Goal: Transaction & Acquisition: Book appointment/travel/reservation

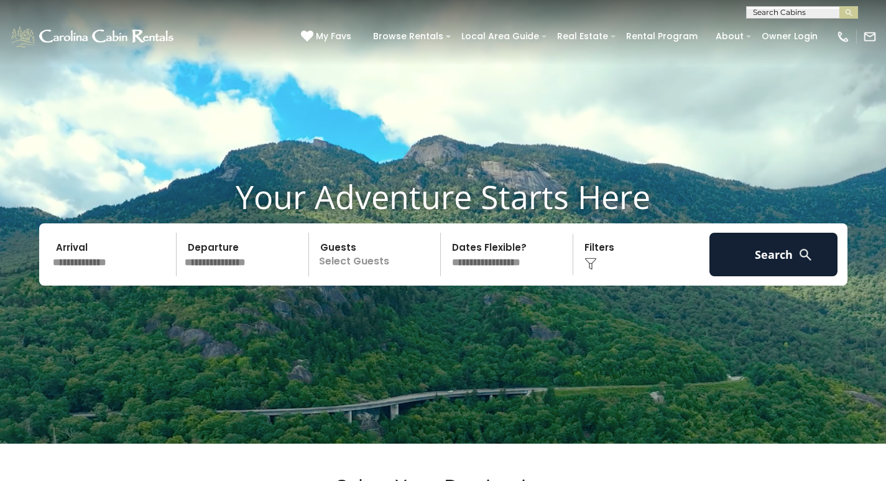
click at [96, 276] on input "text" at bounding box center [112, 255] width 129 height 44
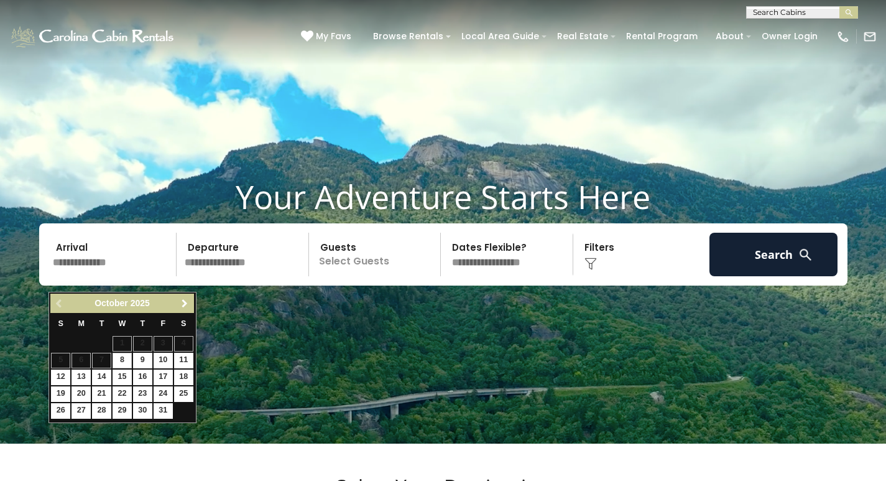
click at [183, 308] on link "Next" at bounding box center [185, 303] width 16 height 16
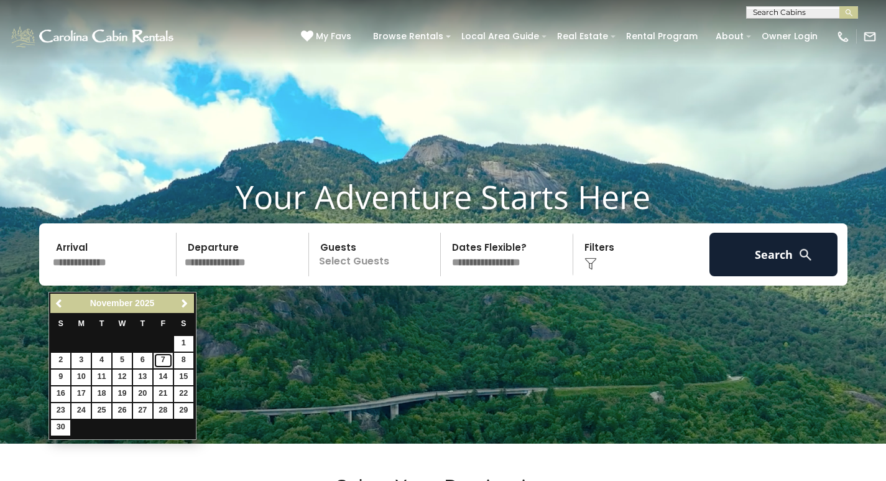
click at [161, 356] on link "7" at bounding box center [163, 361] width 19 height 16
type input "*******"
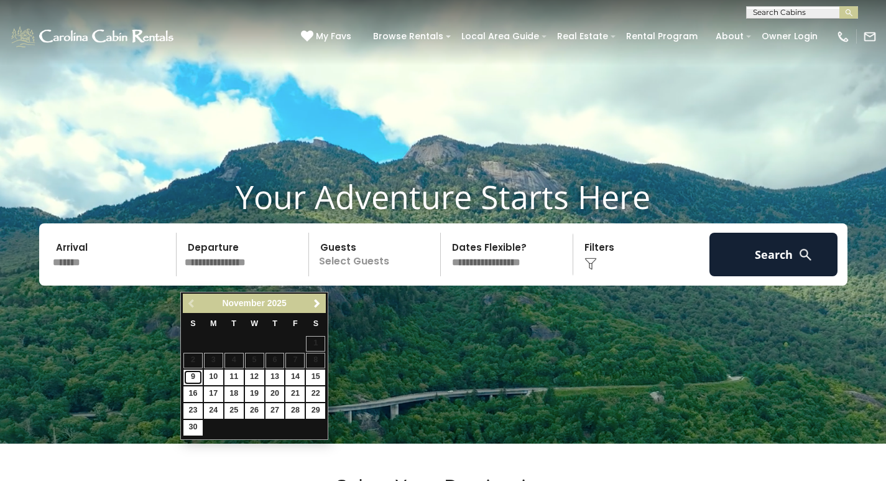
click at [196, 376] on link "9" at bounding box center [192, 377] width 19 height 16
type input "*******"
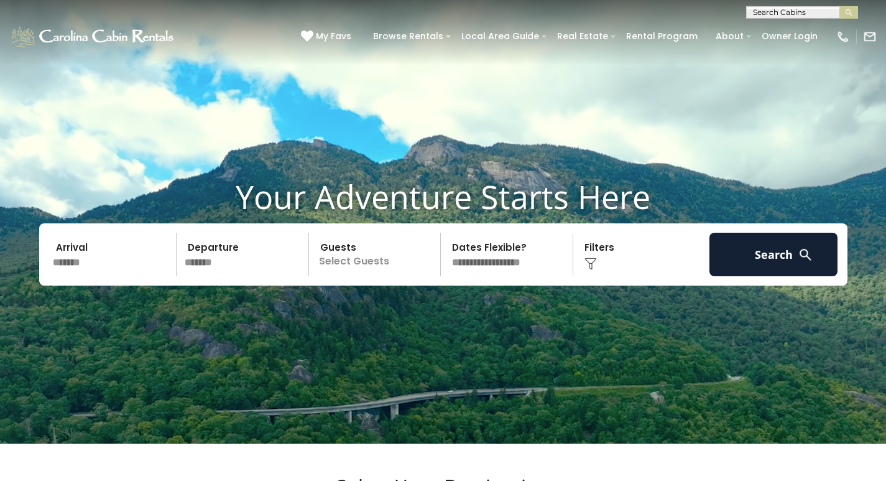
click at [348, 276] on p "Select Guests" at bounding box center [377, 255] width 128 height 44
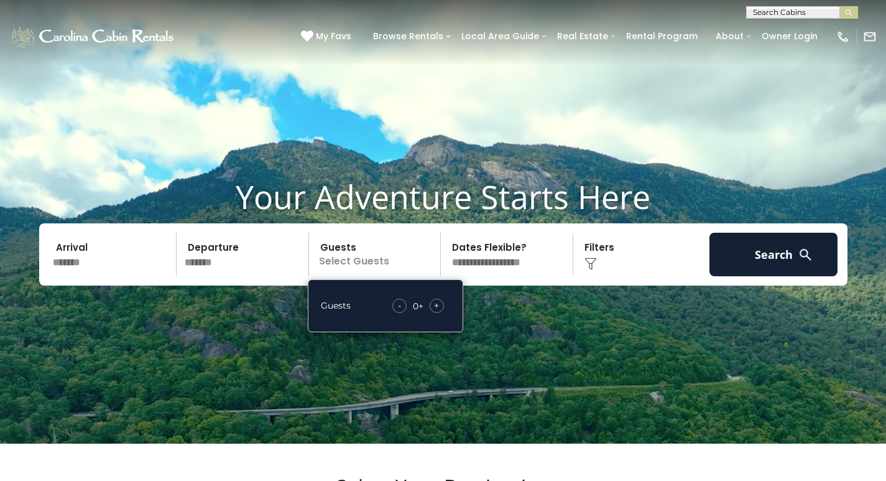
click at [435, 311] on span "+" at bounding box center [436, 305] width 5 height 12
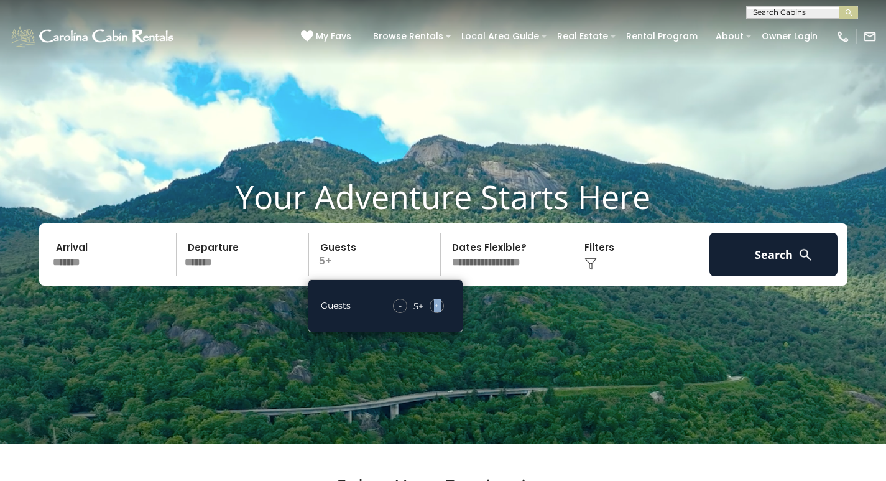
click at [435, 311] on span "+" at bounding box center [436, 305] width 5 height 12
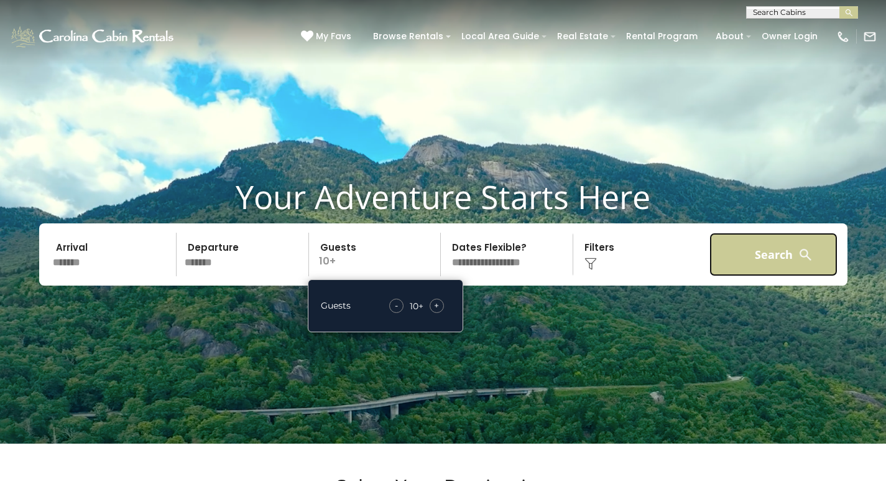
click at [734, 269] on button "Search" at bounding box center [773, 255] width 129 height 44
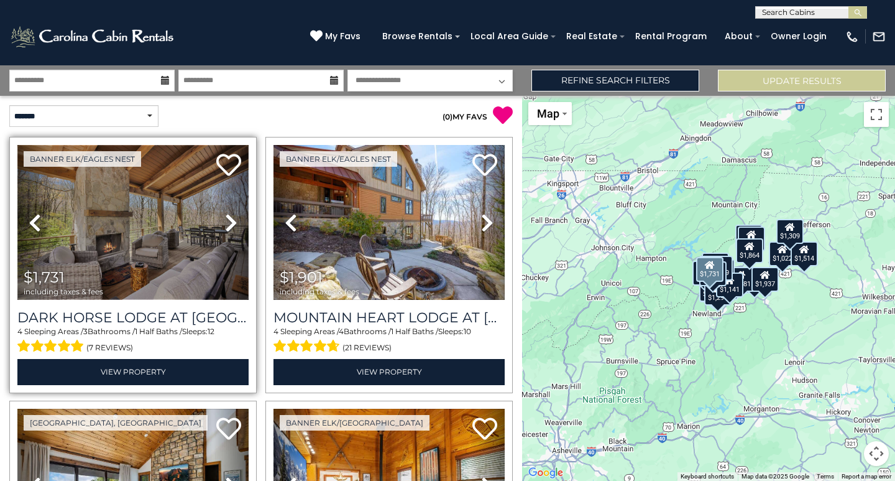
click at [126, 230] on img at bounding box center [132, 222] width 231 height 155
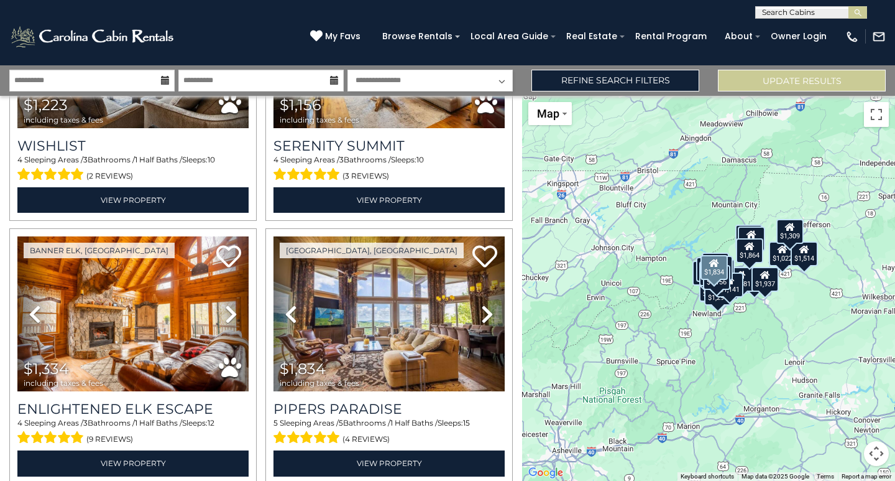
scroll to position [497, 0]
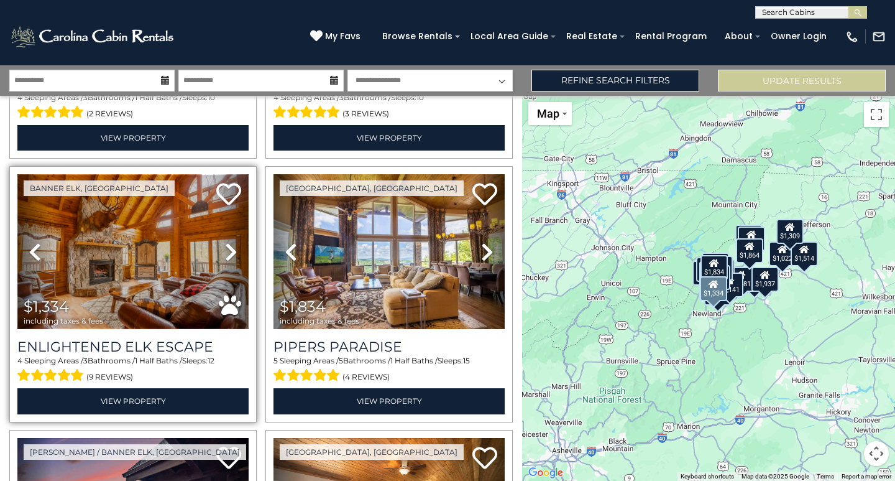
click at [142, 234] on img at bounding box center [132, 251] width 231 height 155
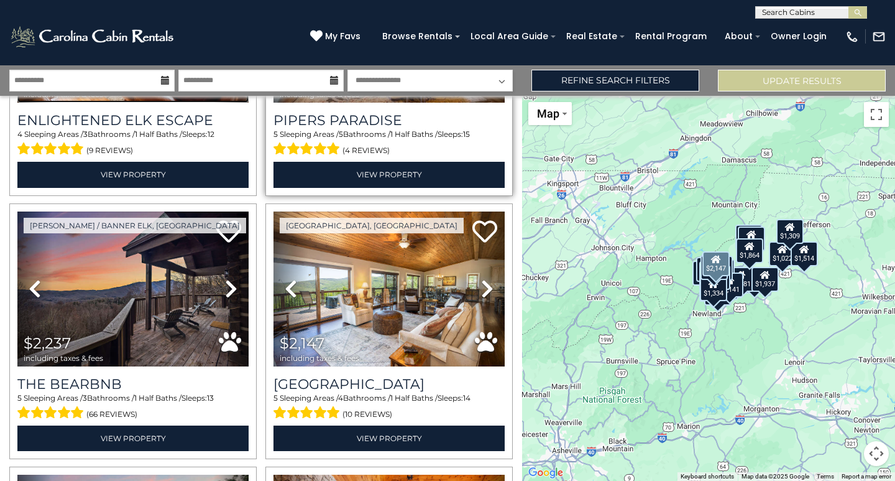
scroll to position [746, 0]
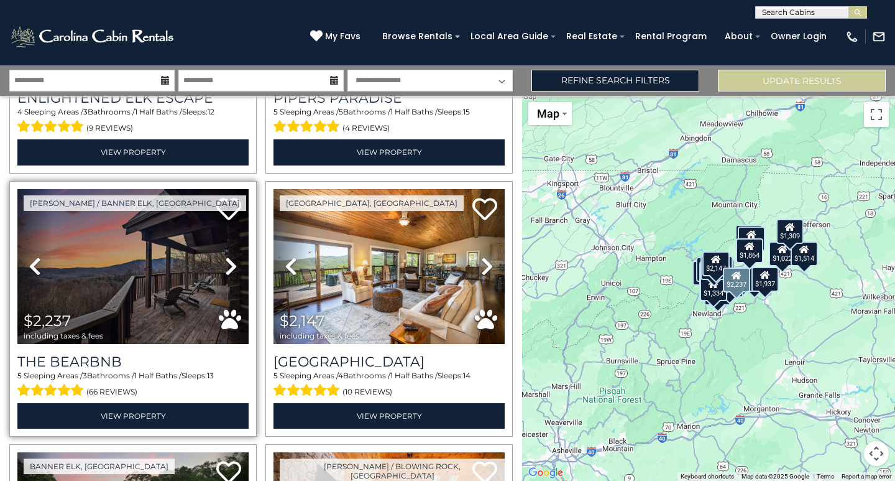
click at [225, 258] on icon at bounding box center [231, 266] width 12 height 20
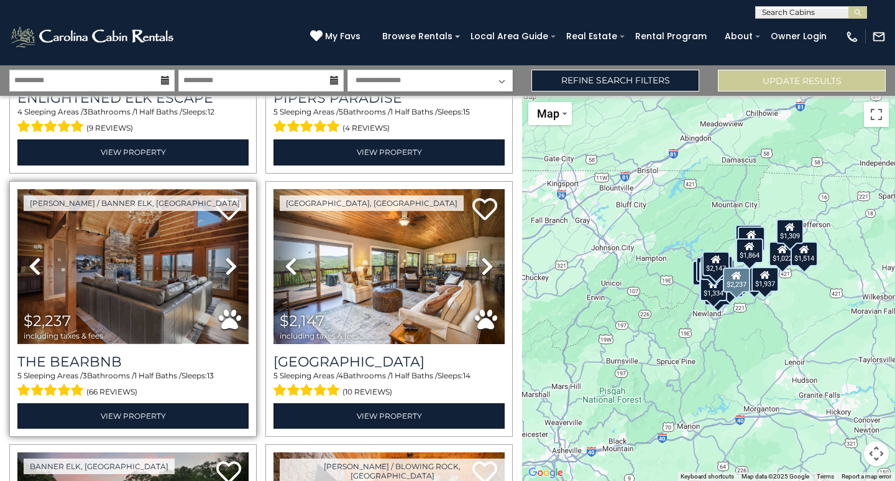
click at [167, 249] on img at bounding box center [132, 266] width 231 height 155
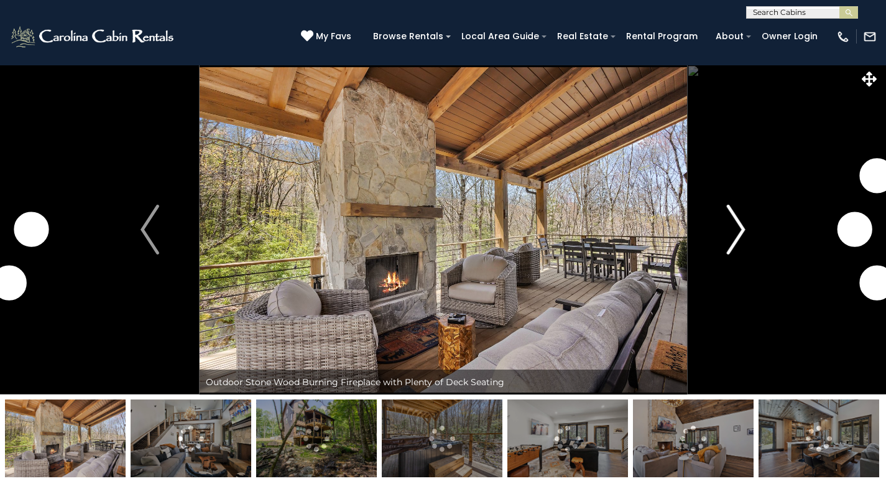
click at [732, 237] on img "Next" at bounding box center [736, 230] width 19 height 50
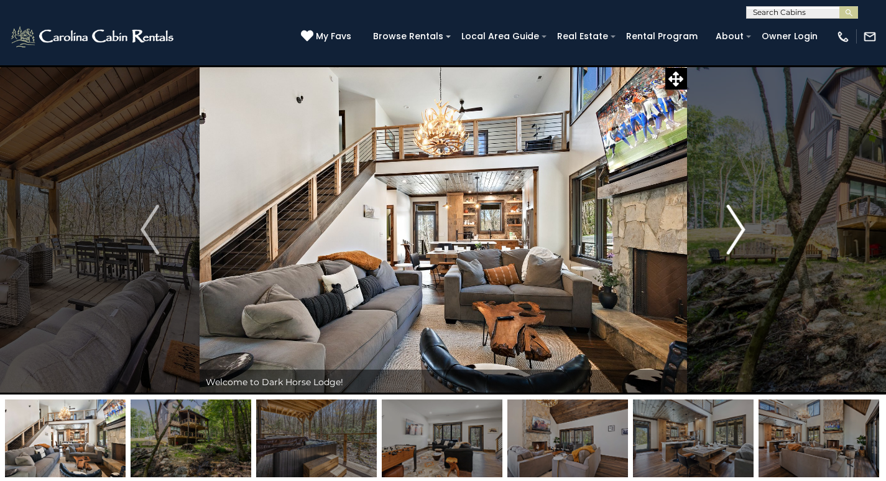
click at [737, 232] on img "Next" at bounding box center [736, 230] width 19 height 50
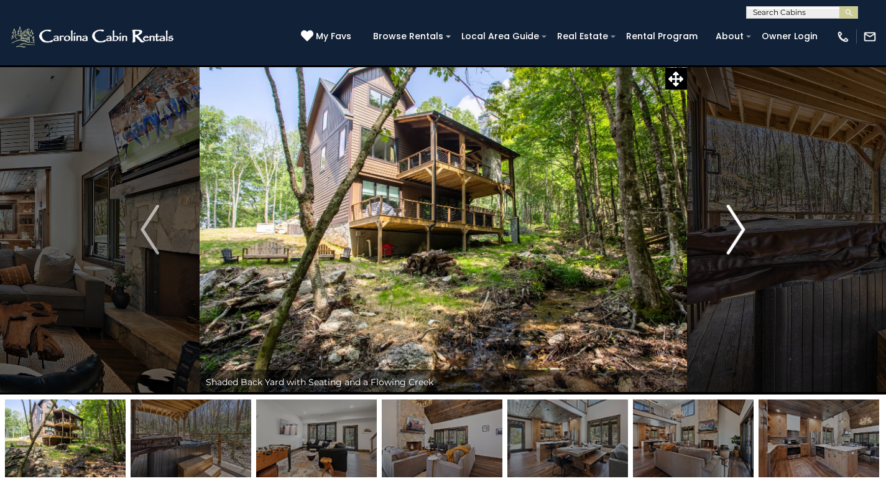
click at [737, 232] on img "Next" at bounding box center [736, 230] width 19 height 50
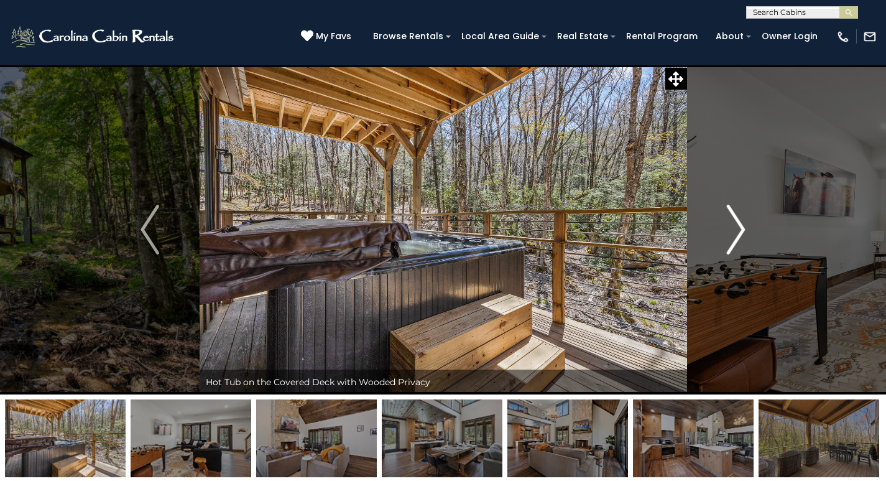
click at [737, 232] on img "Next" at bounding box center [736, 230] width 19 height 50
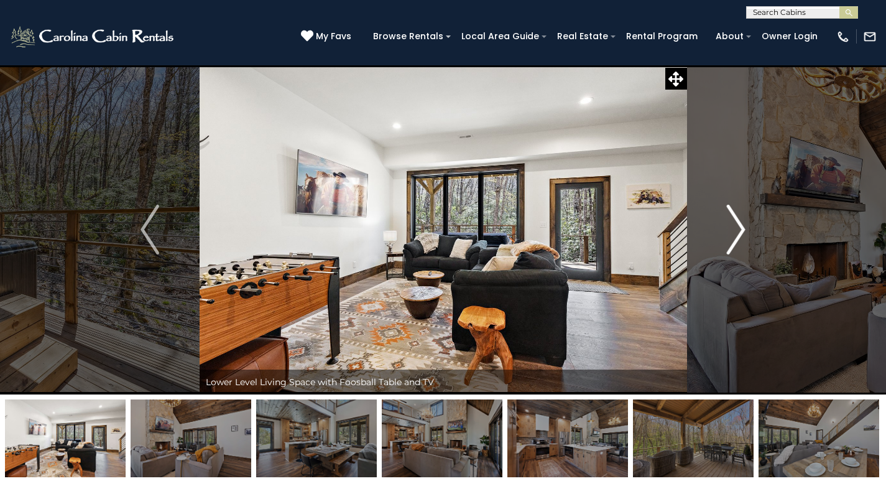
click at [737, 232] on img "Next" at bounding box center [736, 230] width 19 height 50
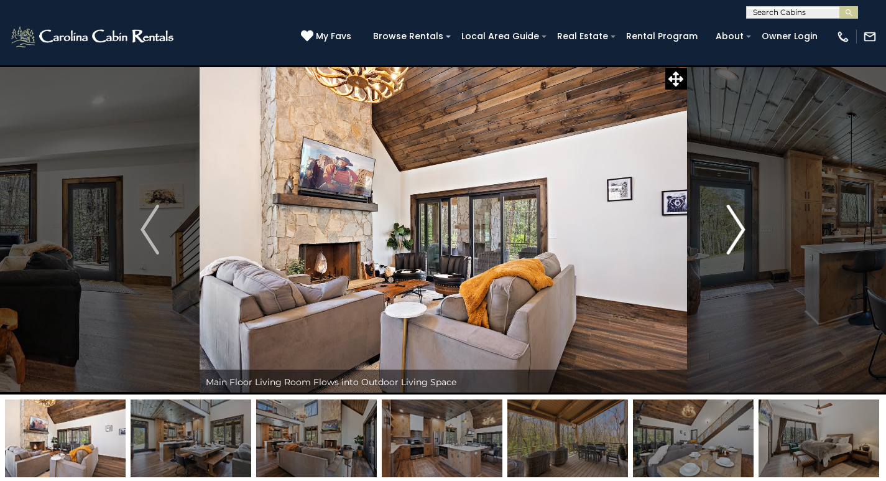
click at [737, 232] on img "Next" at bounding box center [736, 230] width 19 height 50
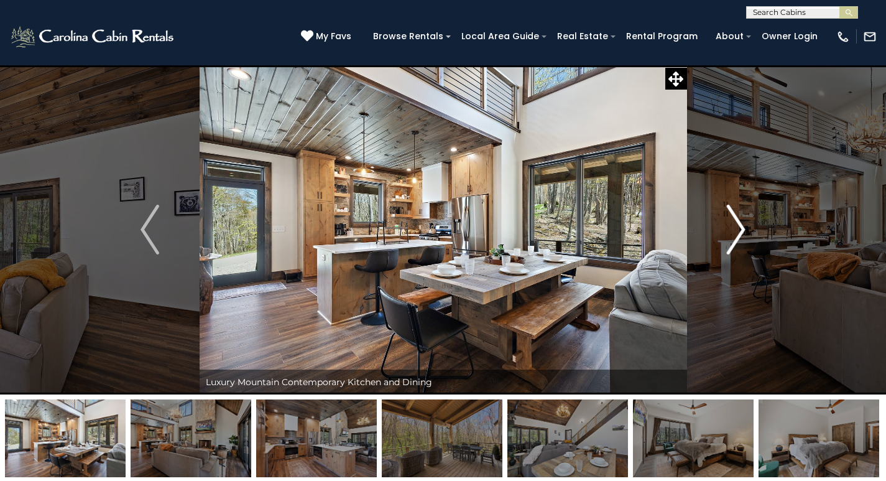
click at [737, 232] on img "Next" at bounding box center [736, 230] width 19 height 50
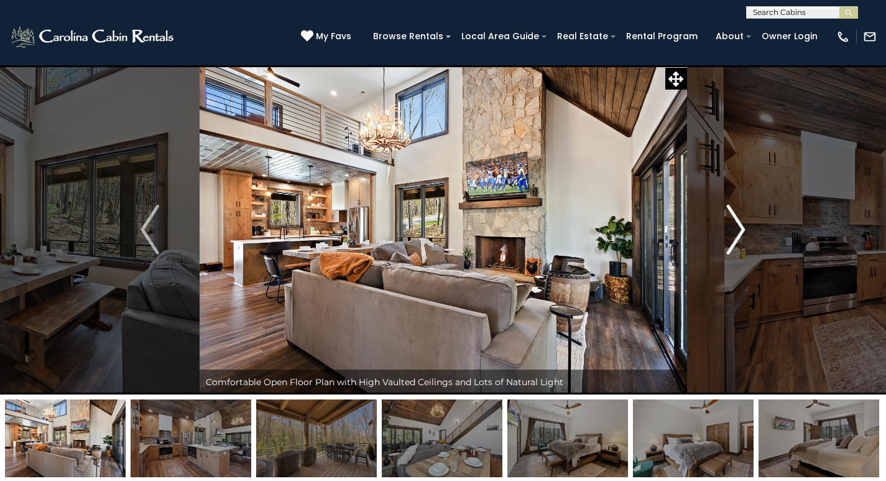
click at [737, 232] on img "Next" at bounding box center [736, 230] width 19 height 50
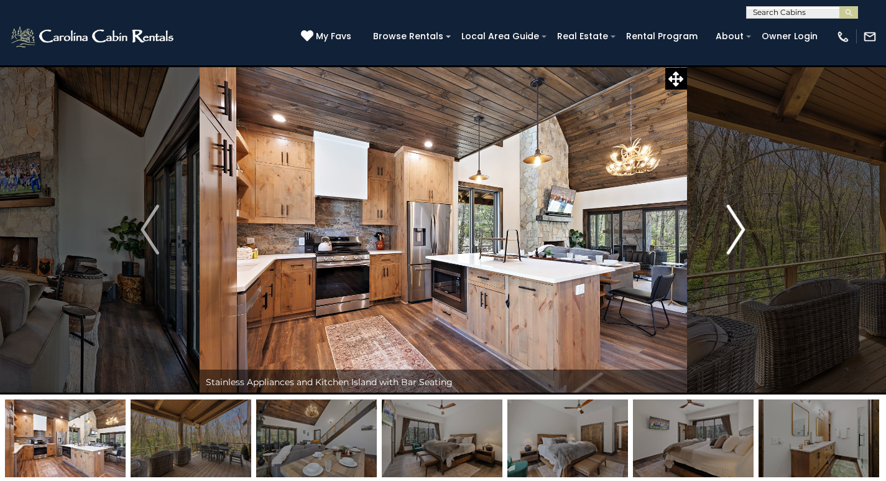
click at [737, 232] on img "Next" at bounding box center [736, 230] width 19 height 50
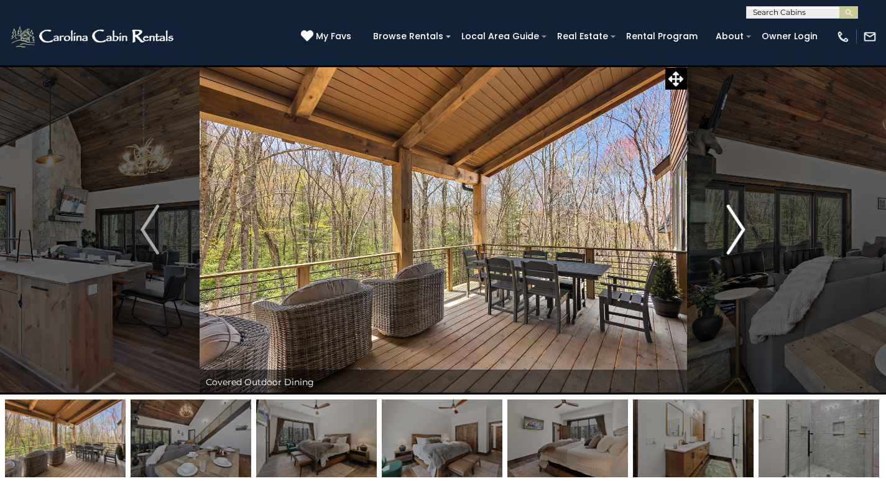
click at [737, 232] on img "Next" at bounding box center [736, 230] width 19 height 50
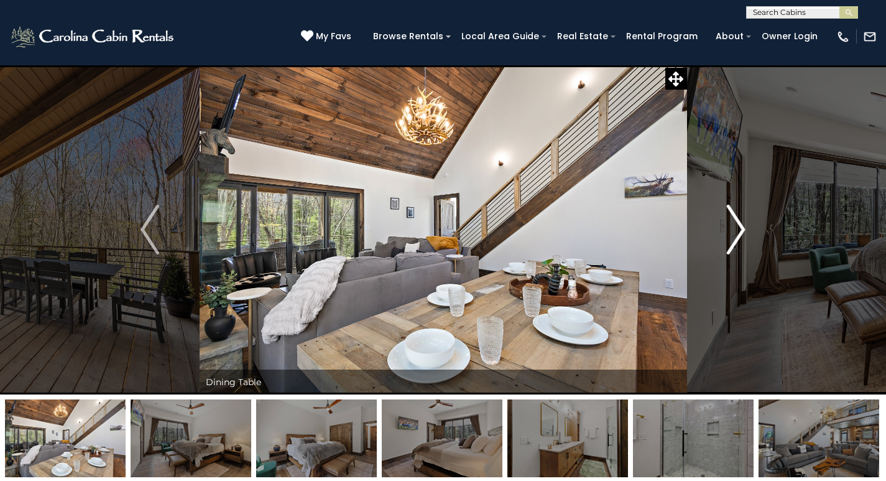
click at [737, 232] on img "Next" at bounding box center [736, 230] width 19 height 50
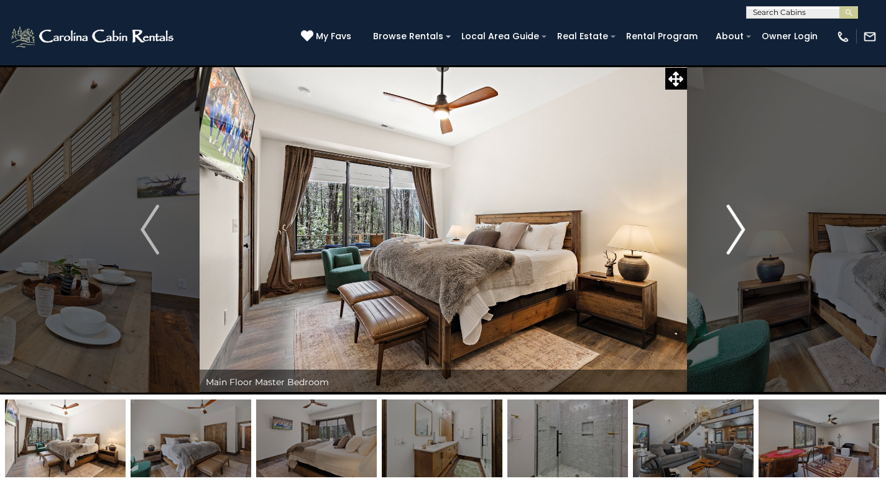
click at [737, 232] on img "Next" at bounding box center [736, 230] width 19 height 50
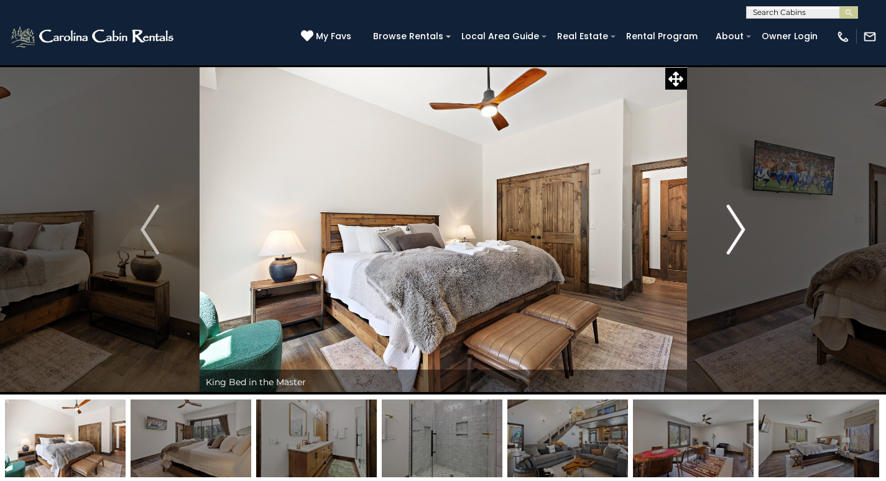
click at [737, 232] on img "Next" at bounding box center [736, 230] width 19 height 50
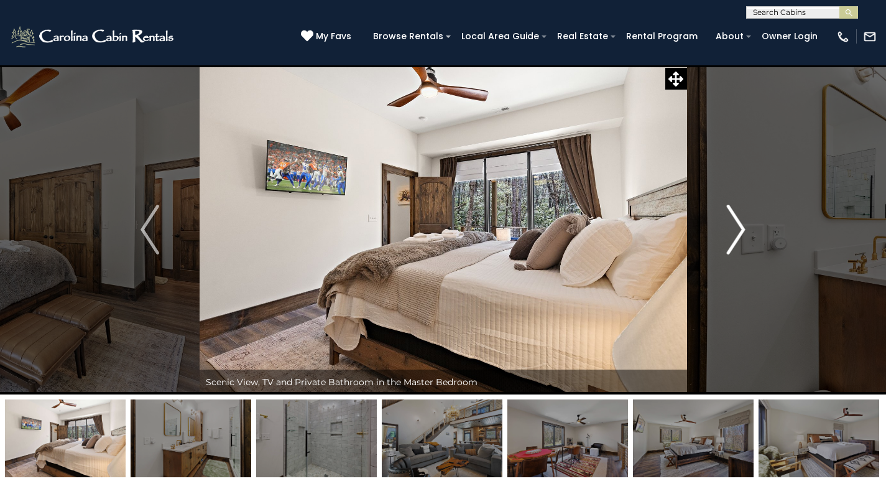
click at [737, 232] on img "Next" at bounding box center [736, 230] width 19 height 50
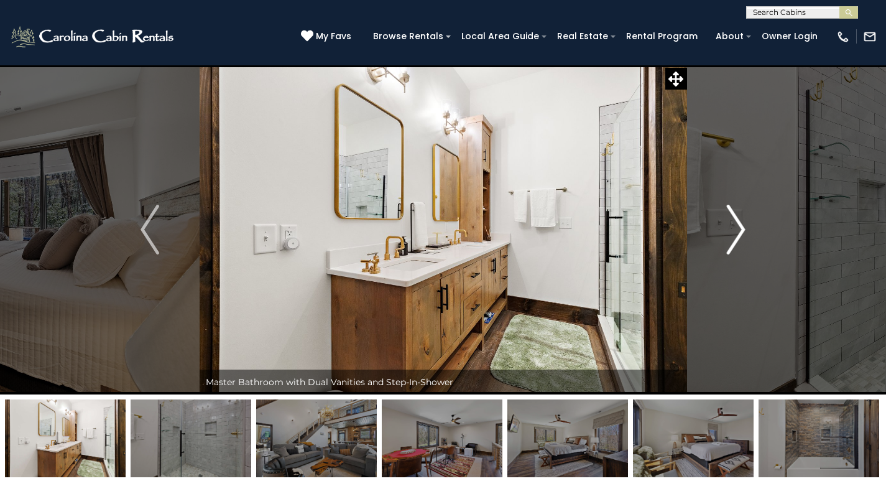
click at [737, 232] on img "Next" at bounding box center [736, 230] width 19 height 50
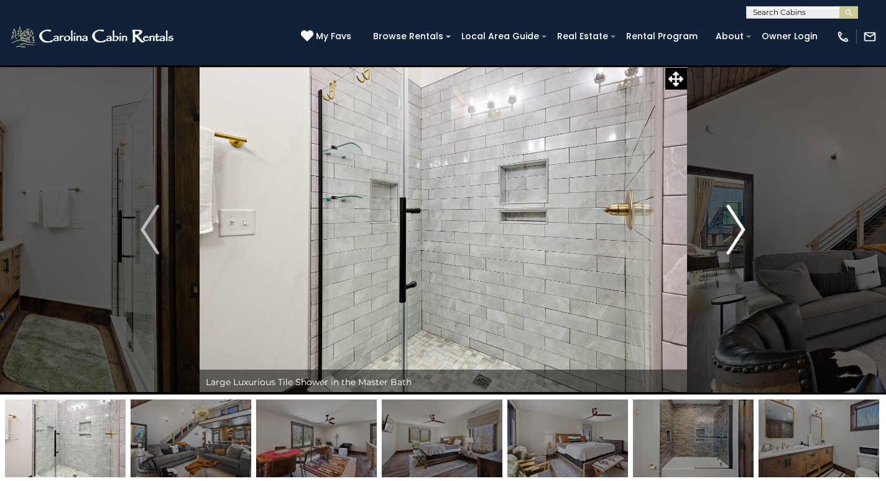
click at [737, 232] on img "Next" at bounding box center [736, 230] width 19 height 50
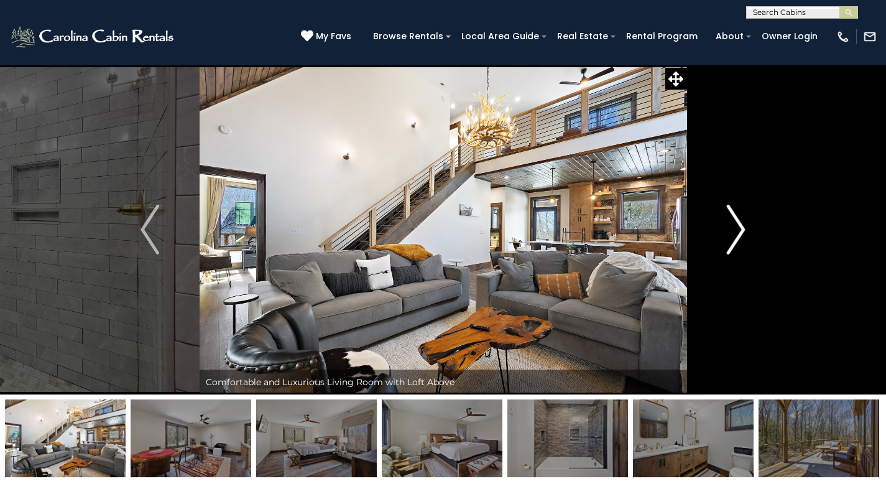
click at [737, 232] on img "Next" at bounding box center [736, 230] width 19 height 50
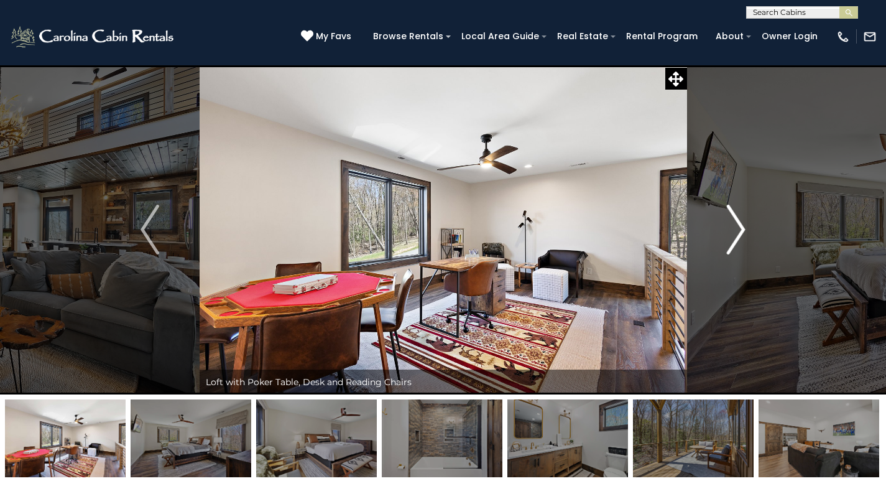
click at [737, 232] on img "Next" at bounding box center [736, 230] width 19 height 50
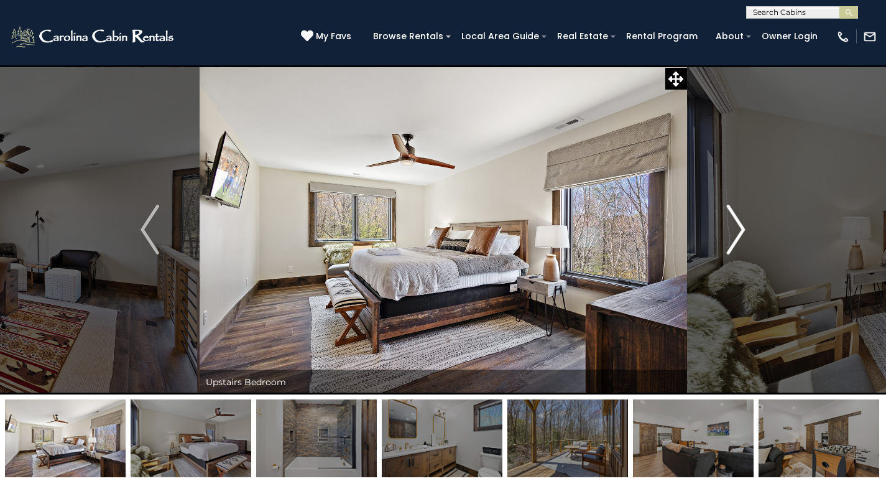
click at [737, 232] on img "Next" at bounding box center [736, 230] width 19 height 50
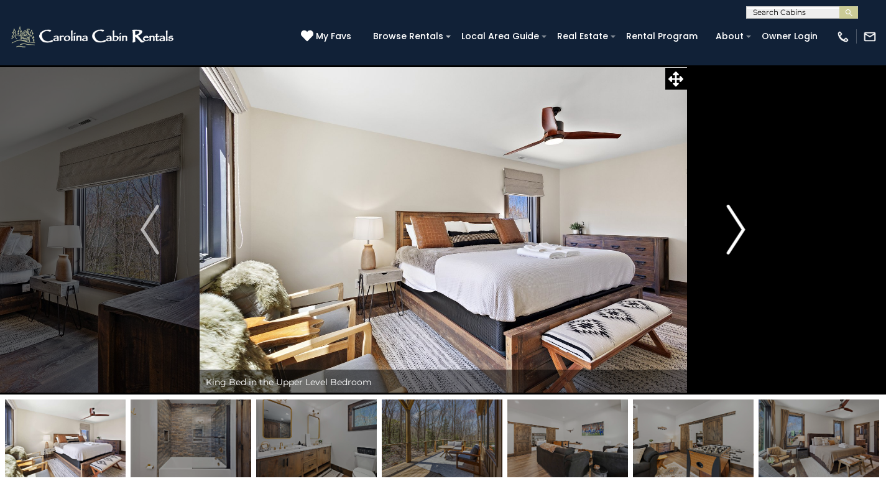
click at [737, 232] on img "Next" at bounding box center [736, 230] width 19 height 50
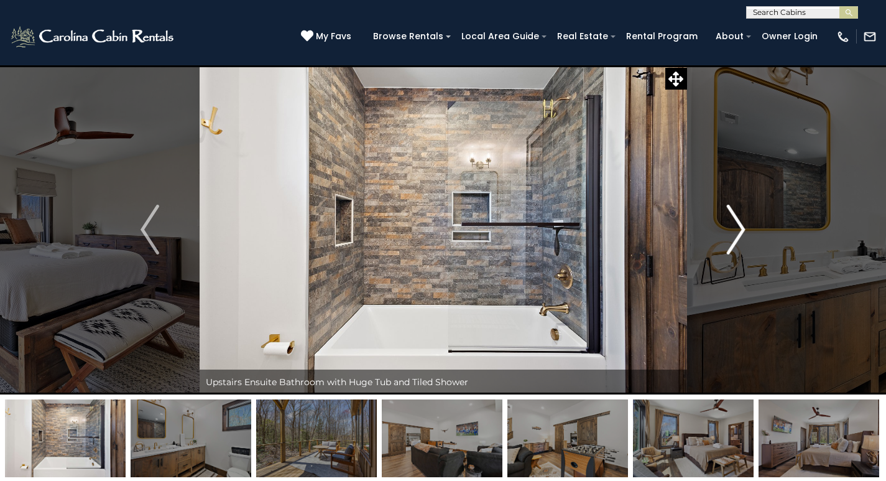
click at [737, 232] on img "Next" at bounding box center [736, 230] width 19 height 50
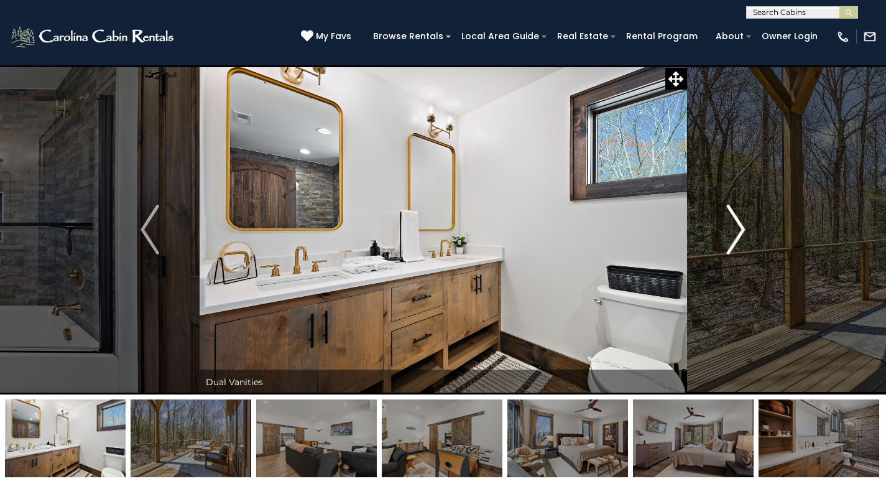
click at [737, 232] on img "Next" at bounding box center [736, 230] width 19 height 50
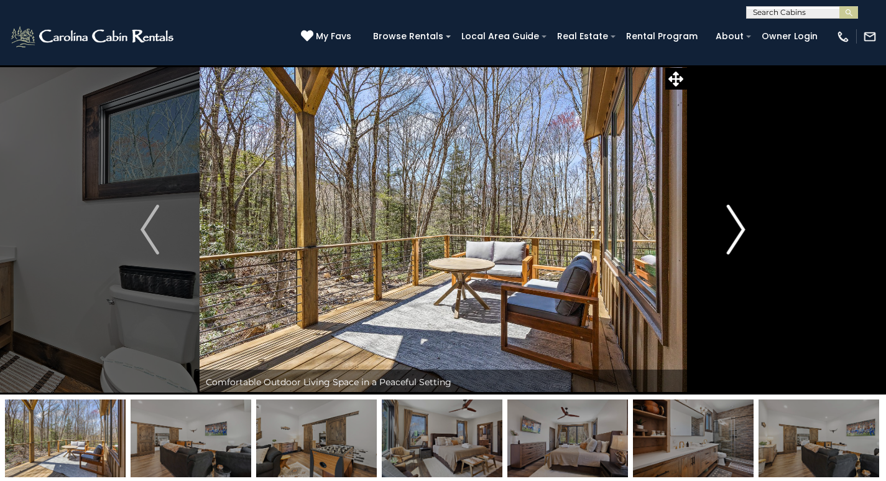
click at [737, 232] on img "Next" at bounding box center [736, 230] width 19 height 50
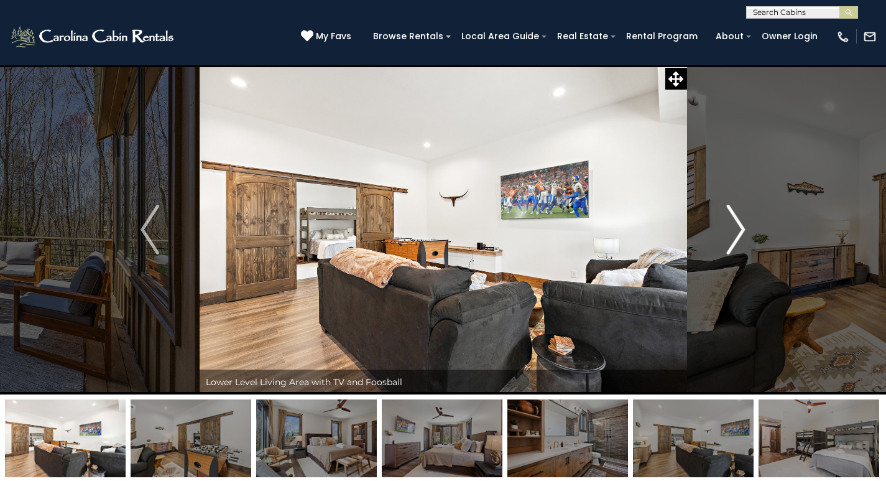
click at [737, 232] on img "Next" at bounding box center [736, 230] width 19 height 50
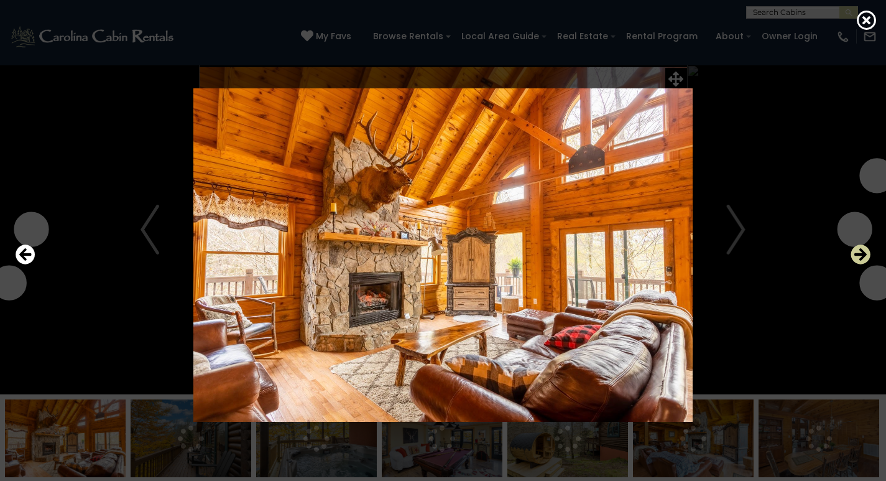
click at [859, 254] on icon "Next" at bounding box center [861, 254] width 20 height 20
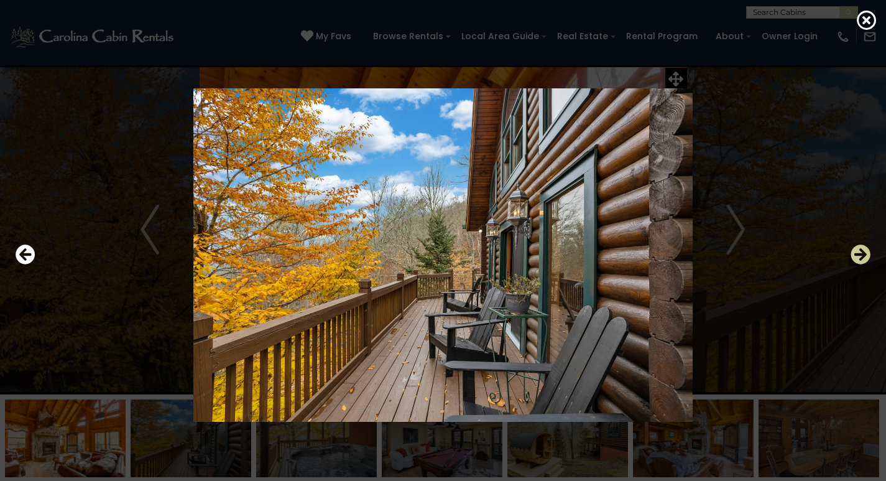
click at [859, 254] on icon "Next" at bounding box center [861, 254] width 20 height 20
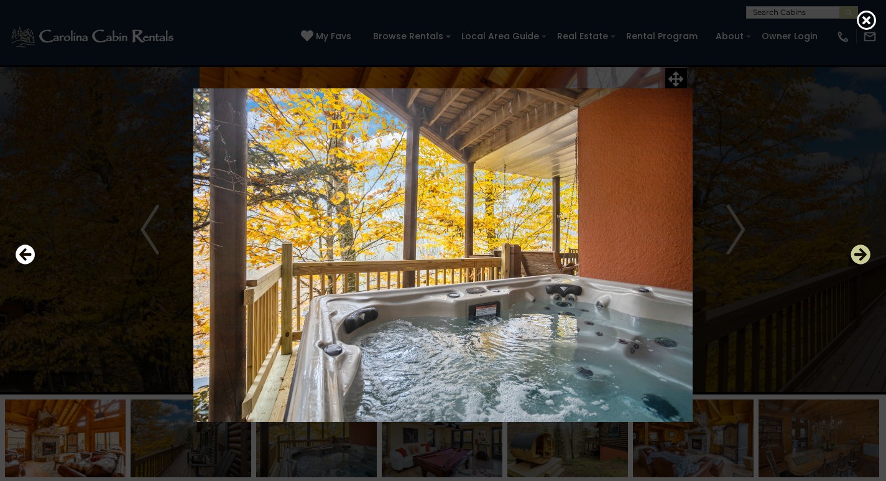
click at [859, 254] on icon "Next" at bounding box center [861, 254] width 20 height 20
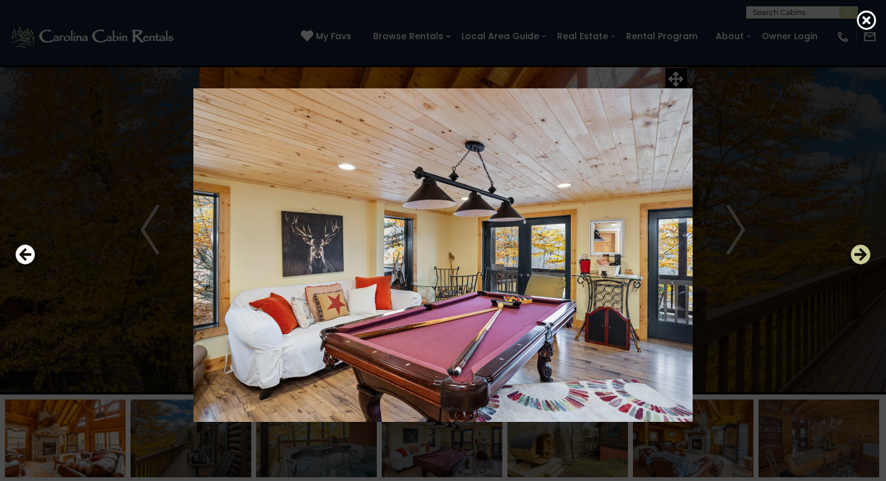
click at [859, 254] on icon "Next" at bounding box center [861, 254] width 20 height 20
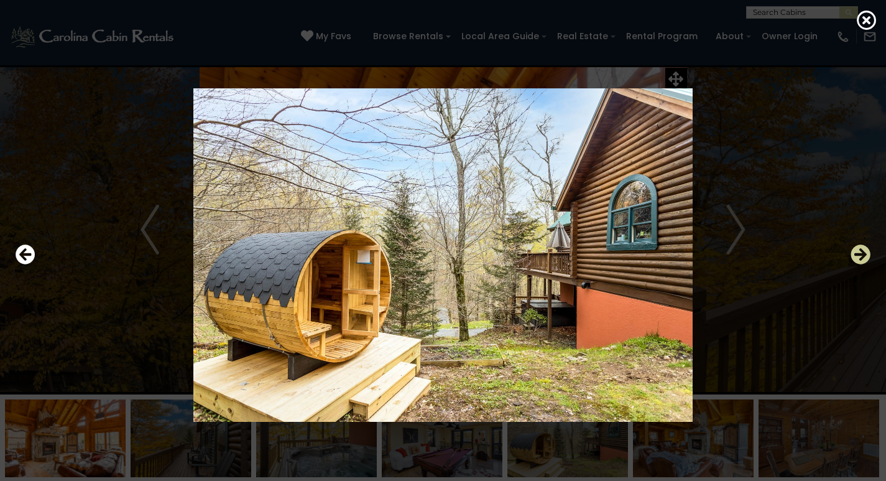
click at [859, 254] on icon "Next" at bounding box center [861, 254] width 20 height 20
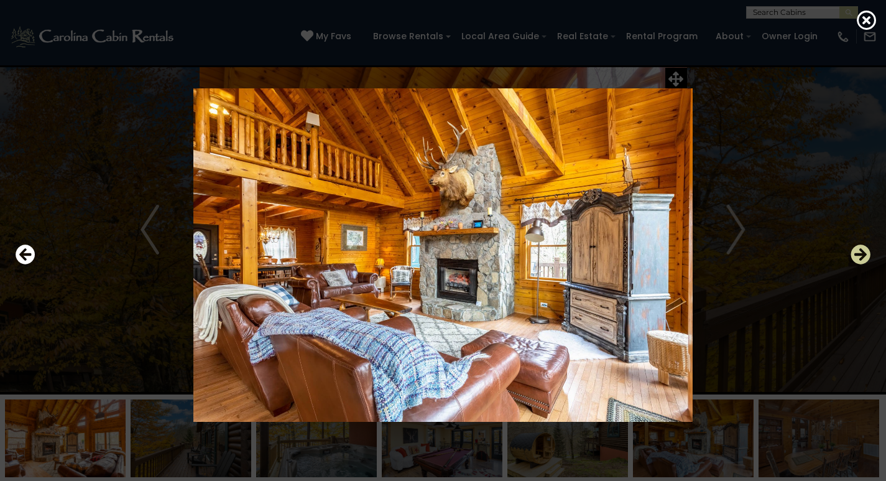
click at [859, 254] on icon "Next" at bounding box center [861, 254] width 20 height 20
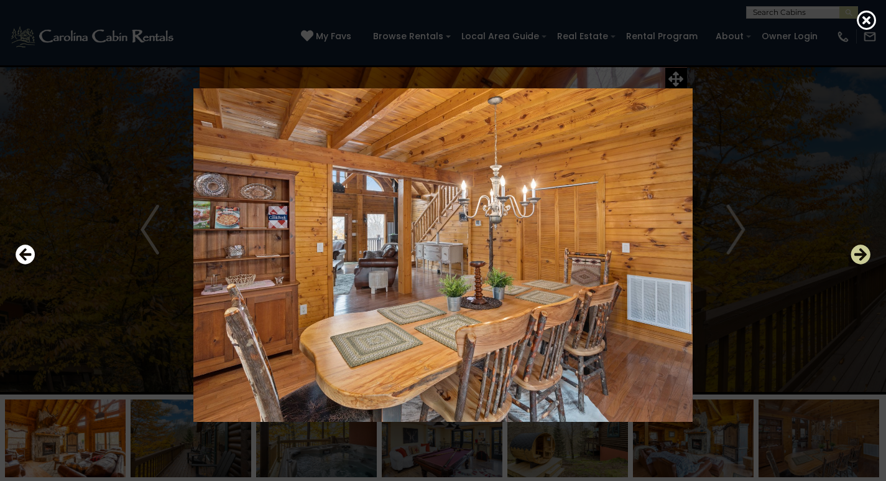
click at [859, 254] on icon "Next" at bounding box center [861, 254] width 20 height 20
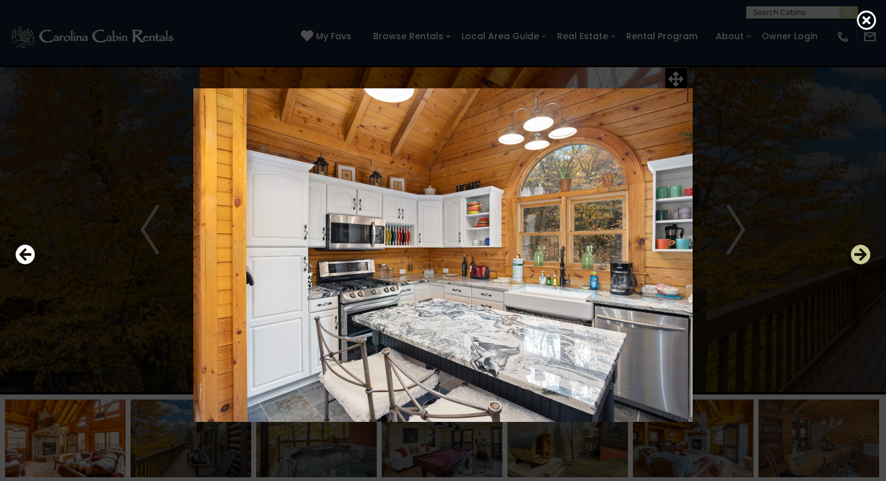
click at [859, 254] on icon "Next" at bounding box center [861, 254] width 20 height 20
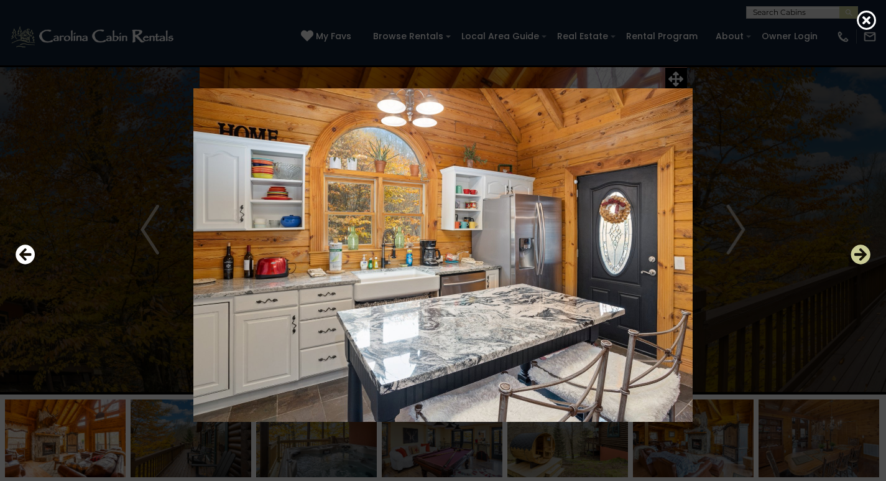
click at [859, 254] on icon "Next" at bounding box center [861, 254] width 20 height 20
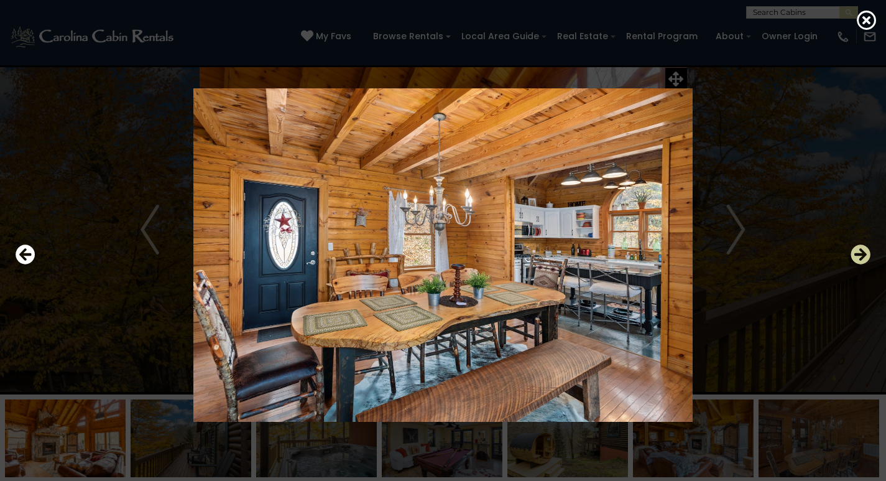
click at [859, 254] on icon "Next" at bounding box center [861, 254] width 20 height 20
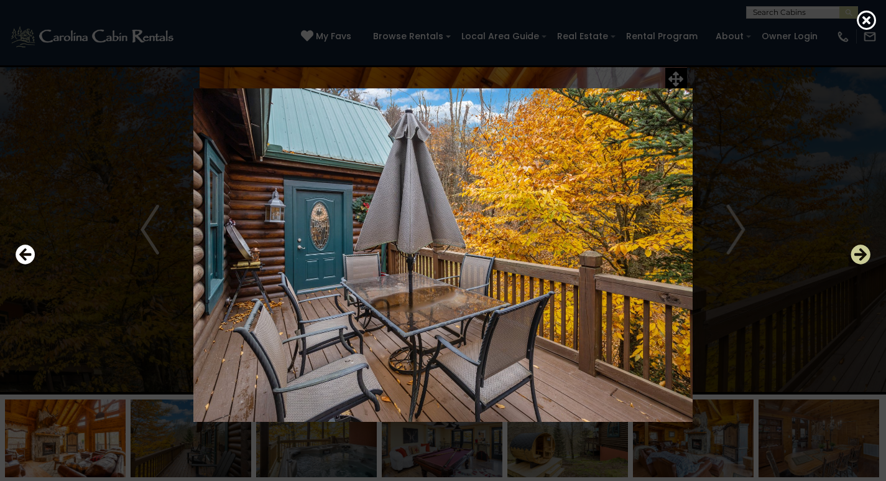
click at [859, 254] on icon "Next" at bounding box center [861, 254] width 20 height 20
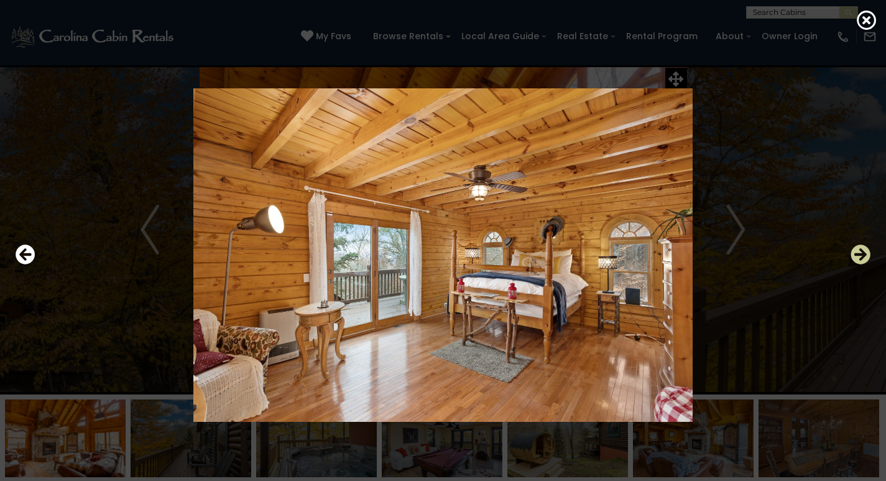
click at [859, 254] on icon "Next" at bounding box center [861, 254] width 20 height 20
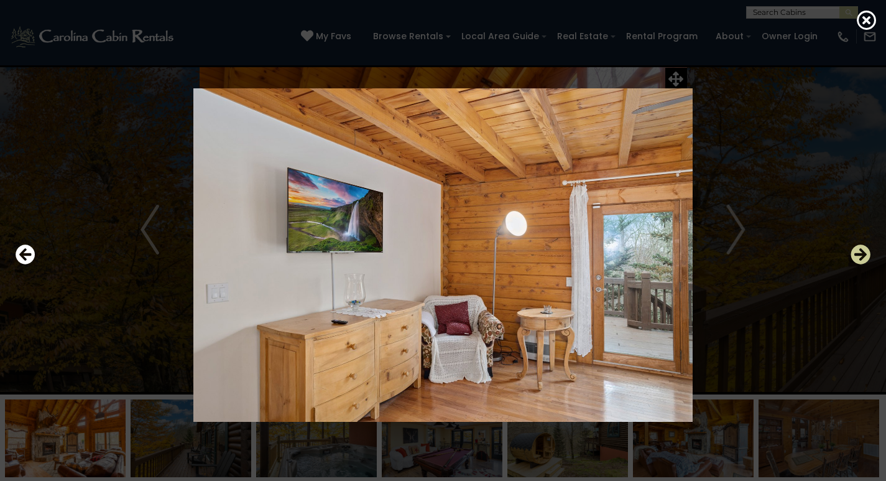
click at [859, 254] on icon "Next" at bounding box center [861, 254] width 20 height 20
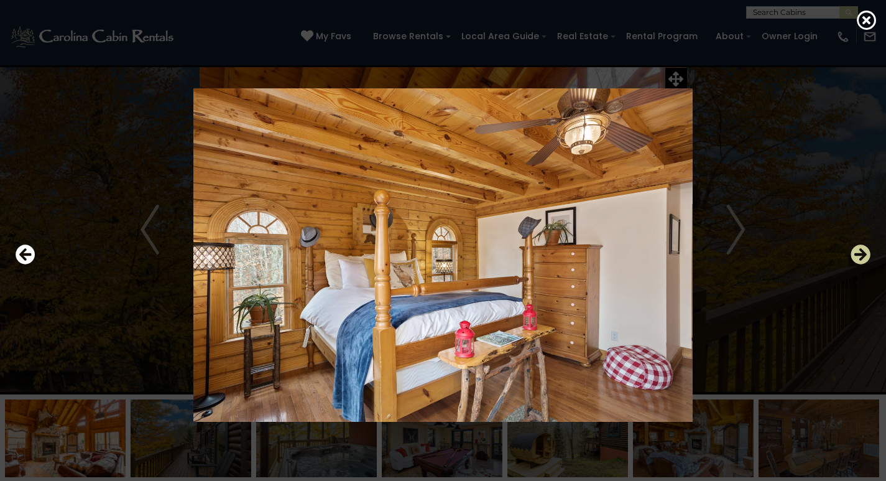
click at [859, 254] on icon "Next" at bounding box center [861, 254] width 20 height 20
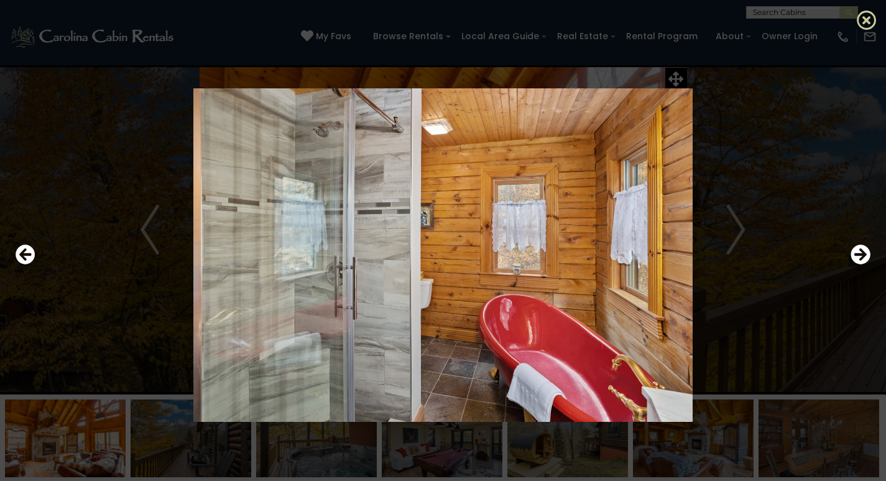
click at [862, 19] on icon at bounding box center [867, 20] width 20 height 20
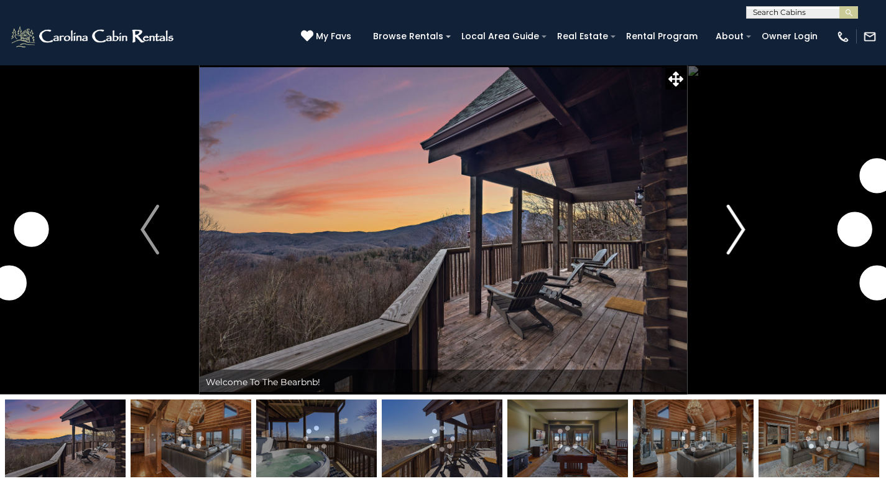
click at [739, 239] on img "Next" at bounding box center [736, 230] width 19 height 50
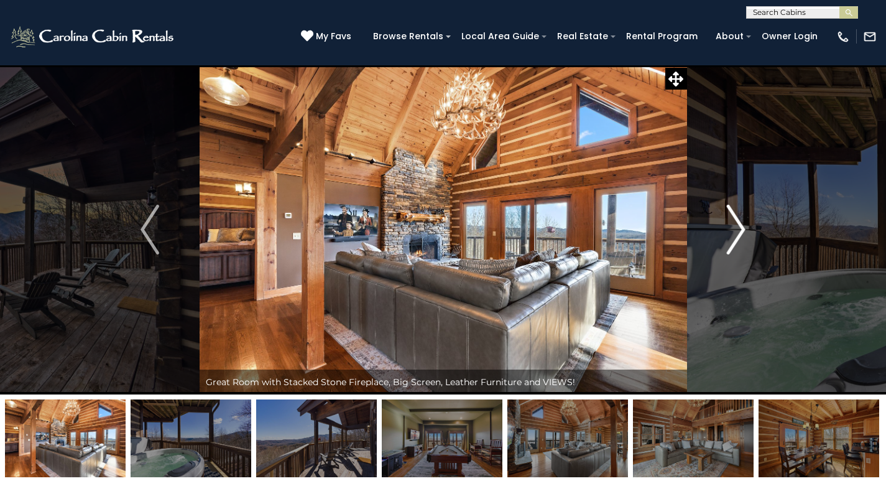
click at [739, 239] on img "Next" at bounding box center [736, 230] width 19 height 50
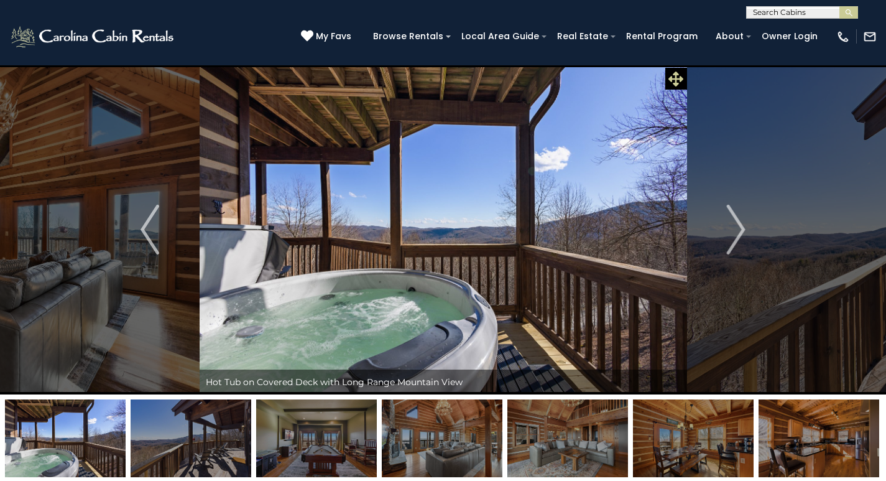
click at [676, 78] on icon at bounding box center [675, 78] width 15 height 15
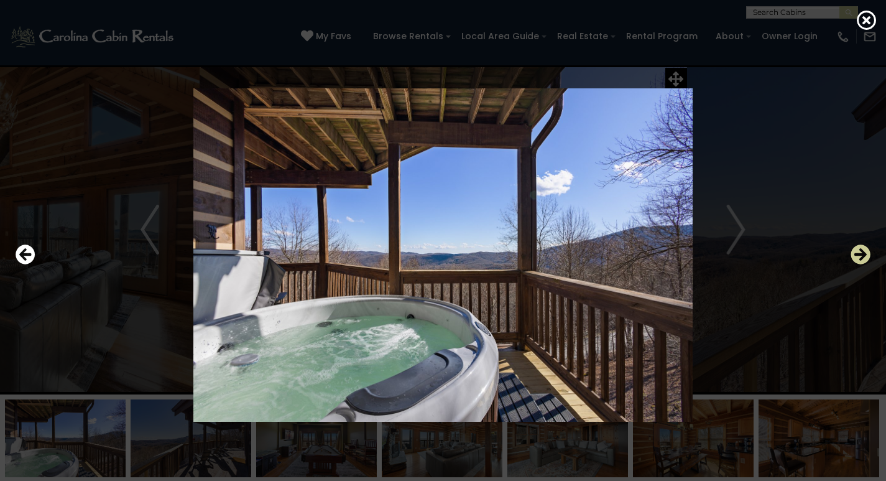
click at [863, 254] on icon "Next" at bounding box center [861, 254] width 20 height 20
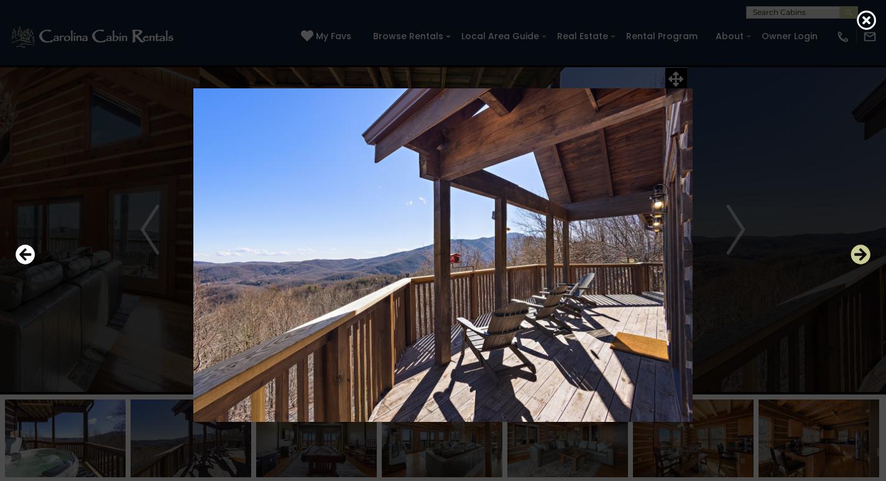
click at [863, 254] on icon "Next" at bounding box center [861, 254] width 20 height 20
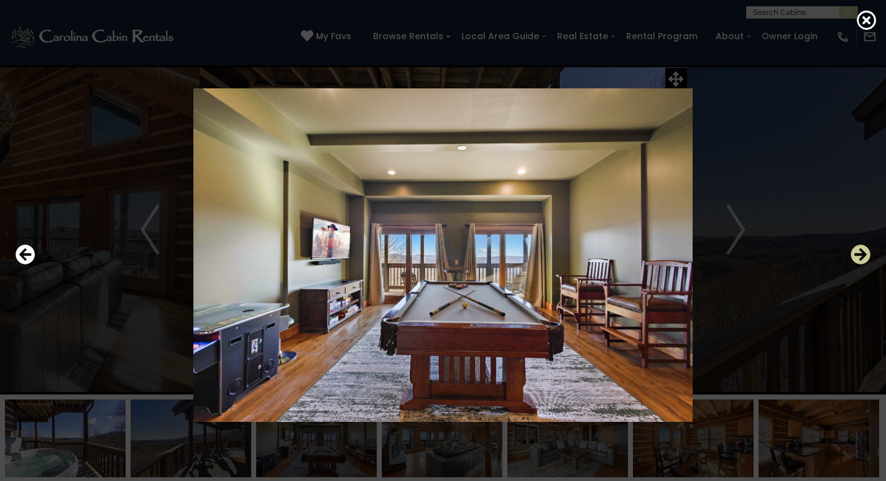
click at [863, 254] on icon "Next" at bounding box center [861, 254] width 20 height 20
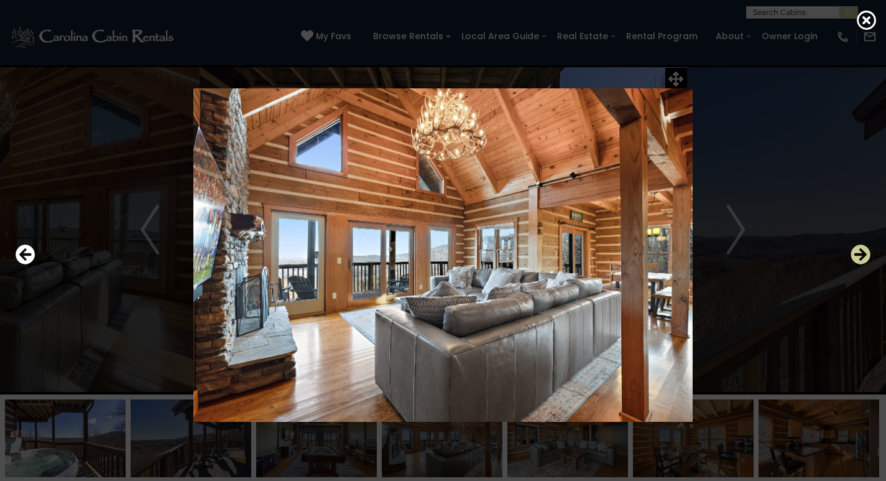
click at [863, 254] on icon "Next" at bounding box center [861, 254] width 20 height 20
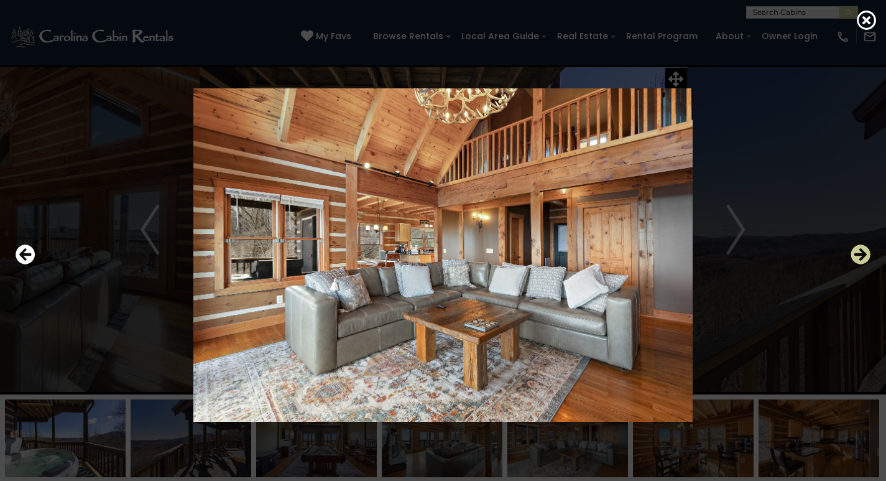
click at [865, 257] on icon "Next" at bounding box center [861, 254] width 20 height 20
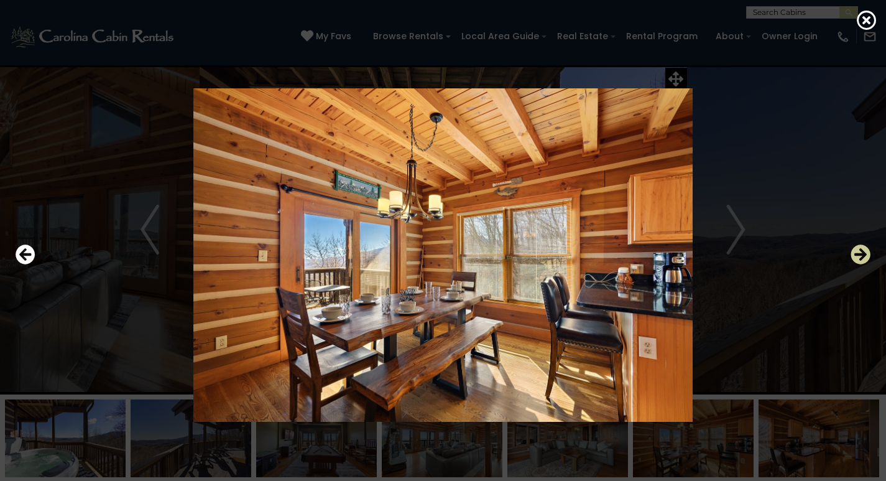
click at [865, 257] on icon "Next" at bounding box center [861, 254] width 20 height 20
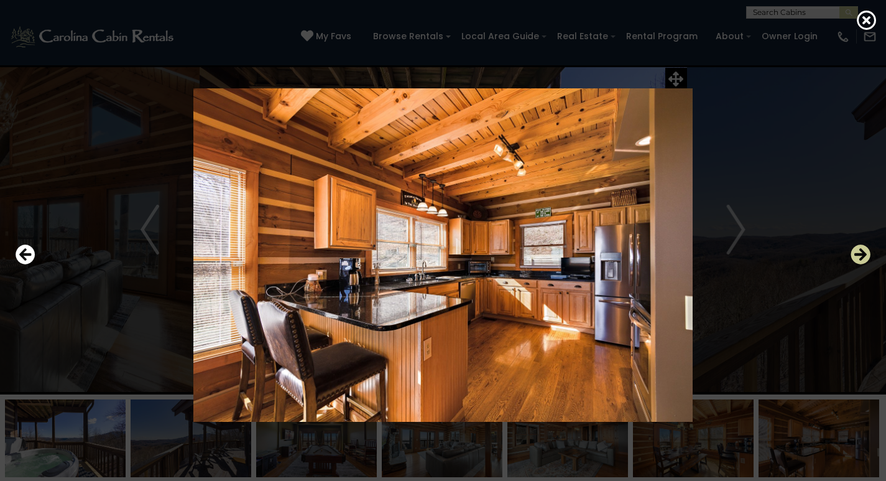
click at [865, 257] on icon "Next" at bounding box center [861, 254] width 20 height 20
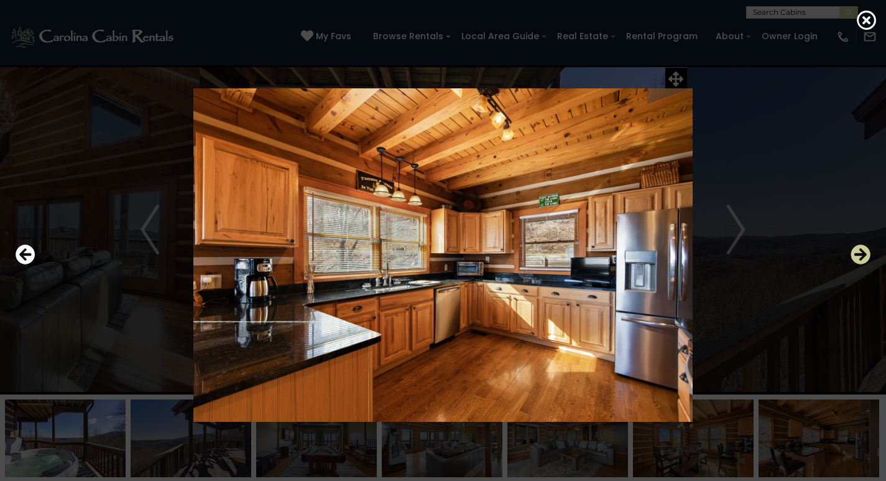
click at [865, 257] on icon "Next" at bounding box center [861, 254] width 20 height 20
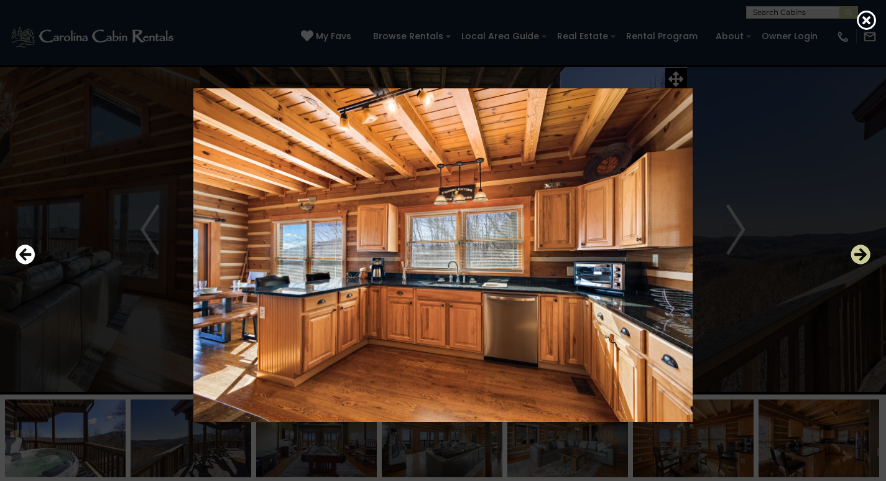
click at [865, 257] on icon "Next" at bounding box center [861, 254] width 20 height 20
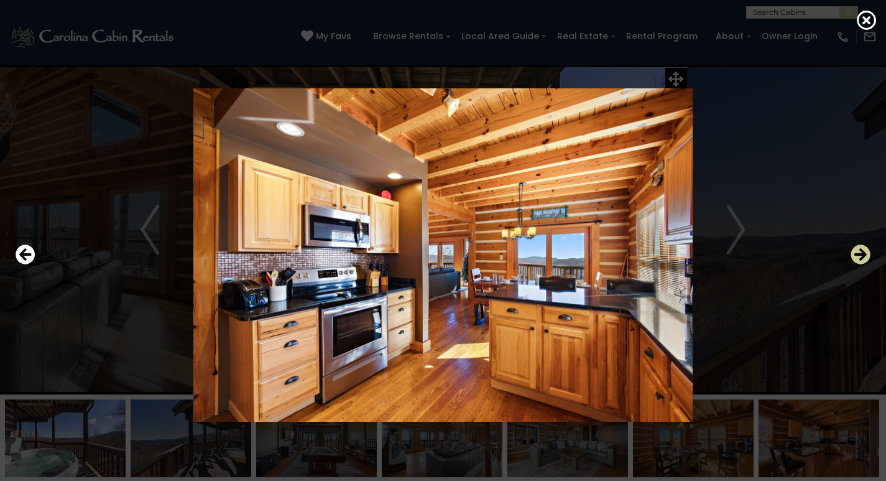
click at [865, 257] on icon "Next" at bounding box center [861, 254] width 20 height 20
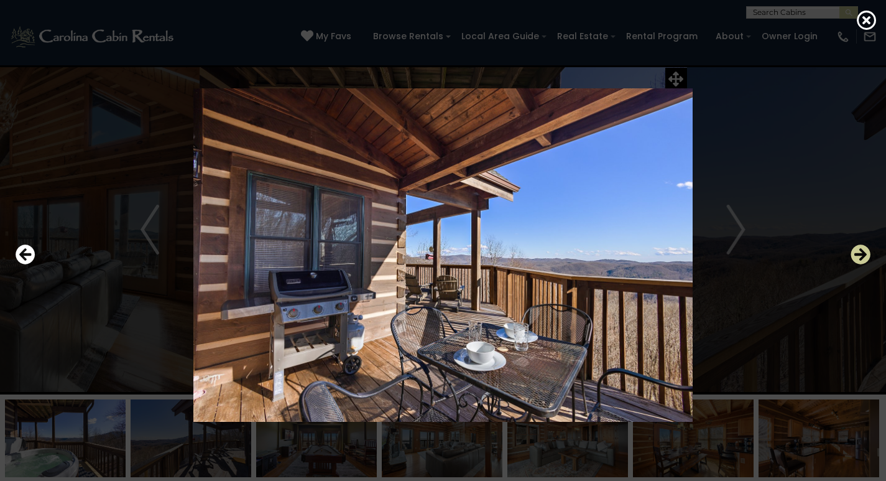
click at [865, 257] on icon "Next" at bounding box center [861, 254] width 20 height 20
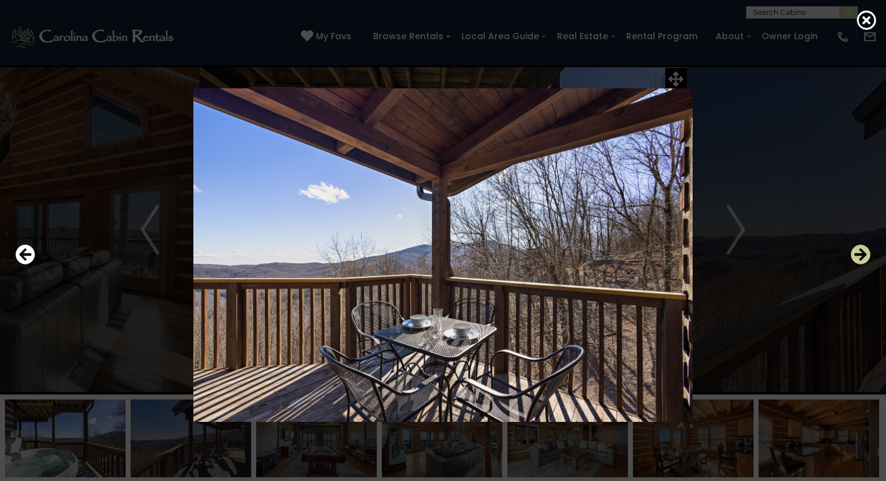
click at [865, 257] on icon "Next" at bounding box center [861, 254] width 20 height 20
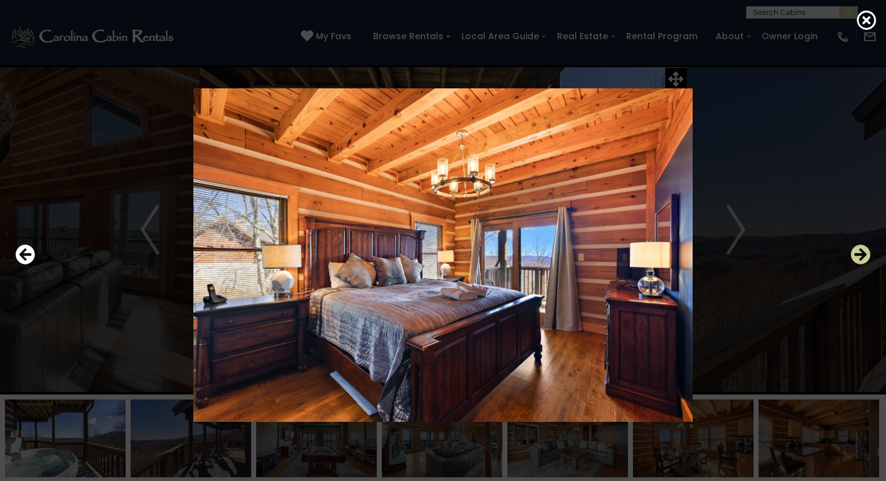
click at [865, 257] on icon "Next" at bounding box center [861, 254] width 20 height 20
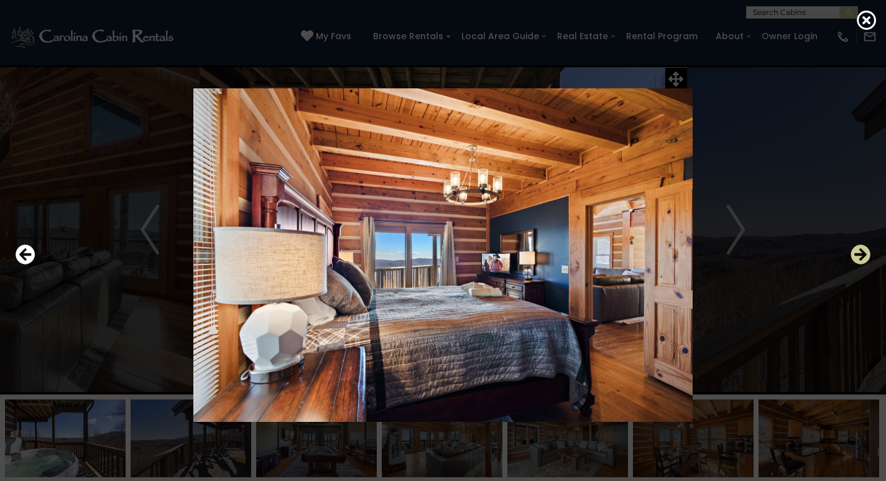
click at [865, 257] on icon "Next" at bounding box center [861, 254] width 20 height 20
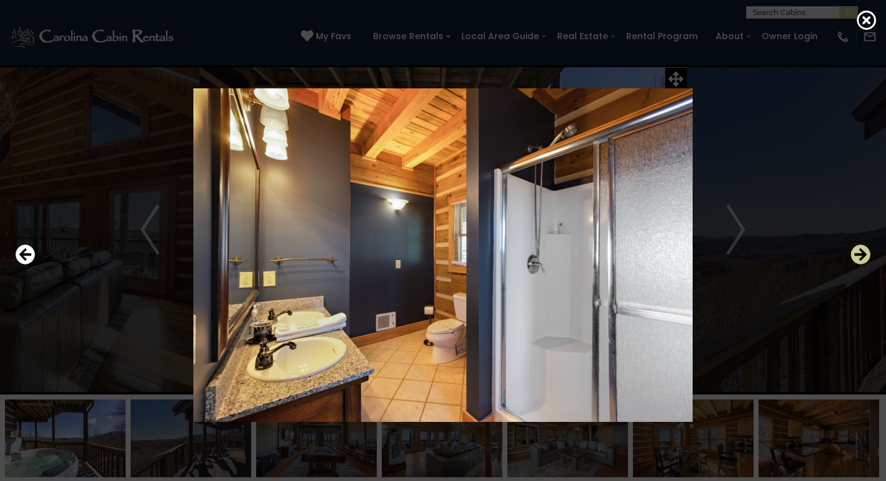
click at [865, 257] on icon "Next" at bounding box center [861, 254] width 20 height 20
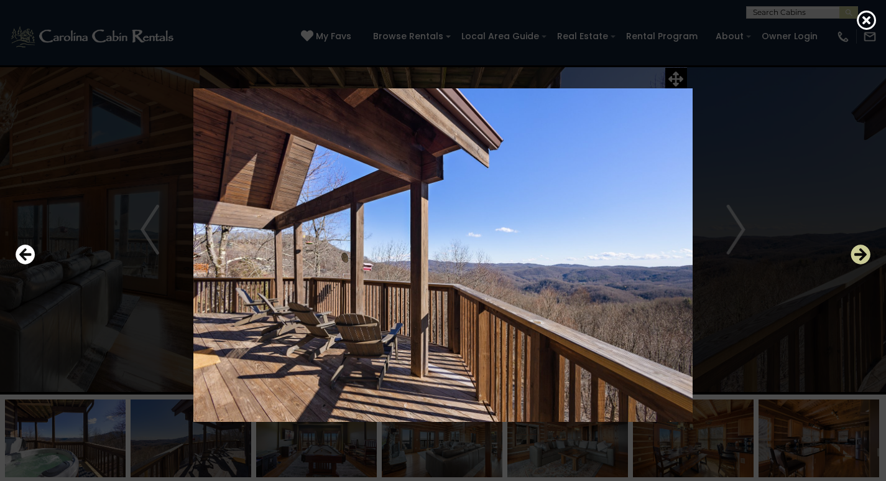
click at [865, 257] on icon "Next" at bounding box center [861, 254] width 20 height 20
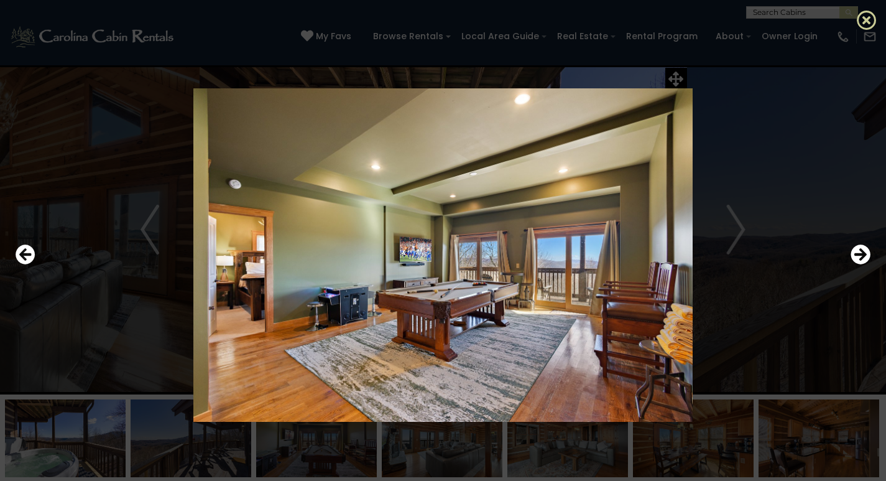
click at [865, 24] on icon at bounding box center [867, 20] width 20 height 20
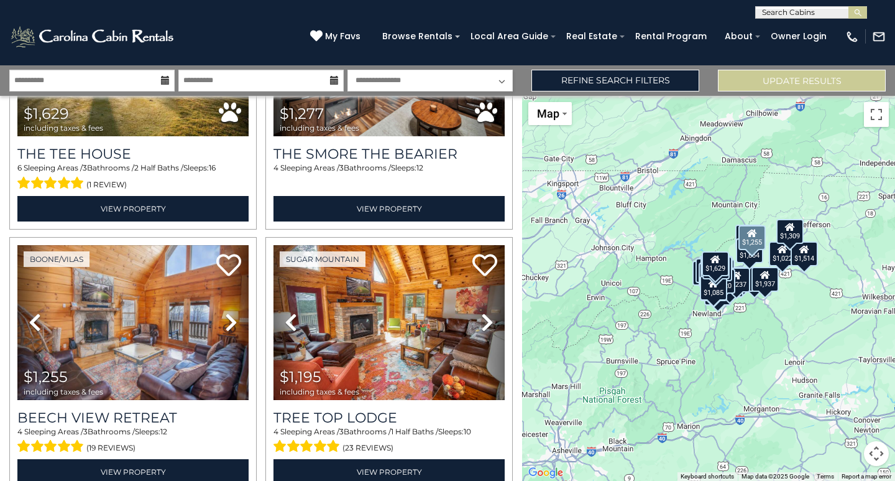
scroll to position [2300, 0]
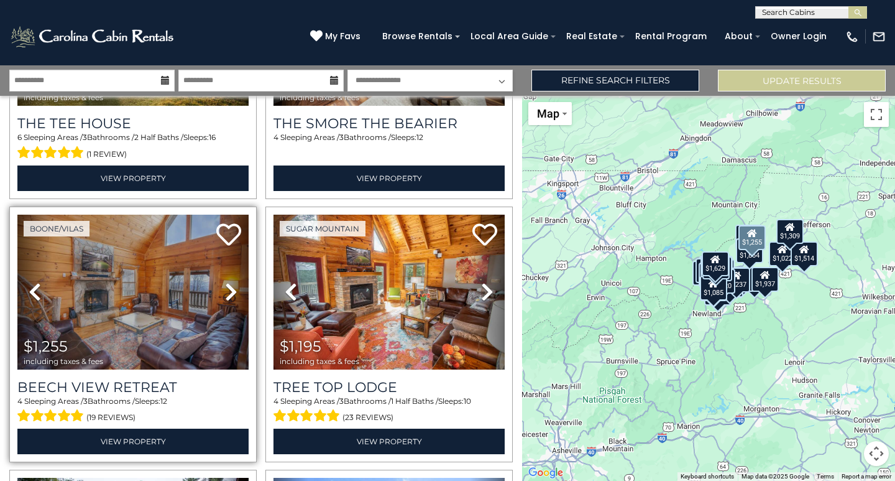
click at [227, 282] on icon at bounding box center [231, 292] width 12 height 20
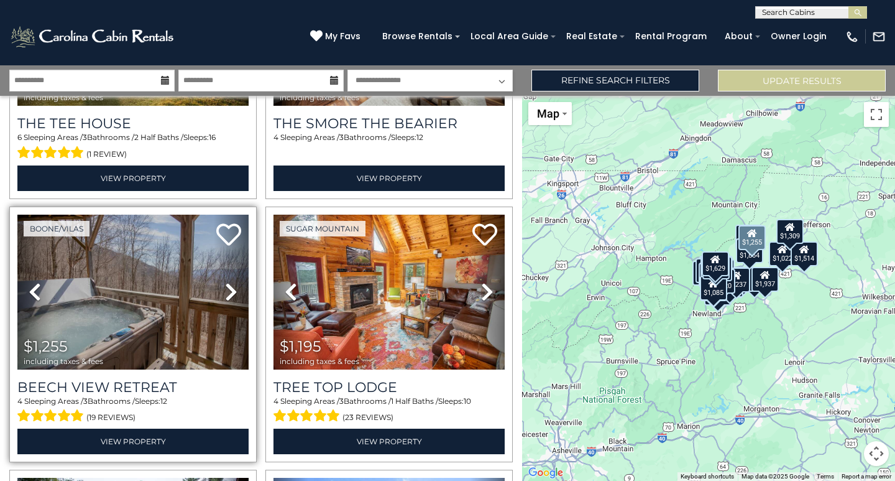
click at [227, 282] on icon at bounding box center [231, 292] width 12 height 20
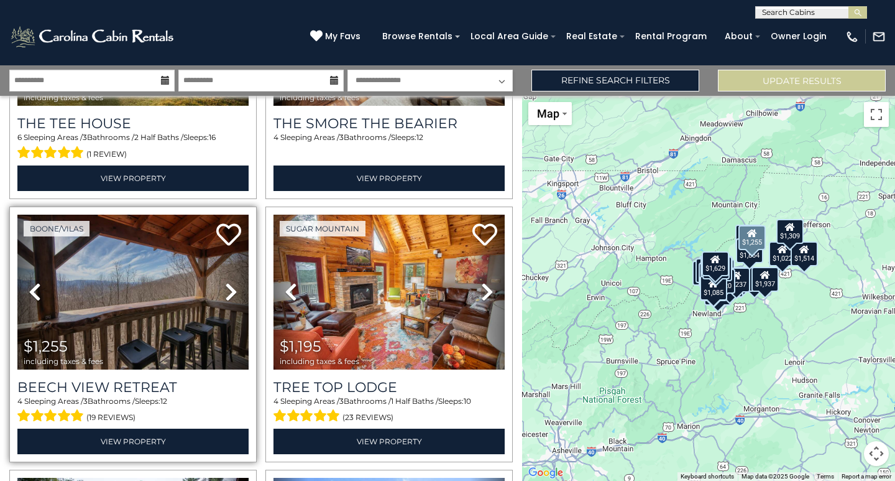
click at [227, 282] on icon at bounding box center [231, 292] width 12 height 20
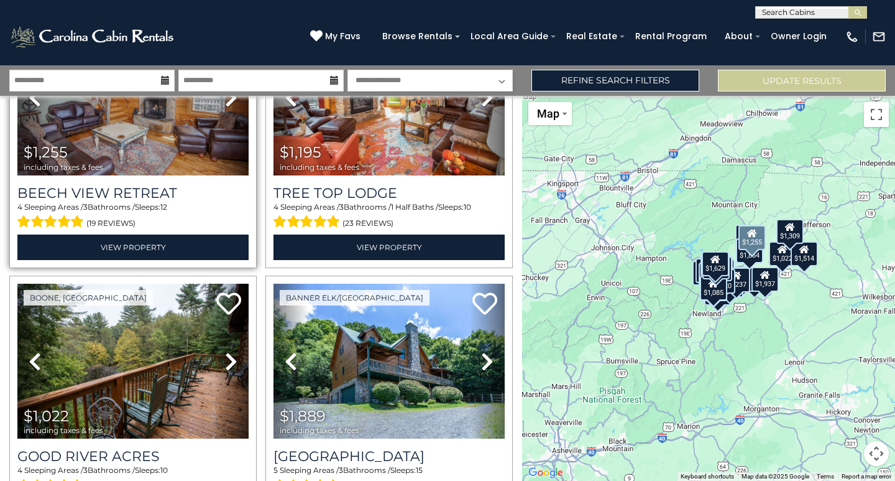
scroll to position [2549, 0]
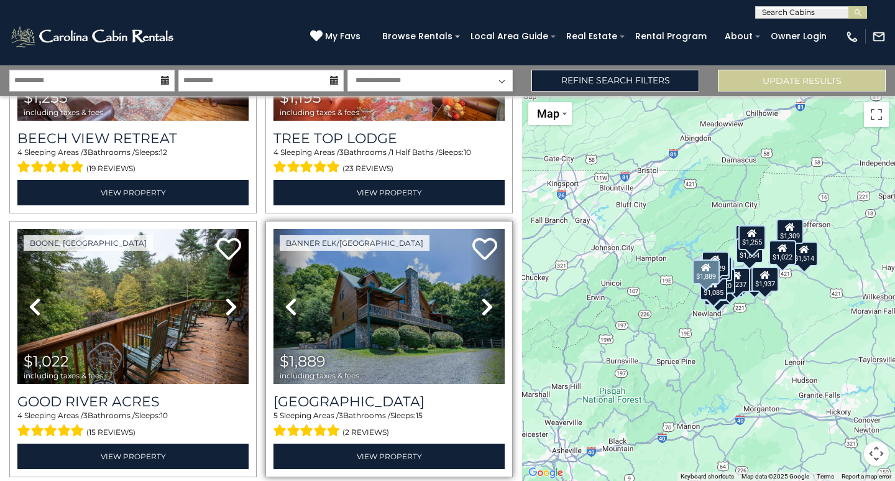
click at [481, 297] on icon at bounding box center [487, 307] width 12 height 20
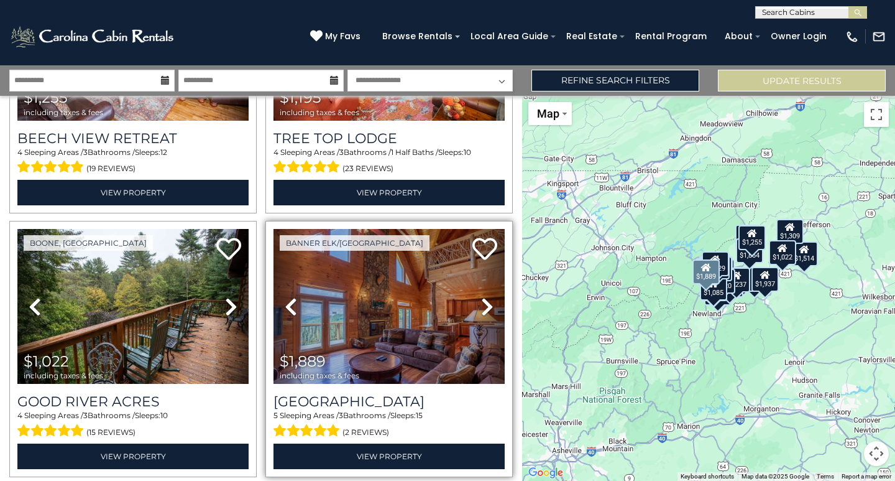
click at [481, 297] on icon at bounding box center [487, 307] width 12 height 20
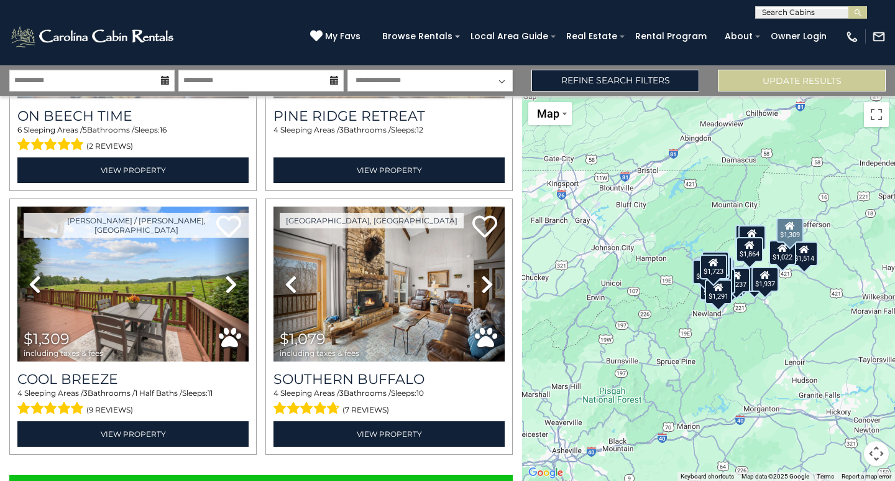
scroll to position [3643, 0]
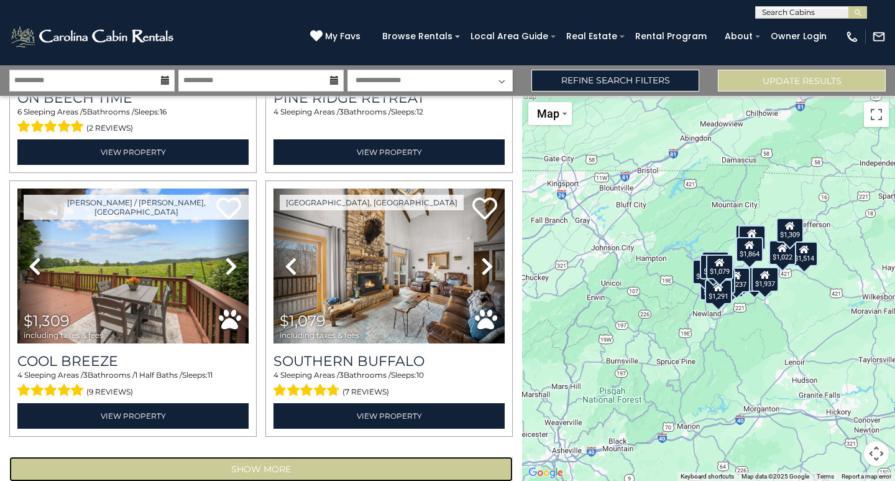
click at [279, 456] on button "Show More" at bounding box center [261, 468] width 504 height 25
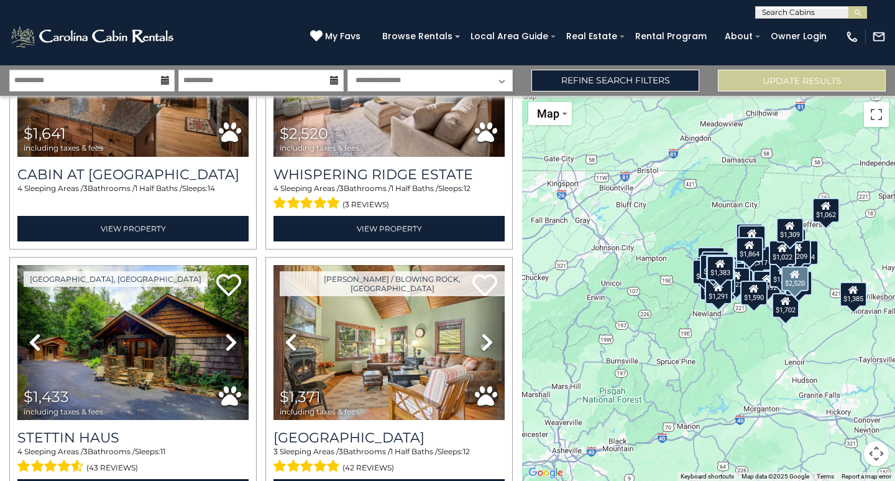
scroll to position [4886, 0]
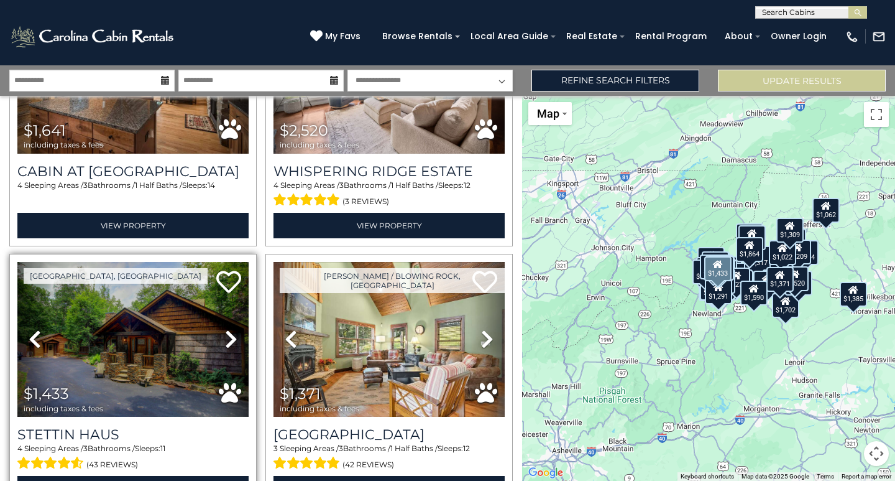
click at [233, 329] on icon at bounding box center [231, 339] width 12 height 20
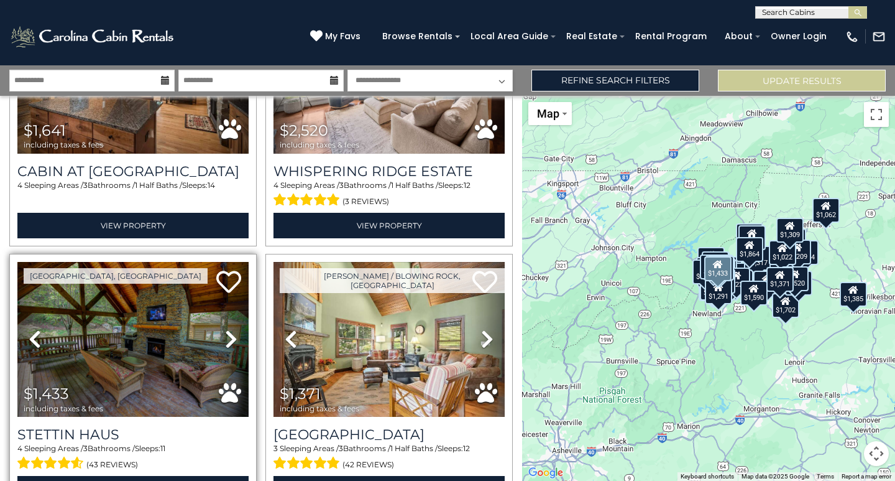
click at [233, 329] on icon at bounding box center [231, 339] width 12 height 20
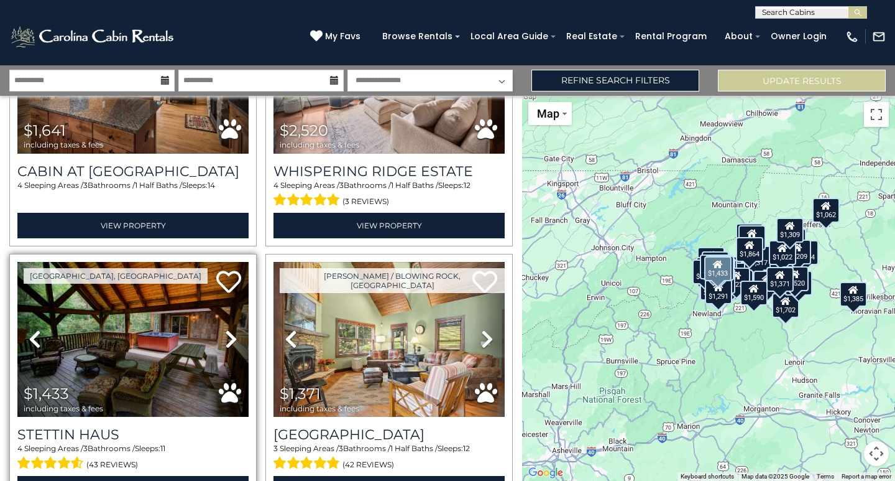
click at [233, 329] on icon at bounding box center [231, 339] width 12 height 20
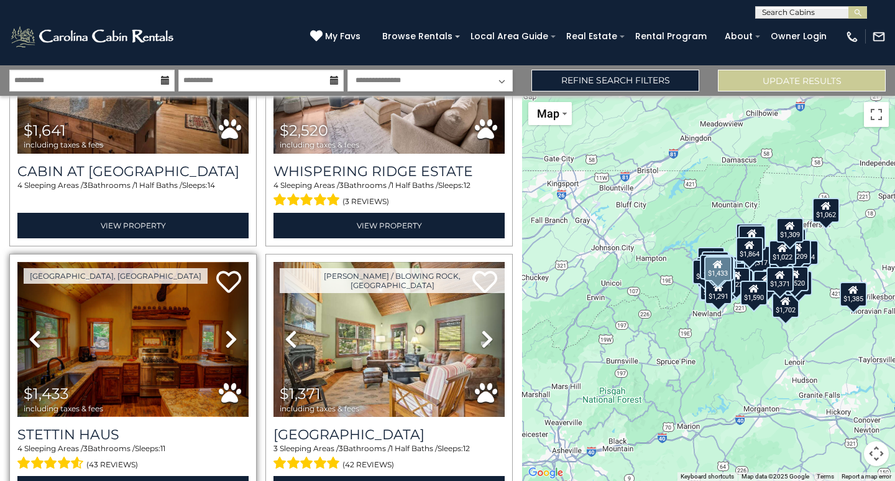
click at [133, 300] on img at bounding box center [132, 339] width 231 height 155
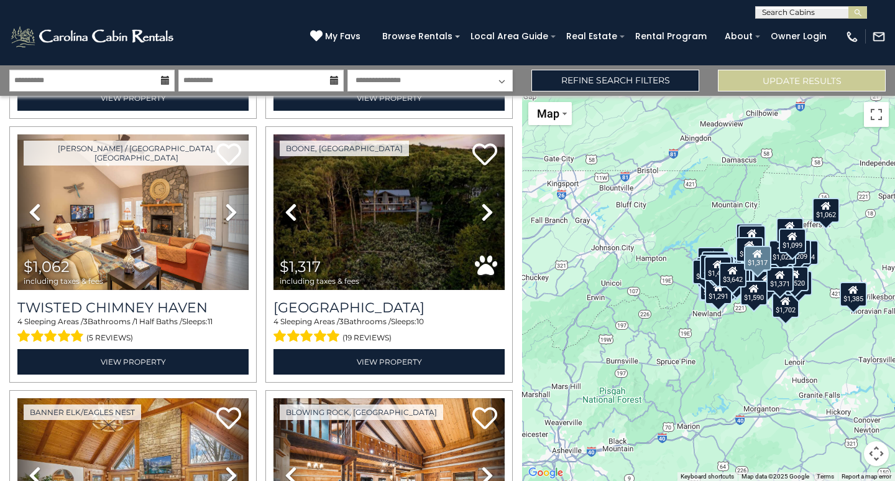
scroll to position [5943, 0]
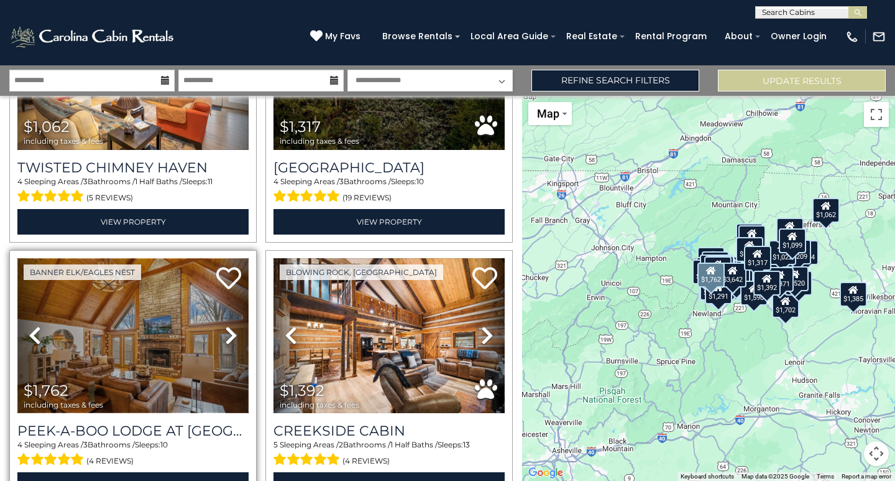
click at [160, 280] on img at bounding box center [132, 335] width 231 height 155
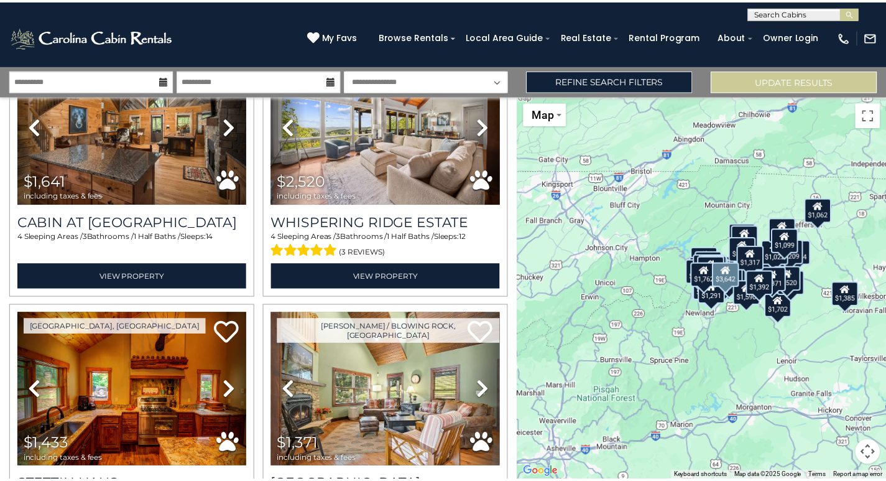
scroll to position [4824, 0]
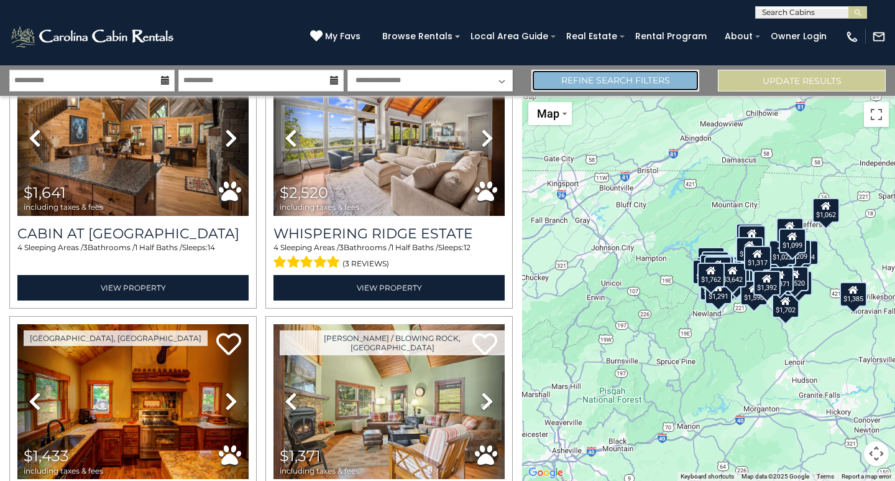
click at [578, 85] on link "Refine Search Filters" at bounding box center [616, 81] width 168 height 22
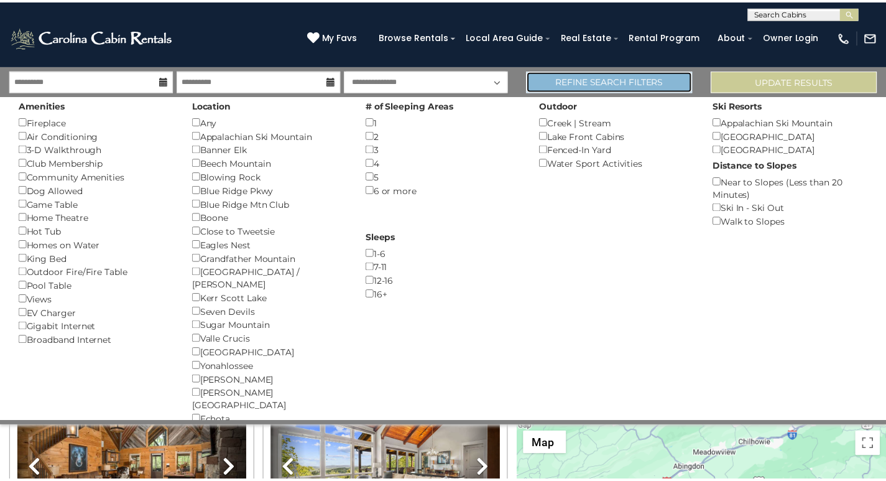
scroll to position [4791, 0]
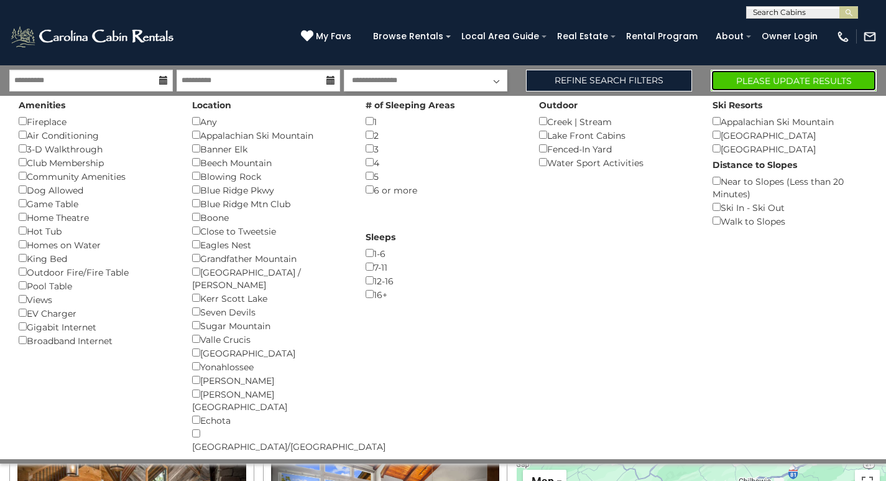
click at [744, 85] on button "Please Update Results" at bounding box center [794, 81] width 166 height 22
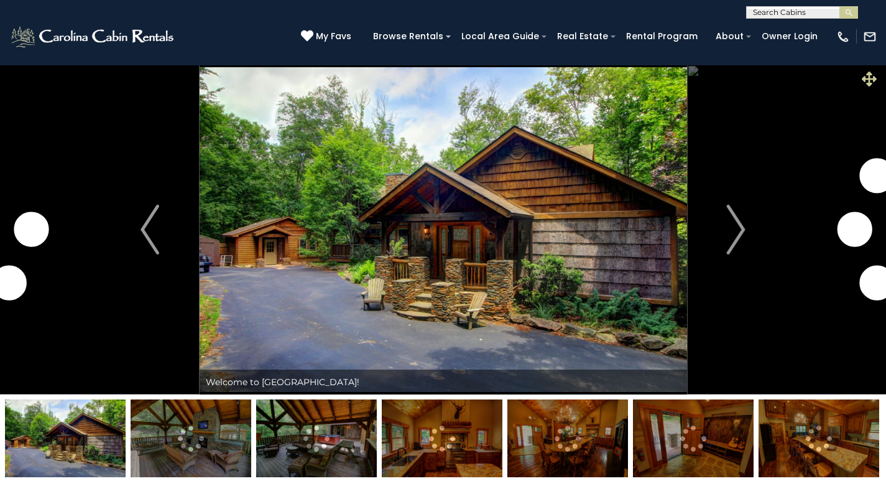
click at [869, 77] on icon at bounding box center [869, 78] width 15 height 15
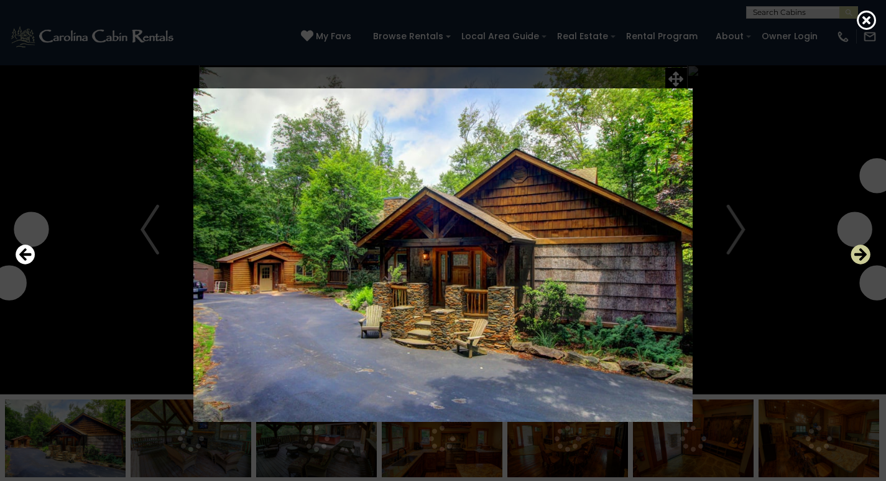
click at [857, 255] on icon "Next" at bounding box center [861, 254] width 20 height 20
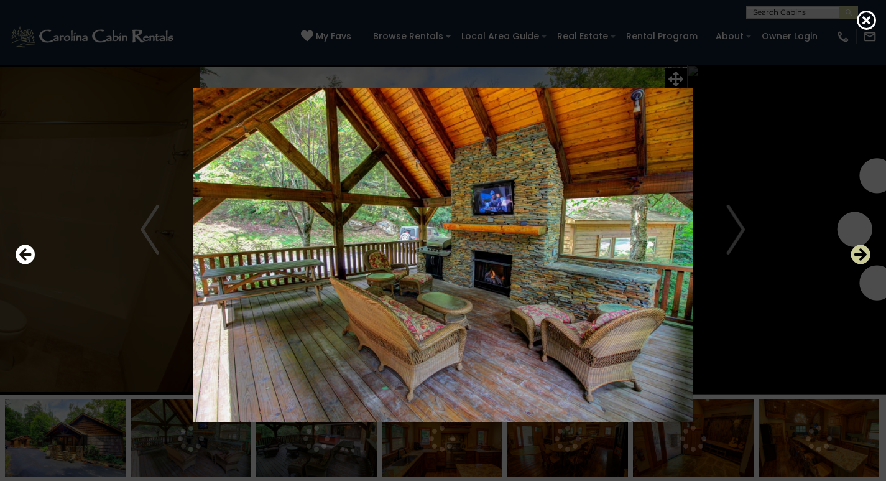
click at [857, 255] on icon "Next" at bounding box center [861, 254] width 20 height 20
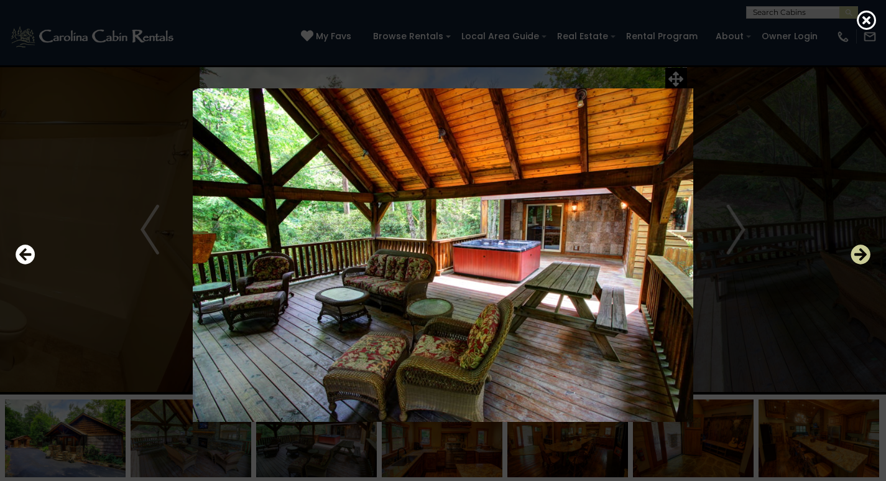
click at [857, 255] on icon "Next" at bounding box center [861, 254] width 20 height 20
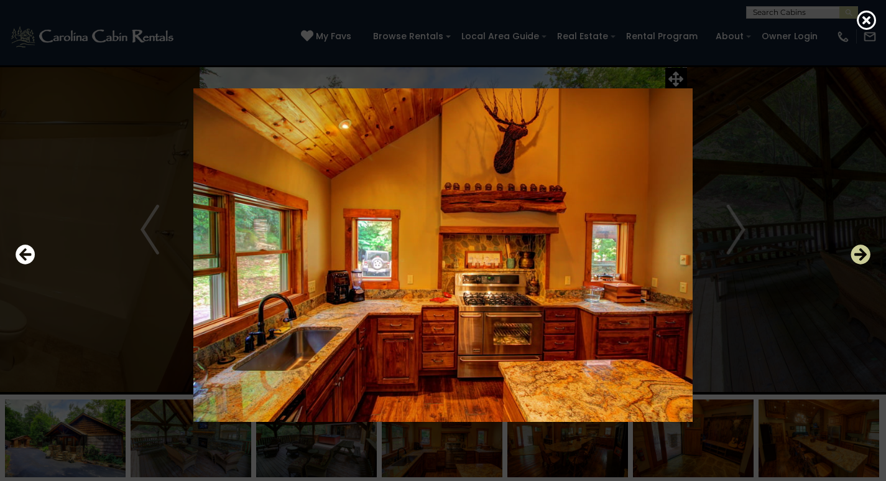
click at [857, 255] on icon "Next" at bounding box center [861, 254] width 20 height 20
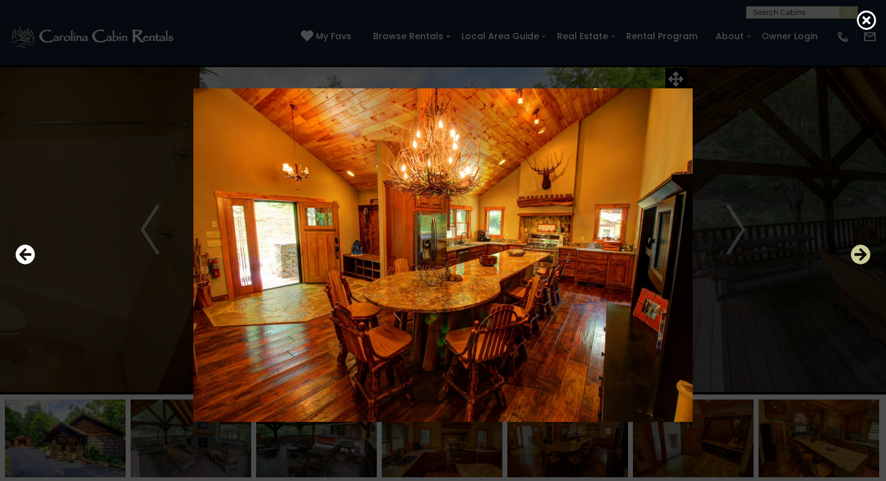
click at [857, 255] on icon "Next" at bounding box center [861, 254] width 20 height 20
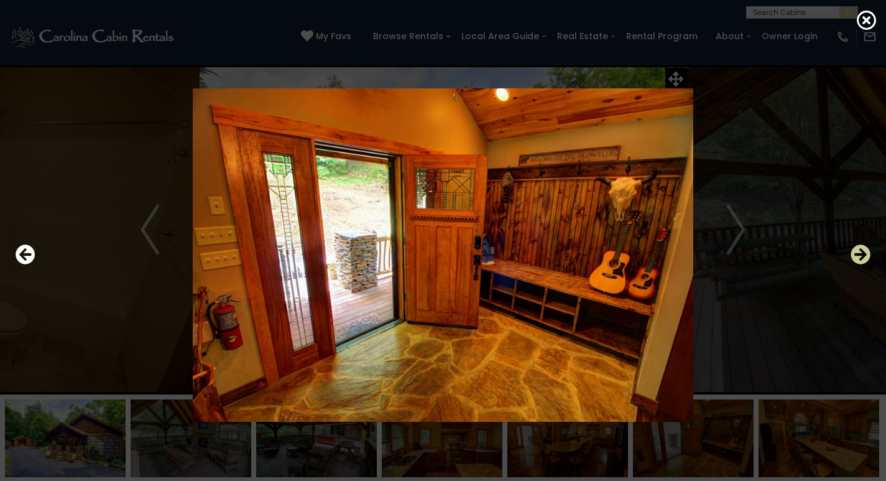
click at [857, 255] on icon "Next" at bounding box center [861, 254] width 20 height 20
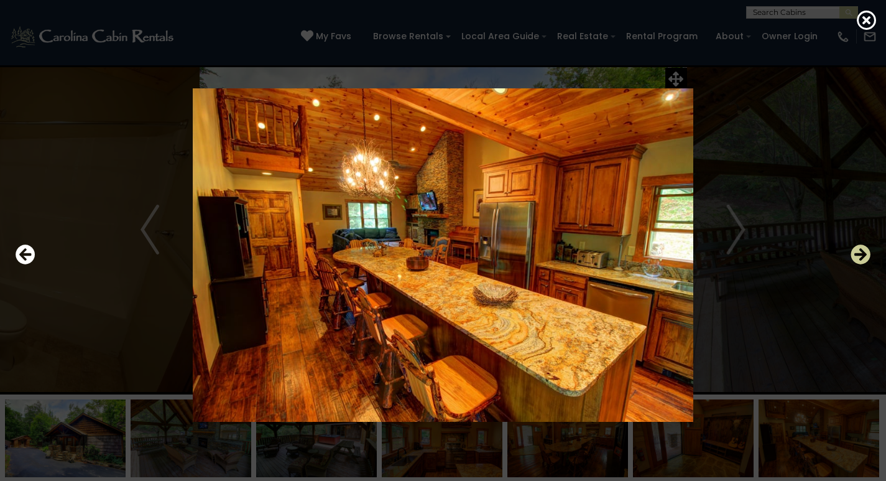
click at [857, 255] on icon "Next" at bounding box center [861, 254] width 20 height 20
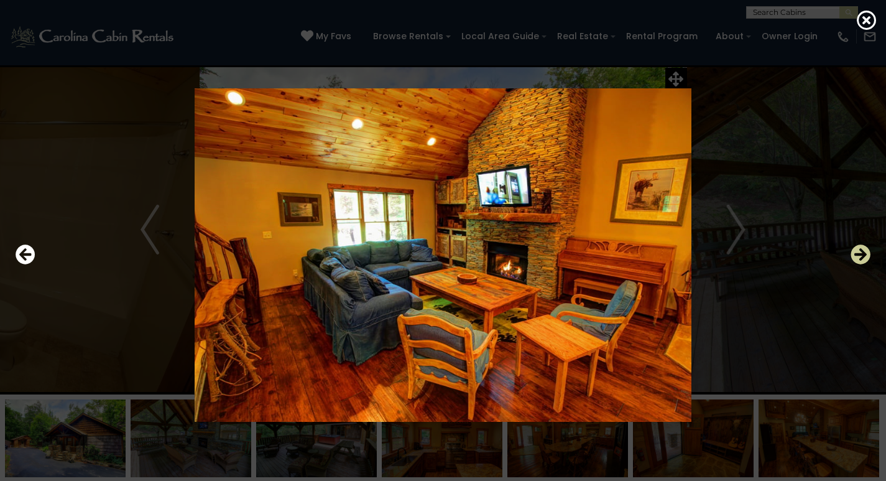
click at [857, 255] on icon "Next" at bounding box center [861, 254] width 20 height 20
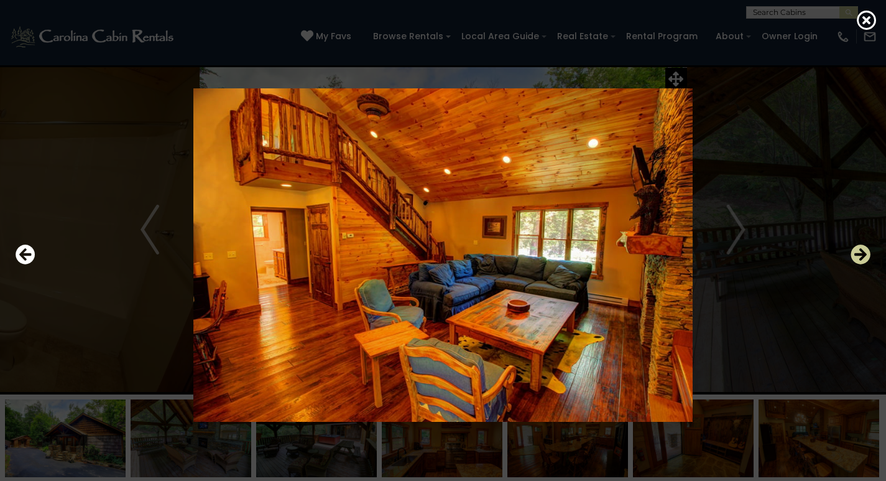
click at [857, 255] on icon "Next" at bounding box center [861, 254] width 20 height 20
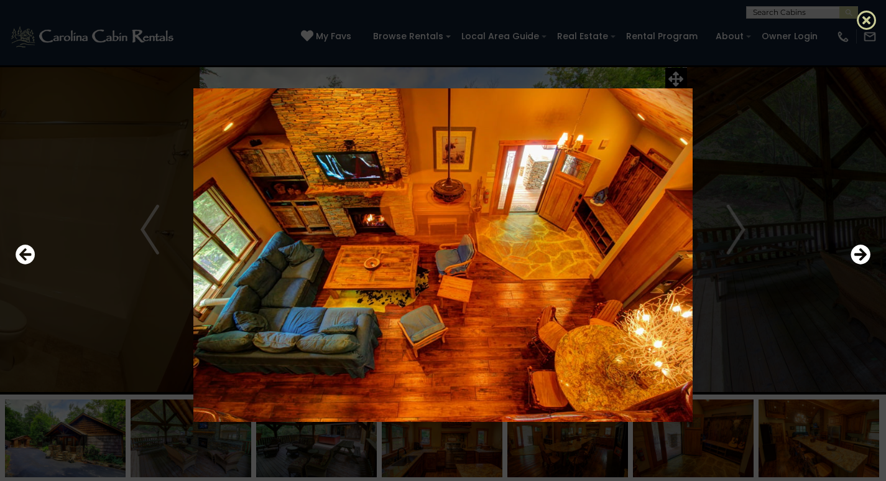
click at [865, 21] on icon at bounding box center [867, 20] width 20 height 20
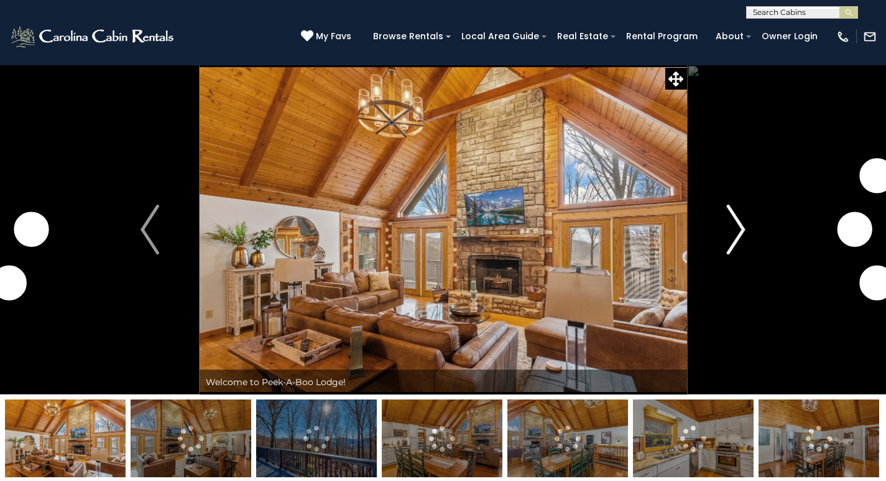
click at [739, 234] on img "Next" at bounding box center [736, 230] width 19 height 50
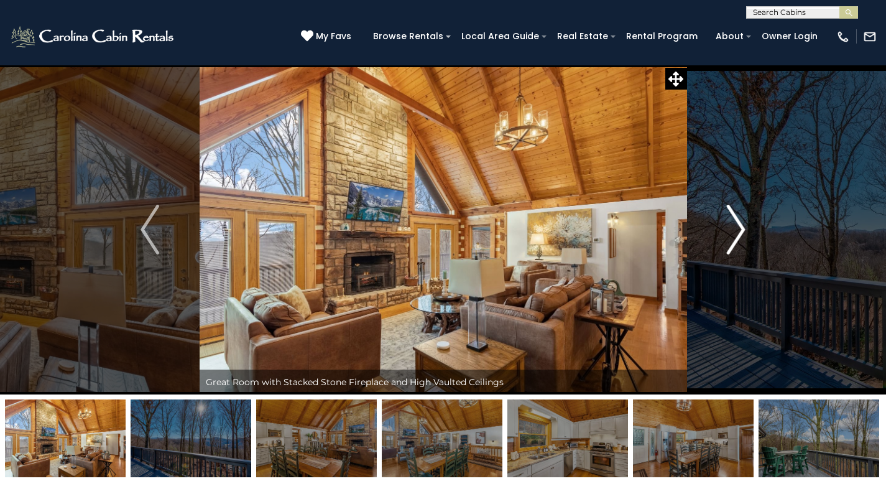
click at [739, 234] on img "Next" at bounding box center [736, 230] width 19 height 50
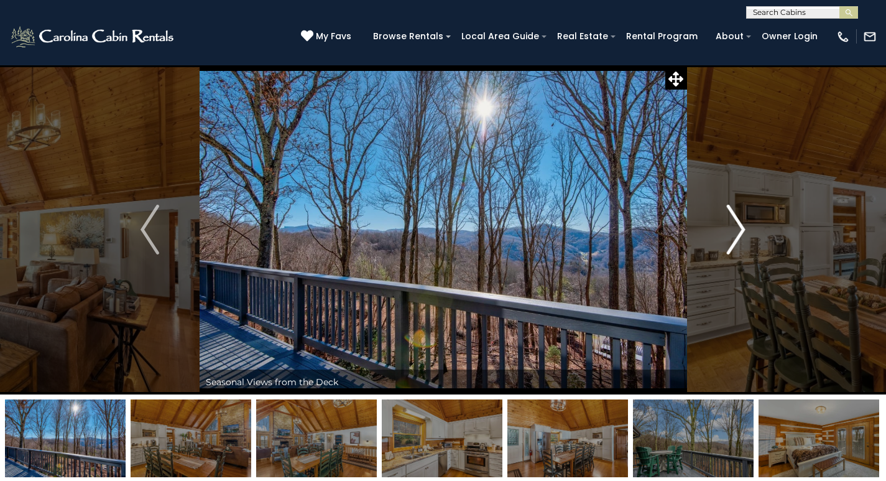
click at [739, 234] on img "Next" at bounding box center [736, 230] width 19 height 50
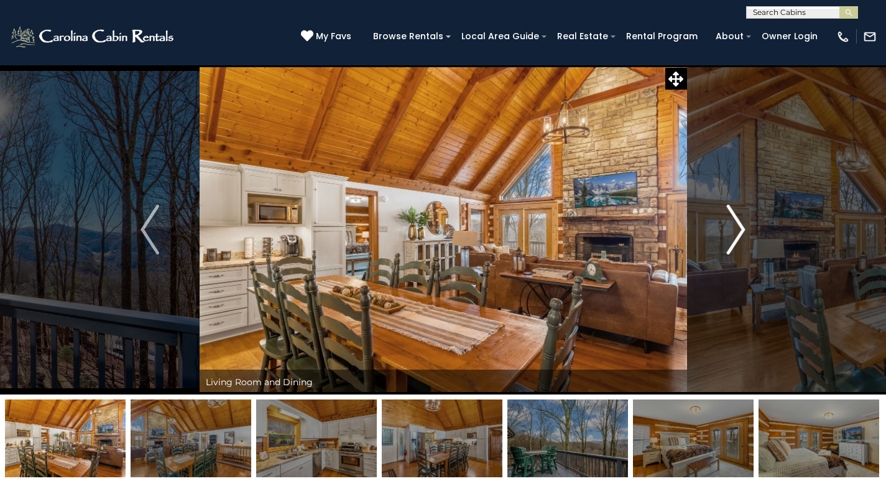
click at [739, 234] on img "Next" at bounding box center [736, 230] width 19 height 50
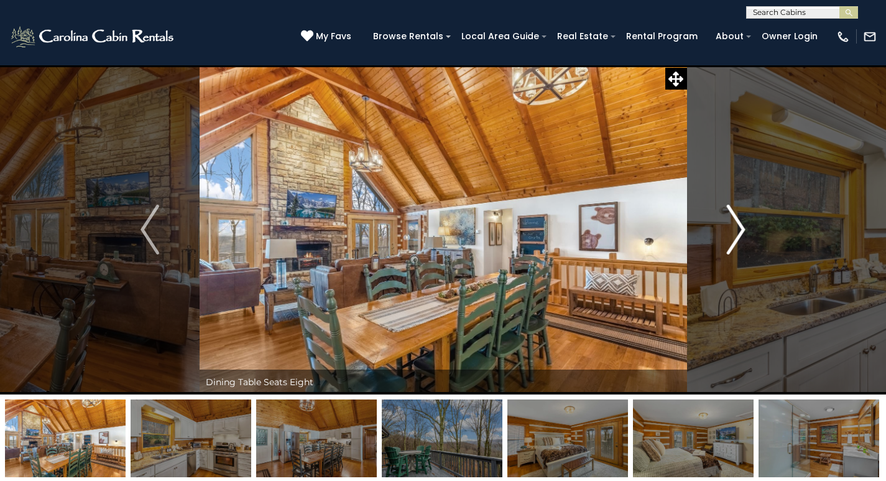
click at [739, 234] on img "Next" at bounding box center [736, 230] width 19 height 50
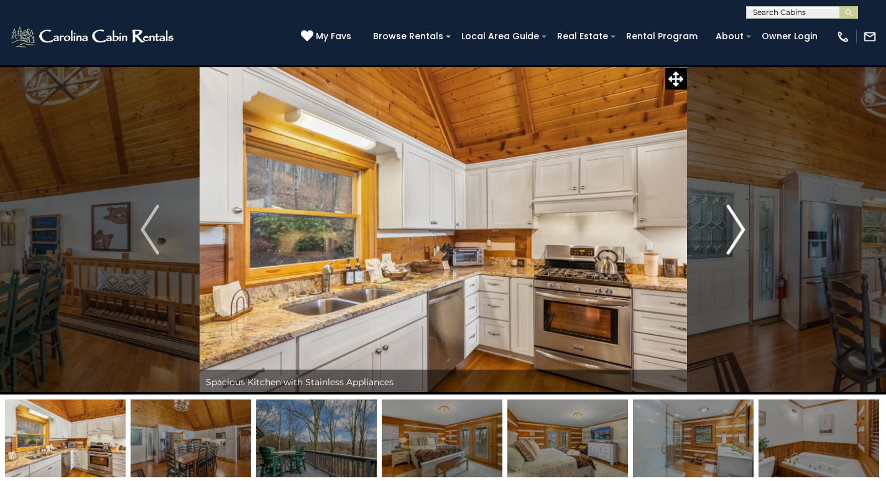
click at [739, 234] on img "Next" at bounding box center [736, 230] width 19 height 50
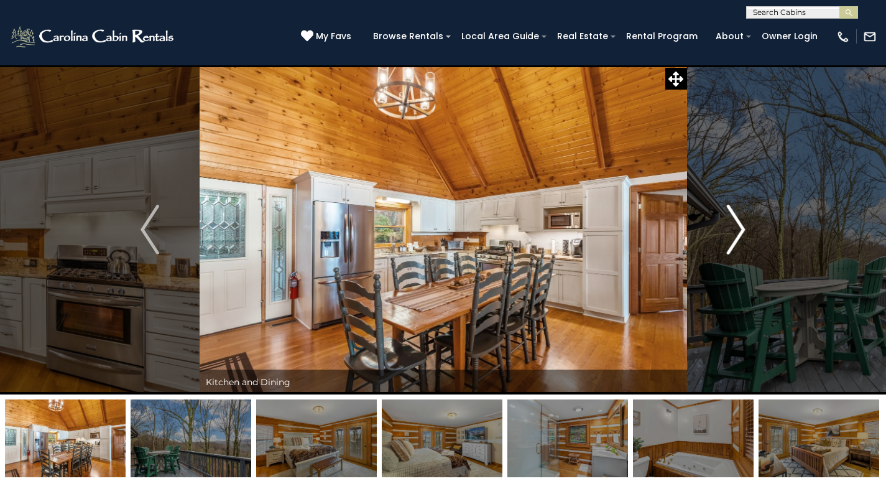
click at [739, 234] on img "Next" at bounding box center [736, 230] width 19 height 50
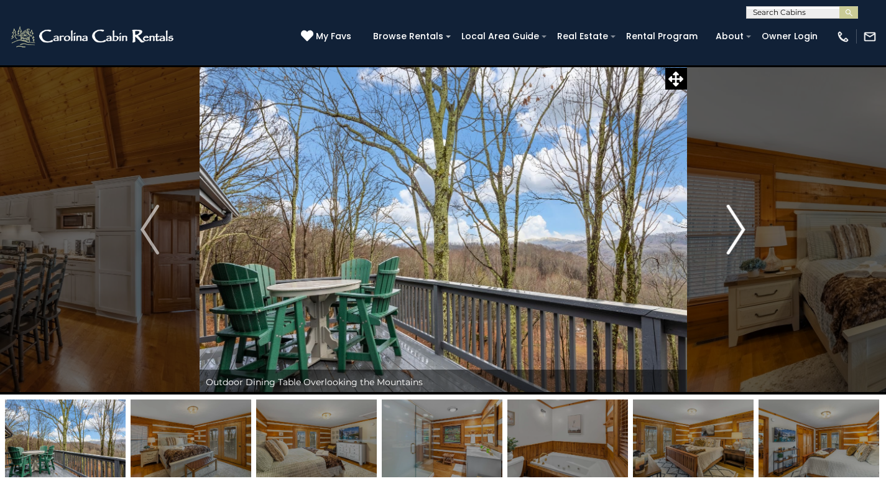
click at [739, 234] on img "Next" at bounding box center [736, 230] width 19 height 50
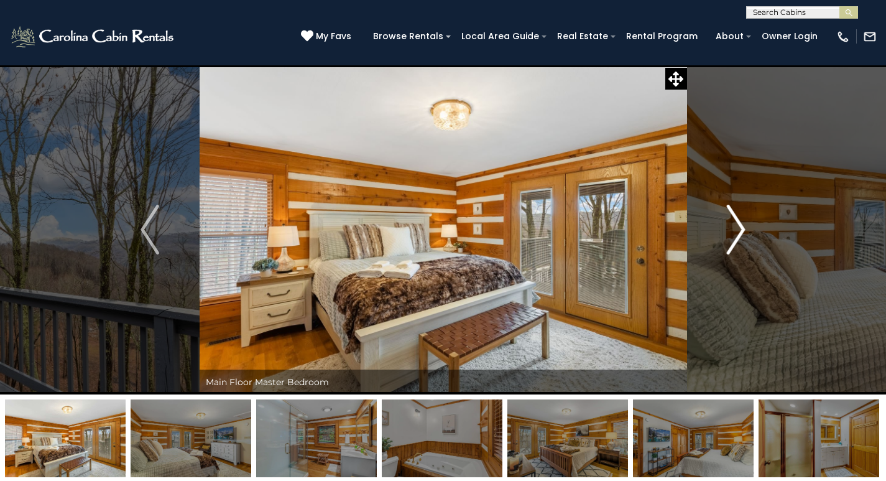
click at [739, 234] on img "Next" at bounding box center [736, 230] width 19 height 50
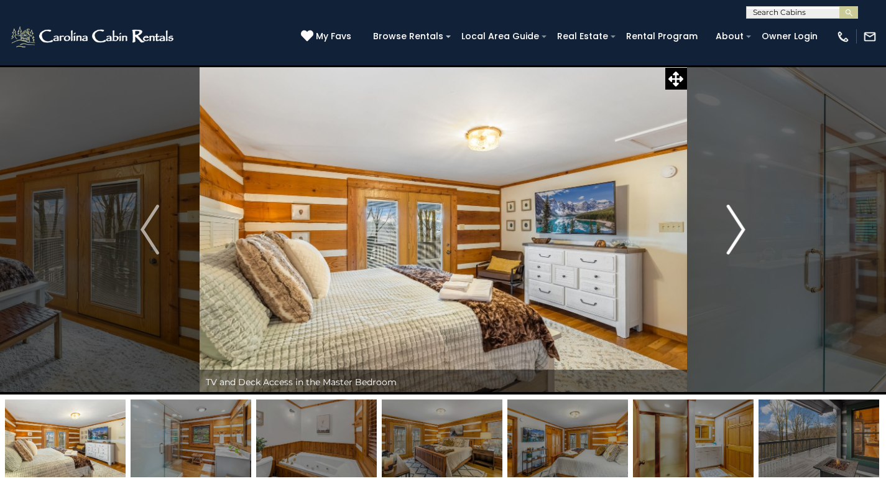
click at [739, 234] on img "Next" at bounding box center [736, 230] width 19 height 50
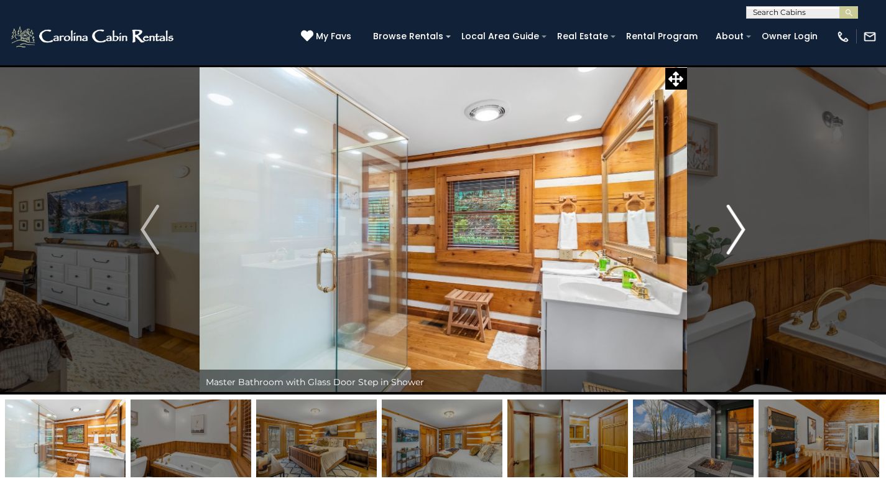
click at [739, 234] on img "Next" at bounding box center [736, 230] width 19 height 50
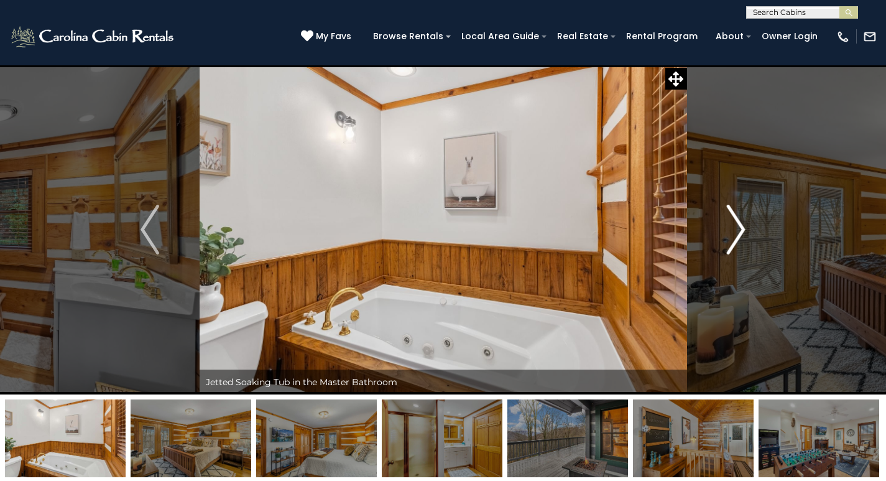
click at [739, 234] on img "Next" at bounding box center [736, 230] width 19 height 50
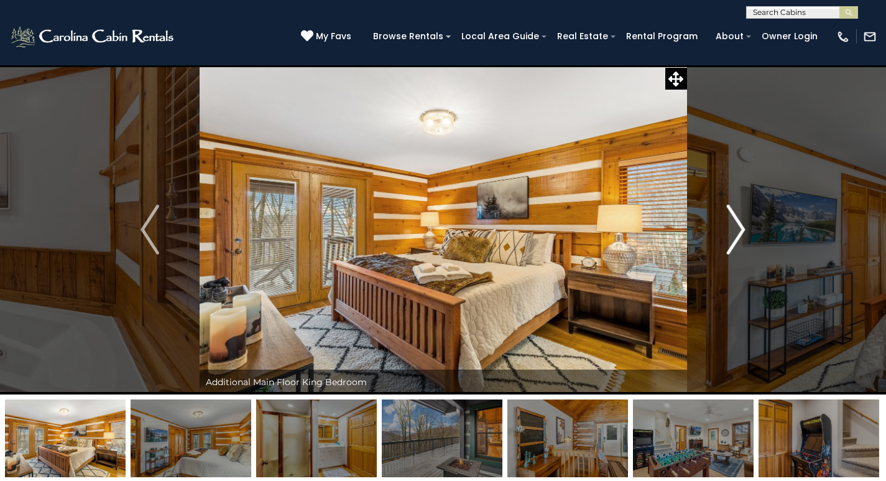
click at [739, 234] on img "Next" at bounding box center [736, 230] width 19 height 50
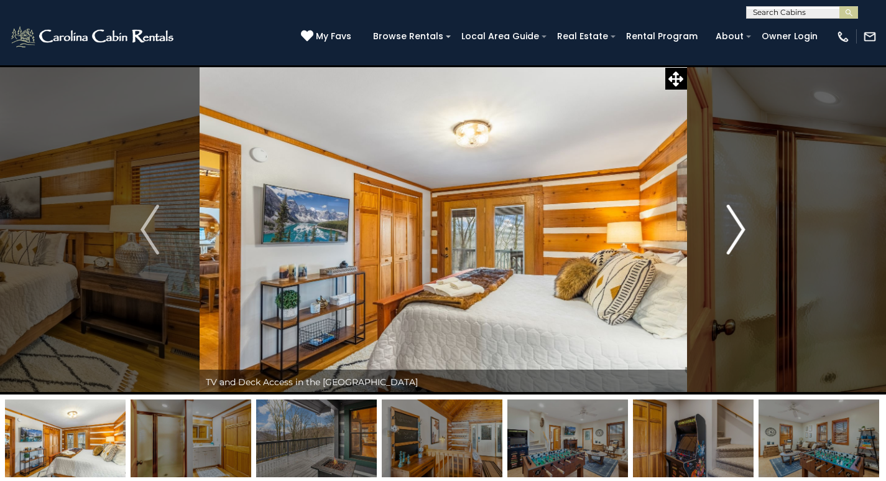
click at [739, 234] on img "Next" at bounding box center [736, 230] width 19 height 50
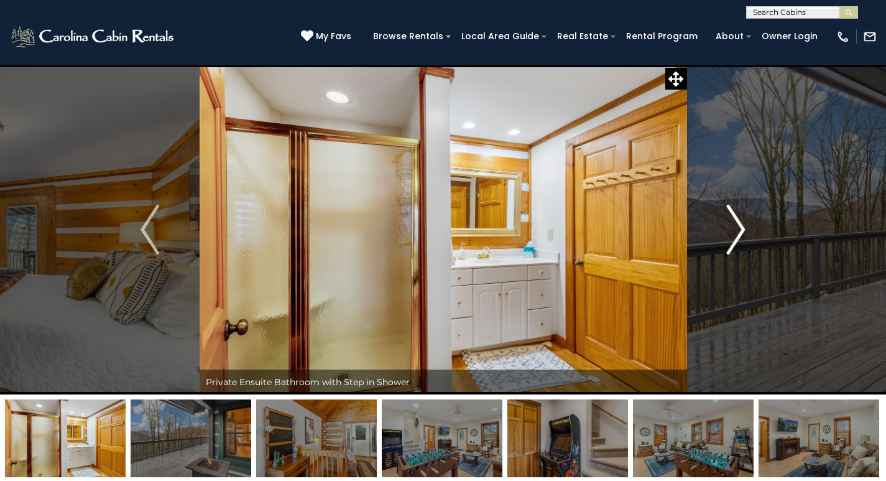
click at [739, 234] on img "Next" at bounding box center [736, 230] width 19 height 50
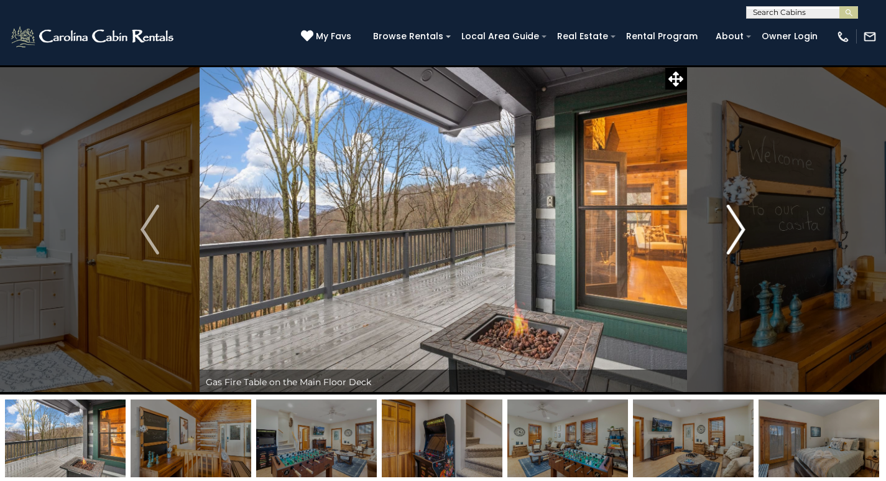
click at [739, 234] on img "Next" at bounding box center [736, 230] width 19 height 50
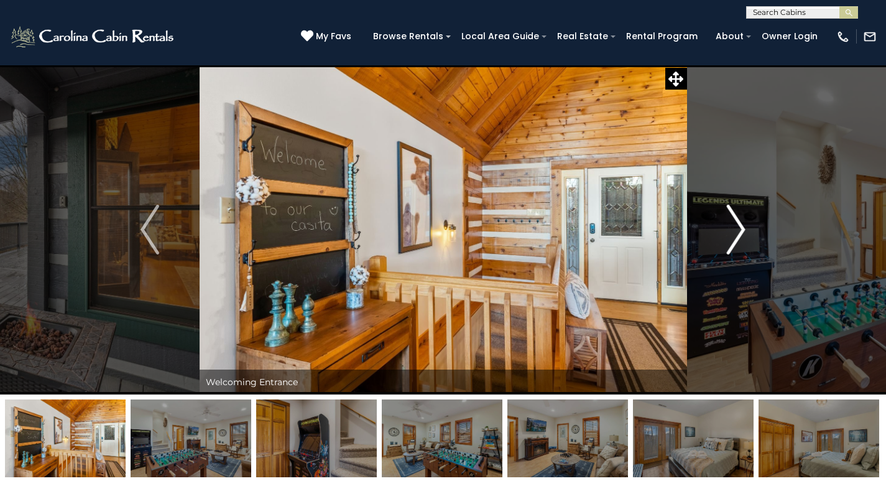
click at [739, 234] on img "Next" at bounding box center [736, 230] width 19 height 50
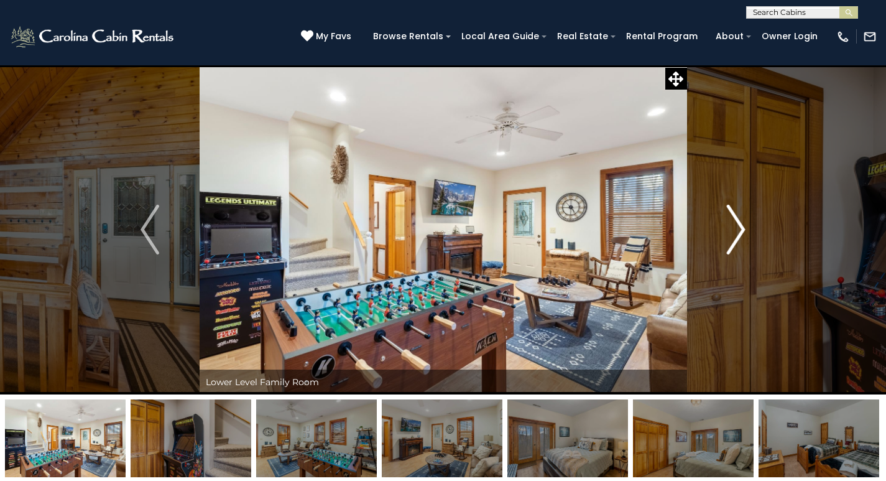
click at [739, 234] on img "Next" at bounding box center [736, 230] width 19 height 50
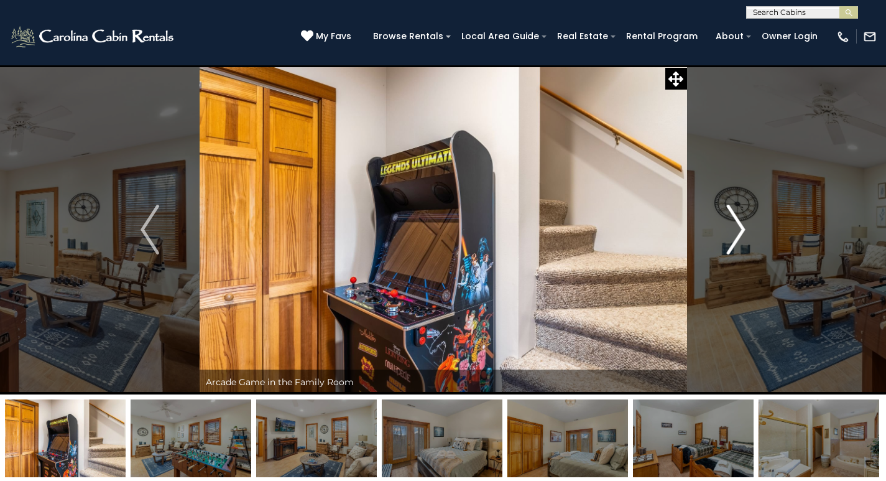
click at [739, 234] on img "Next" at bounding box center [736, 230] width 19 height 50
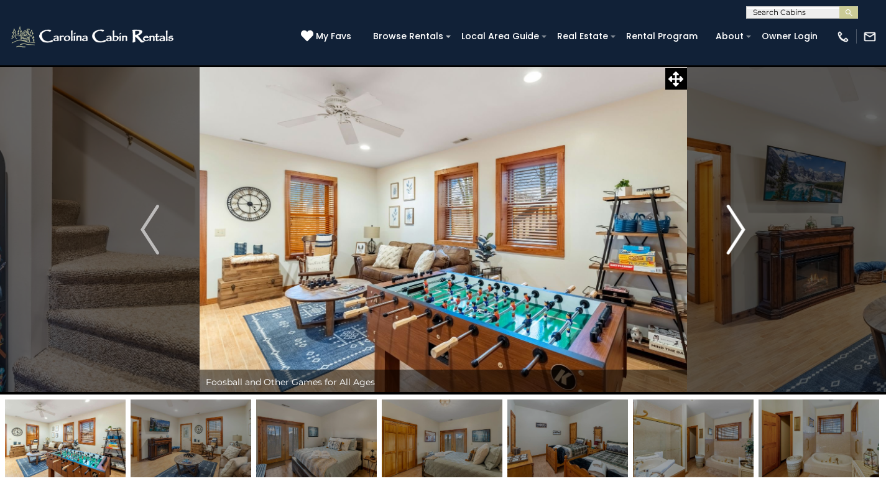
click at [739, 234] on img "Next" at bounding box center [736, 230] width 19 height 50
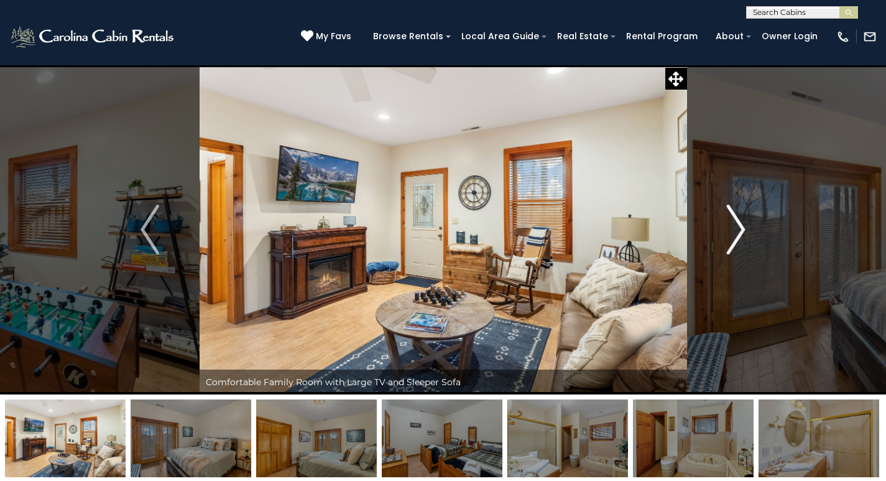
click at [739, 234] on img "Next" at bounding box center [736, 230] width 19 height 50
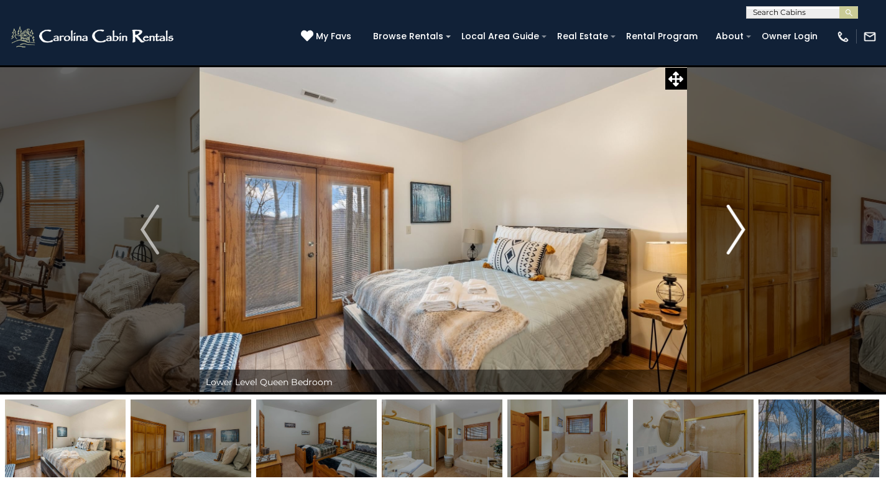
click at [739, 234] on img "Next" at bounding box center [736, 230] width 19 height 50
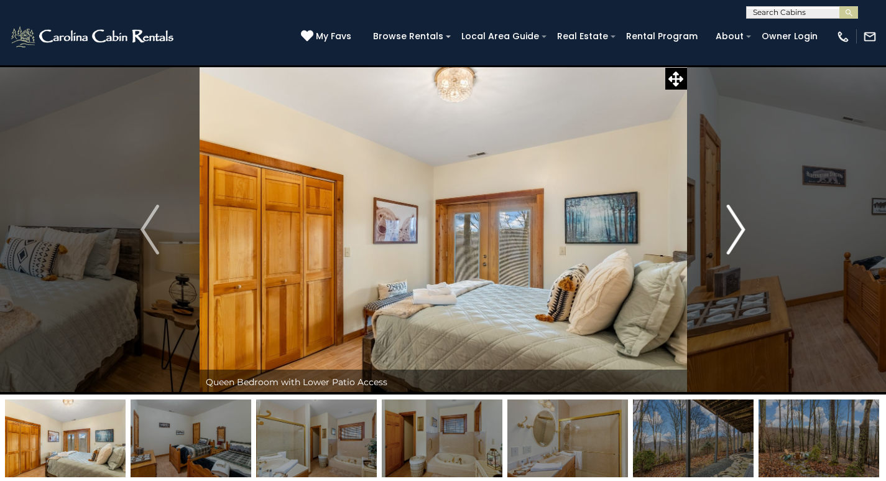
click at [739, 234] on img "Next" at bounding box center [736, 230] width 19 height 50
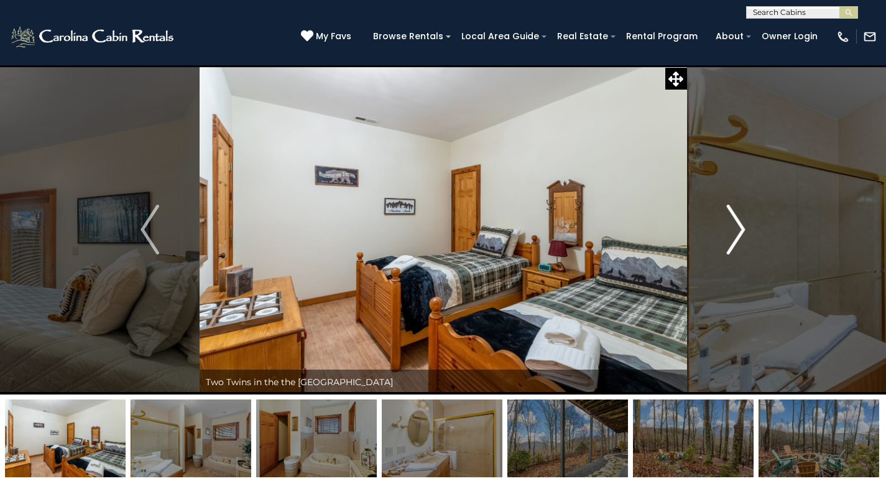
click at [739, 234] on img "Next" at bounding box center [736, 230] width 19 height 50
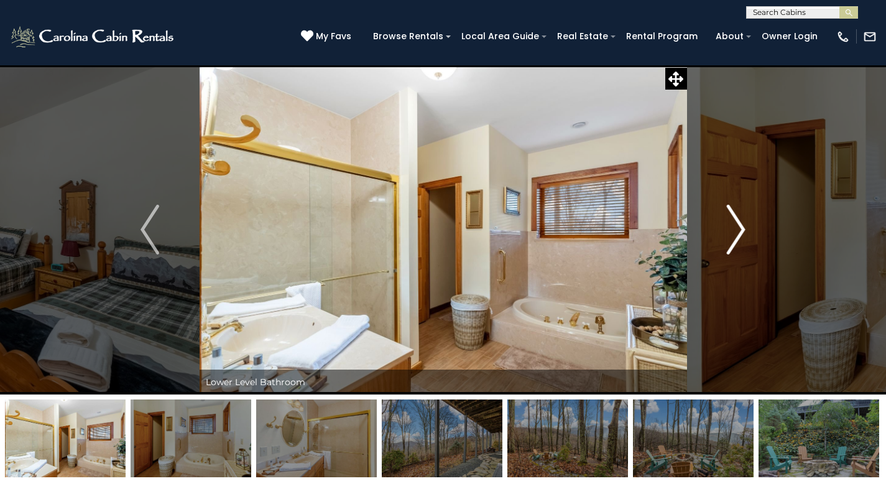
click at [739, 234] on img "Next" at bounding box center [736, 230] width 19 height 50
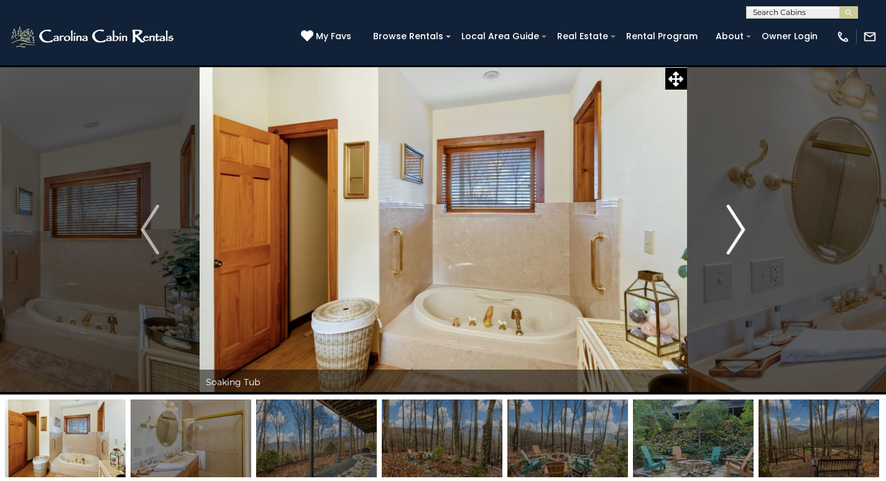
click at [739, 234] on img "Next" at bounding box center [736, 230] width 19 height 50
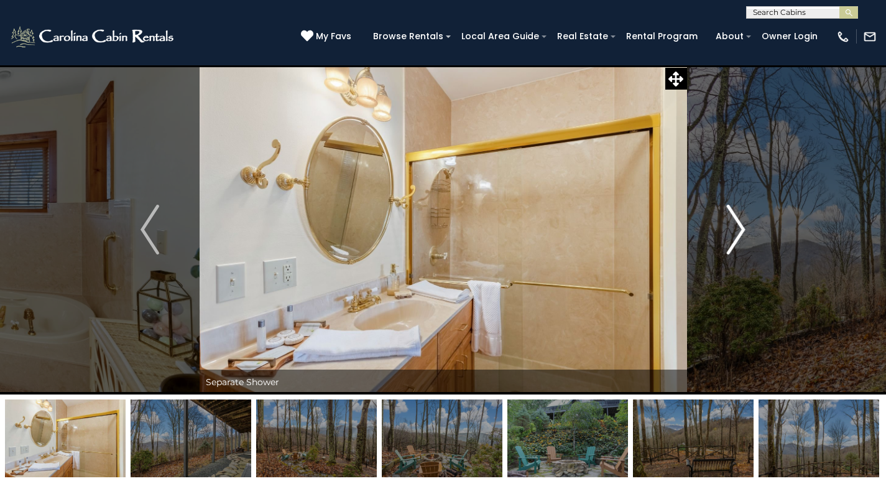
click at [739, 234] on img "Next" at bounding box center [736, 230] width 19 height 50
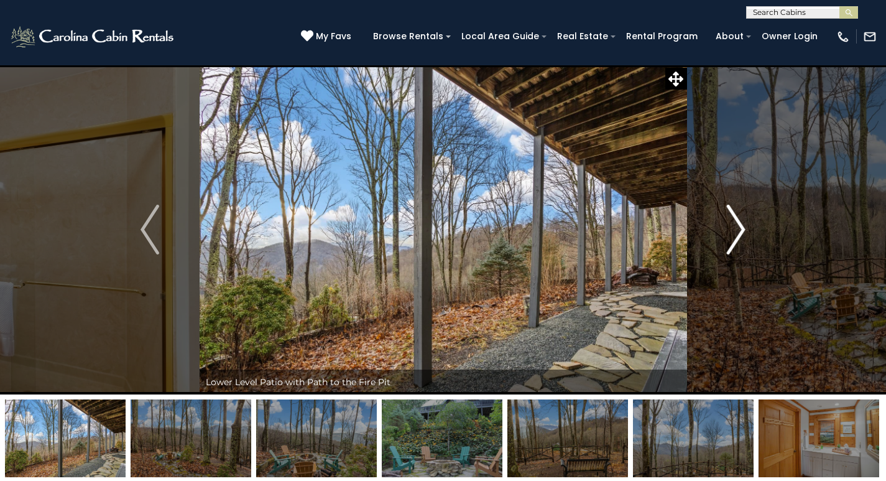
click at [739, 234] on img "Next" at bounding box center [736, 230] width 19 height 50
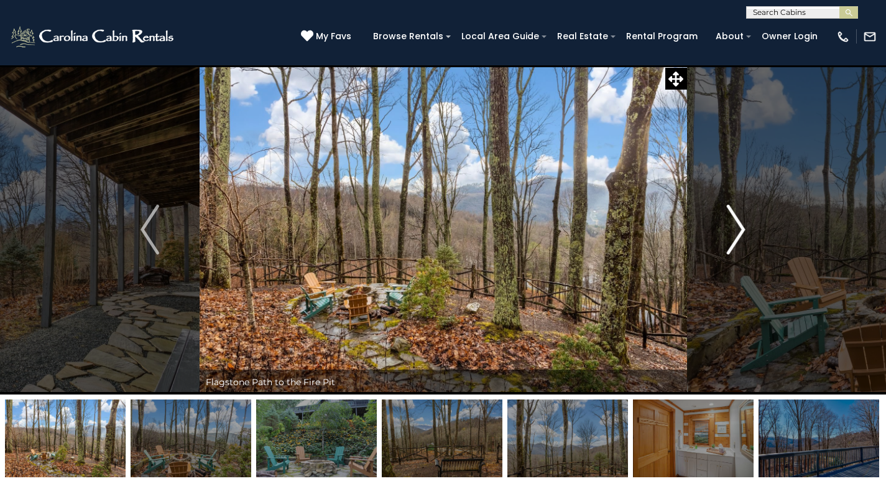
click at [739, 234] on img "Next" at bounding box center [736, 230] width 19 height 50
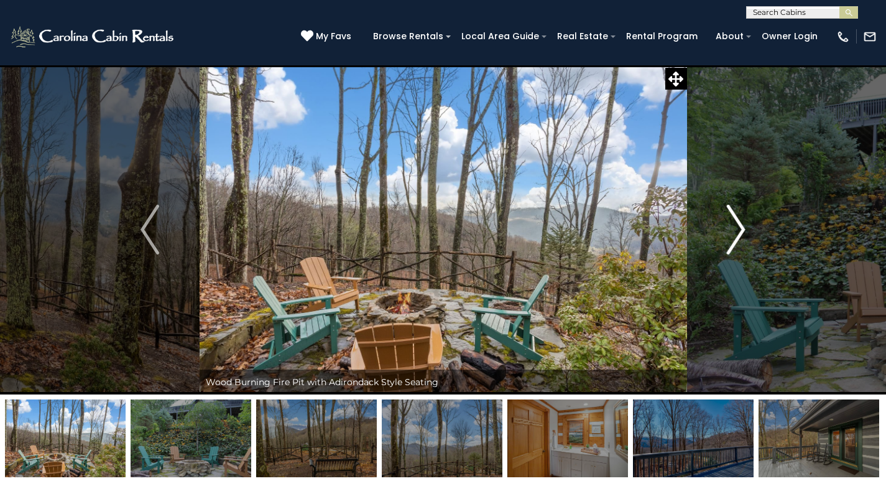
click at [739, 234] on img "Next" at bounding box center [736, 230] width 19 height 50
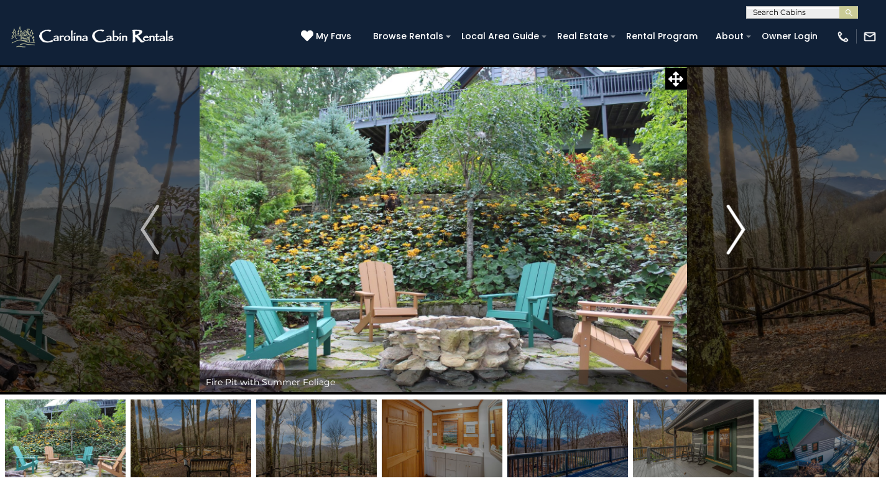
click at [739, 234] on img "Next" at bounding box center [736, 230] width 19 height 50
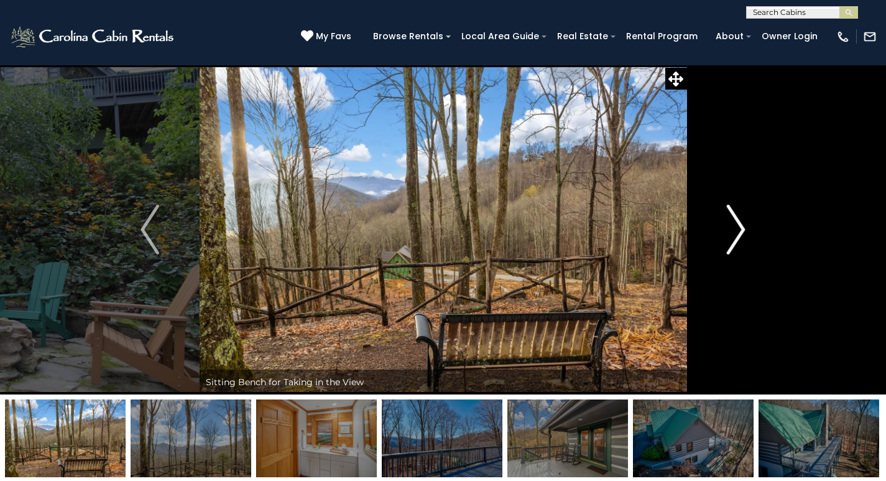
click at [739, 234] on img "Next" at bounding box center [736, 230] width 19 height 50
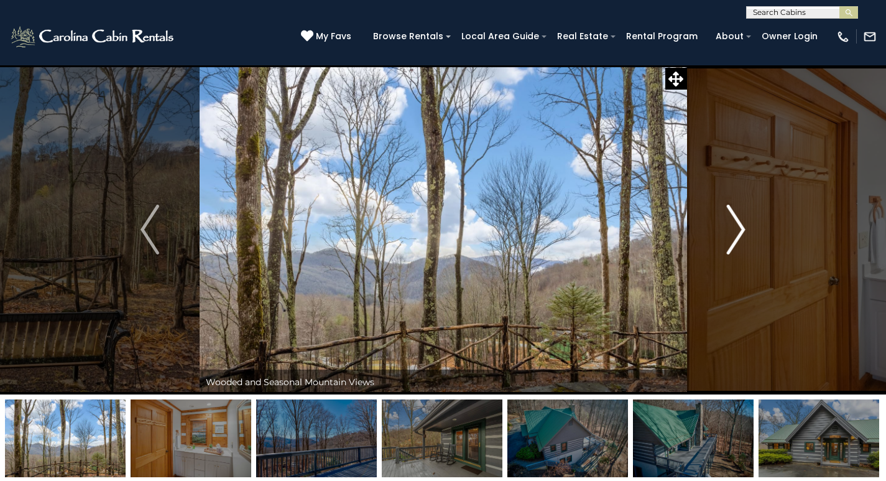
click at [739, 234] on img "Next" at bounding box center [736, 230] width 19 height 50
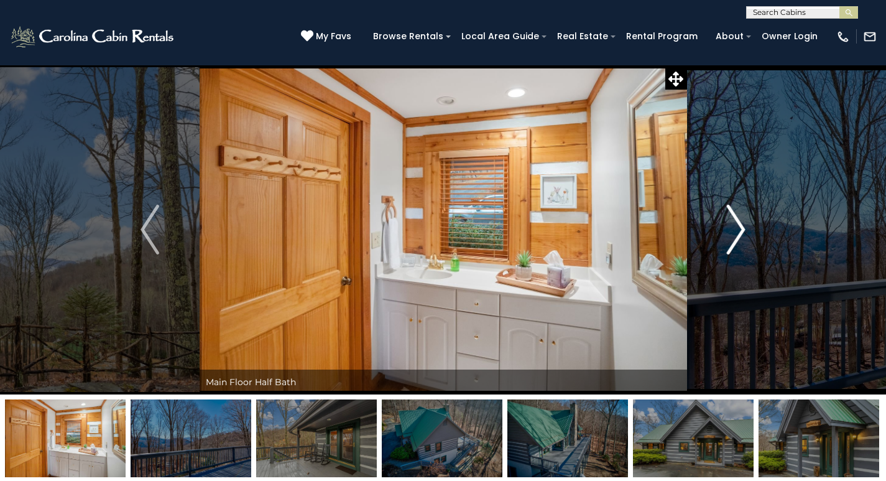
click at [739, 234] on img "Next" at bounding box center [736, 230] width 19 height 50
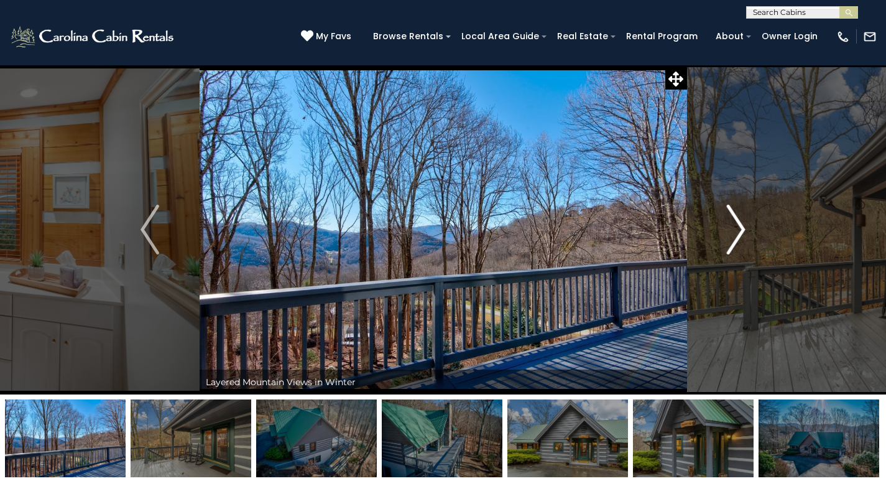
click at [739, 234] on img "Next" at bounding box center [736, 230] width 19 height 50
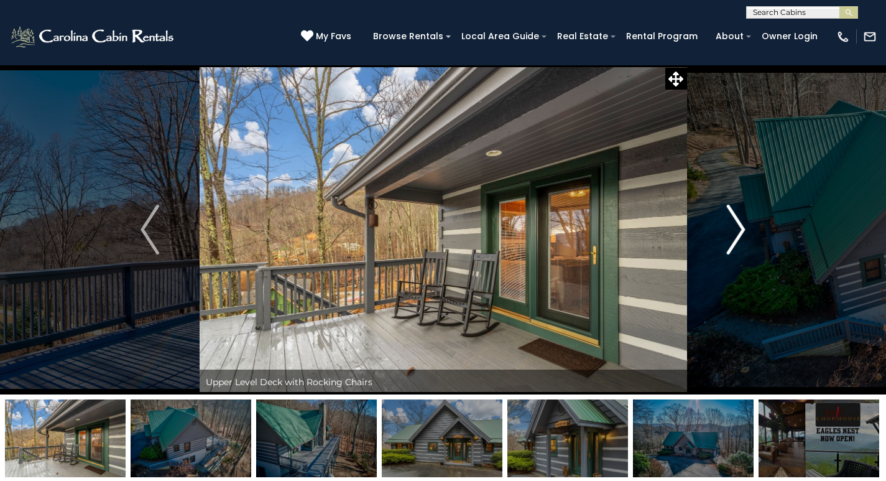
click at [739, 234] on img "Next" at bounding box center [736, 230] width 19 height 50
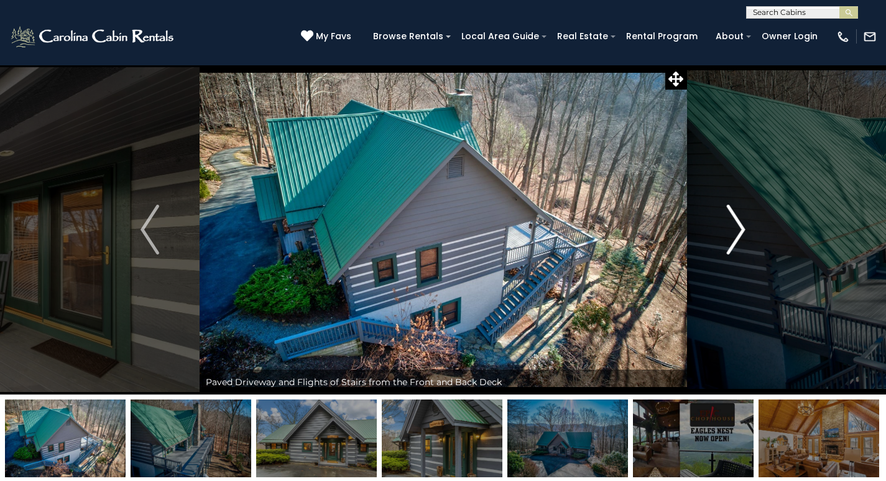
click at [739, 234] on img "Next" at bounding box center [736, 230] width 19 height 50
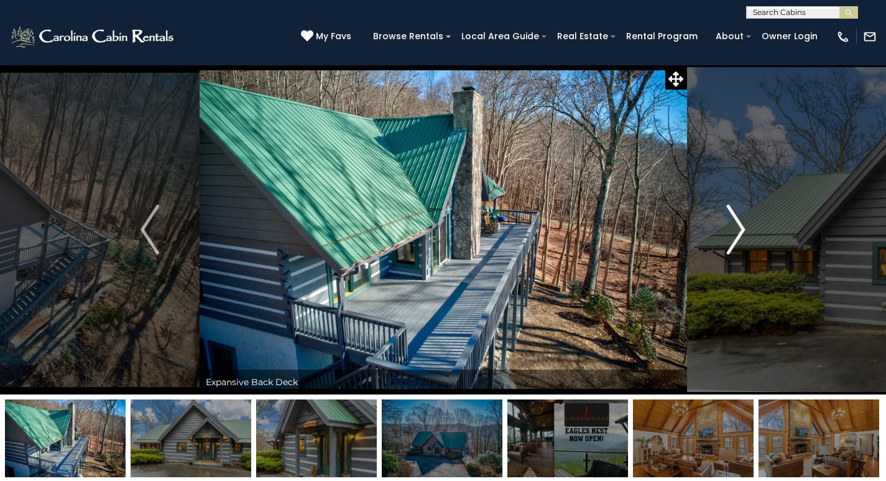
click at [739, 234] on img "Next" at bounding box center [736, 230] width 19 height 50
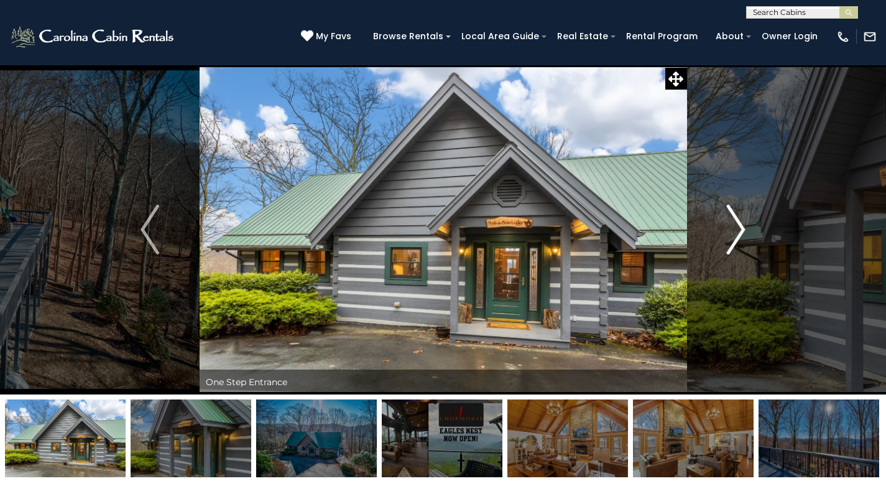
click at [739, 234] on img "Next" at bounding box center [736, 230] width 19 height 50
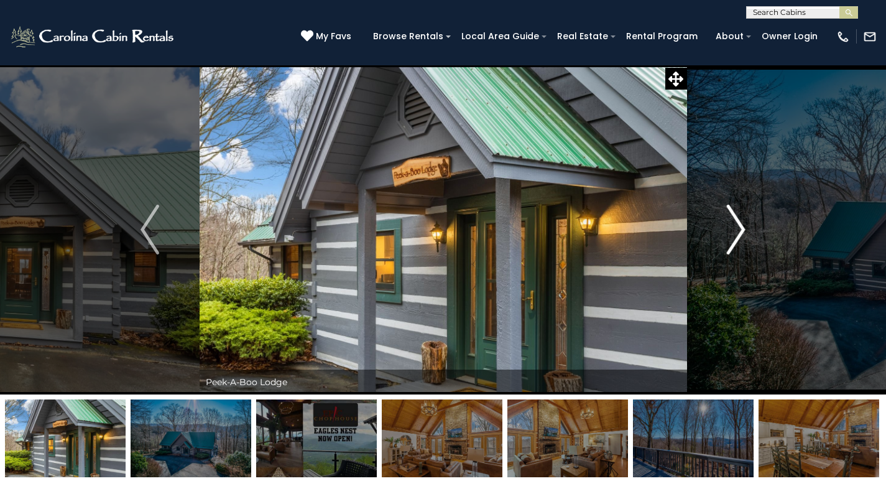
click at [739, 234] on img "Next" at bounding box center [736, 230] width 19 height 50
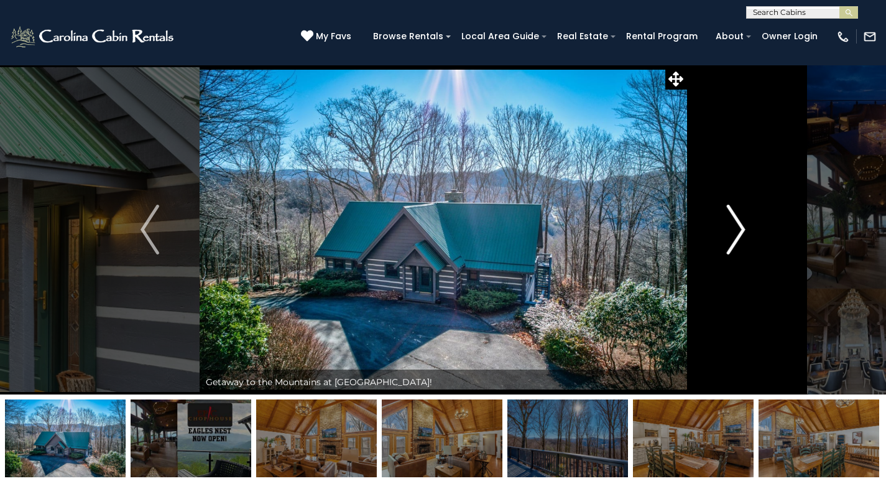
click at [739, 234] on img "Next" at bounding box center [736, 230] width 19 height 50
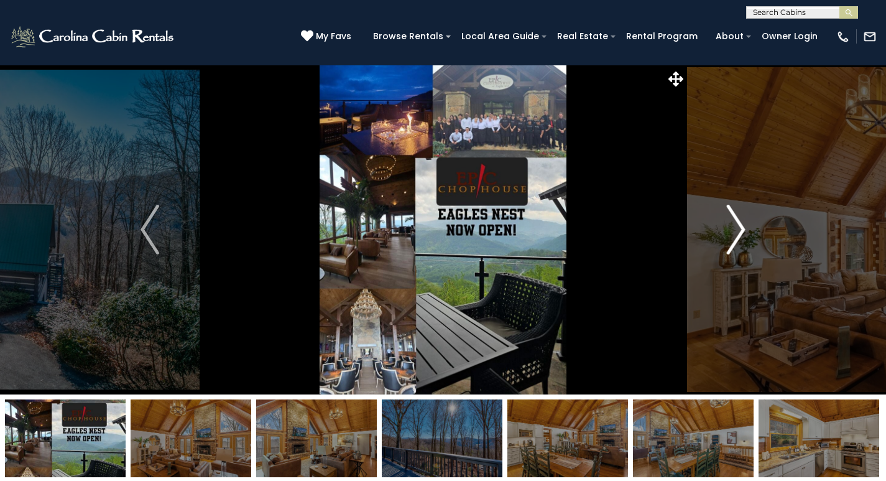
click at [739, 234] on img "Next" at bounding box center [736, 230] width 19 height 50
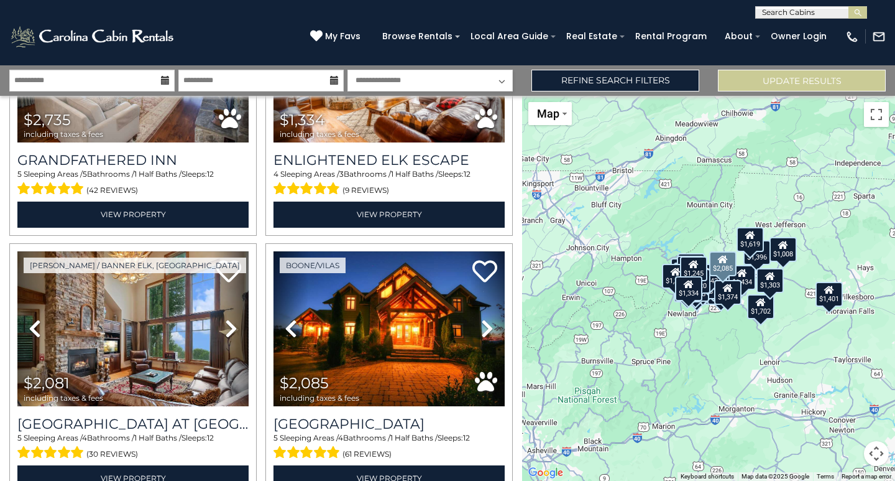
scroll to position [746, 0]
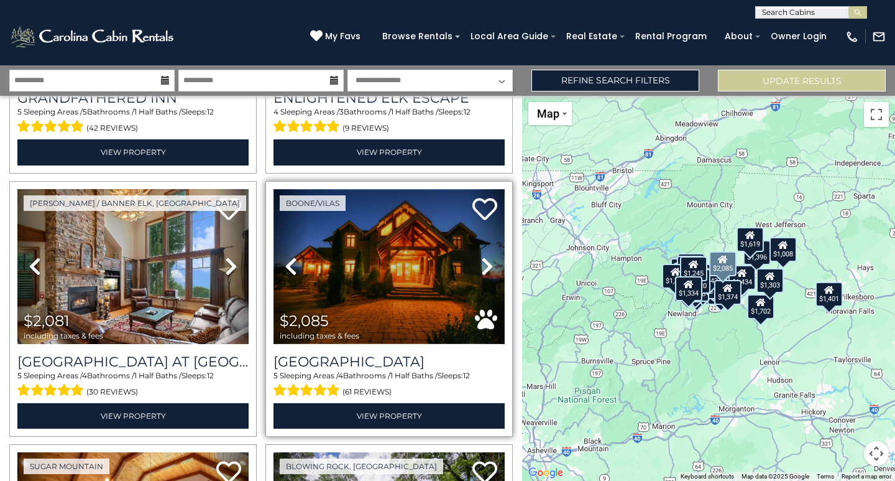
click at [369, 255] on img at bounding box center [389, 266] width 231 height 155
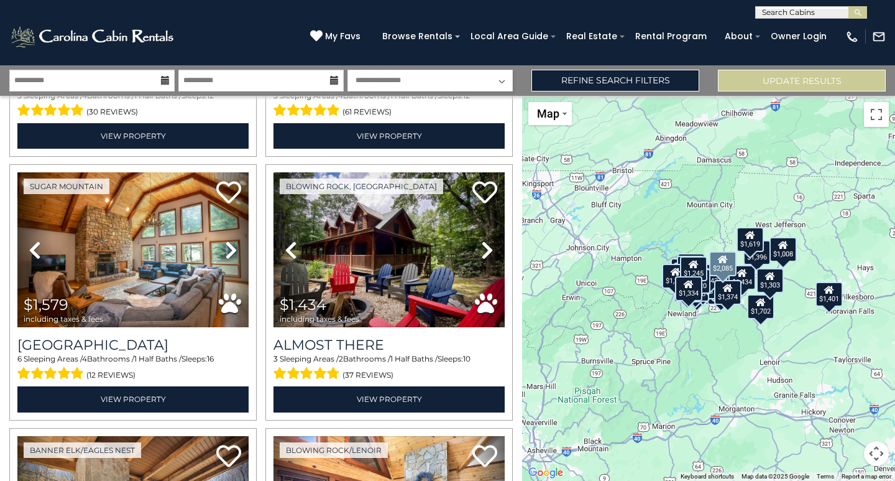
scroll to position [1057, 0]
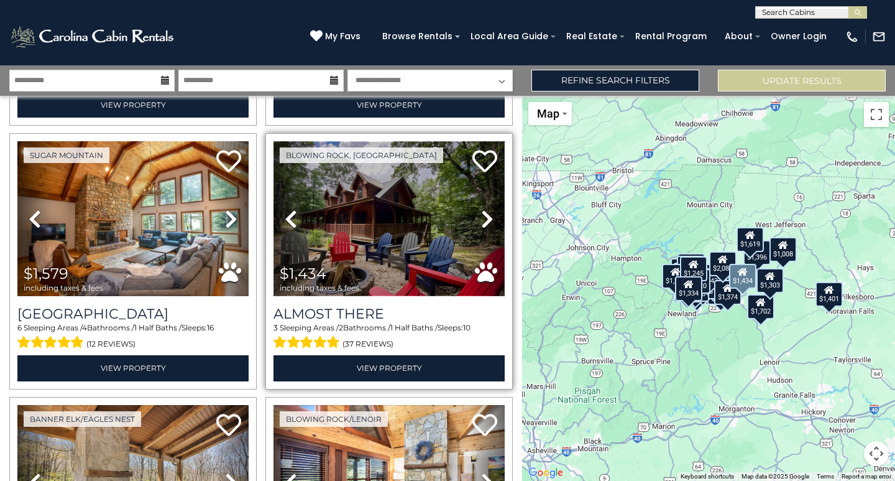
click at [374, 229] on img at bounding box center [389, 218] width 231 height 155
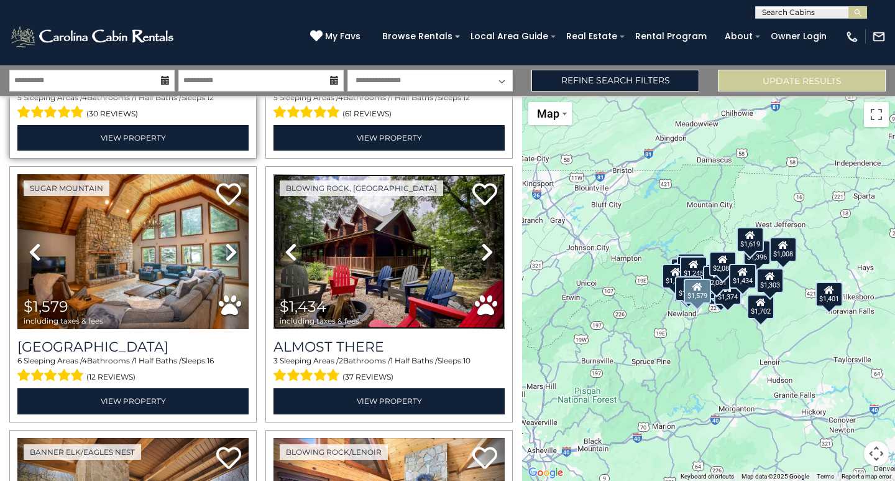
scroll to position [995, 0]
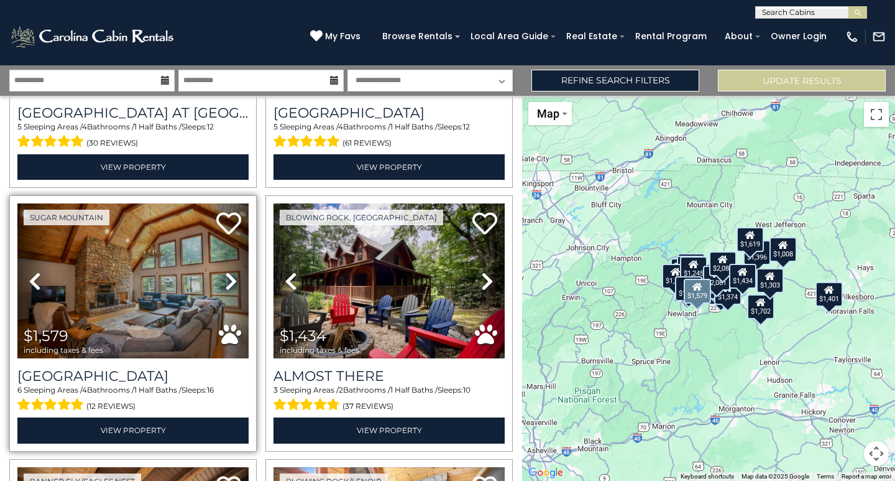
click at [228, 271] on icon at bounding box center [231, 281] width 12 height 20
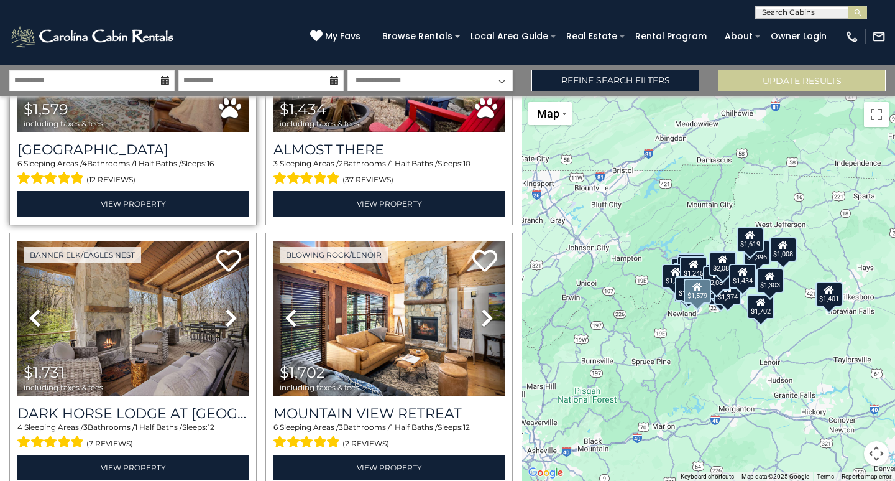
scroll to position [1243, 0]
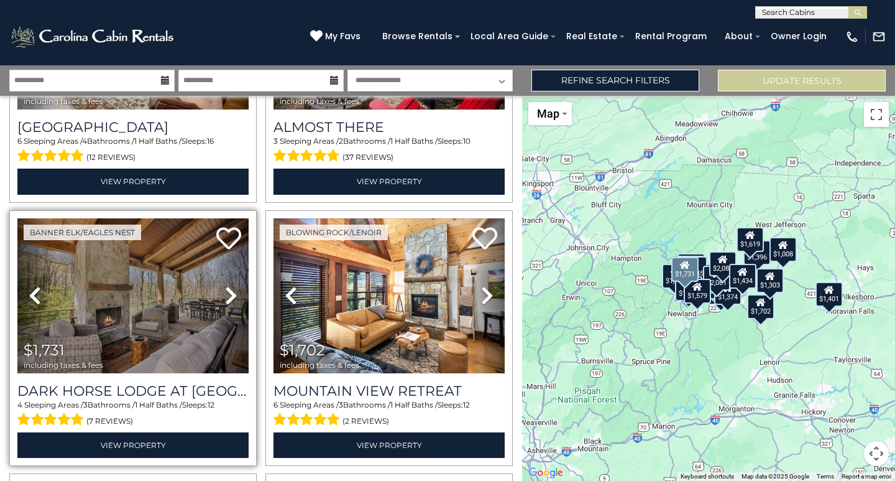
click at [229, 287] on icon at bounding box center [231, 295] width 12 height 20
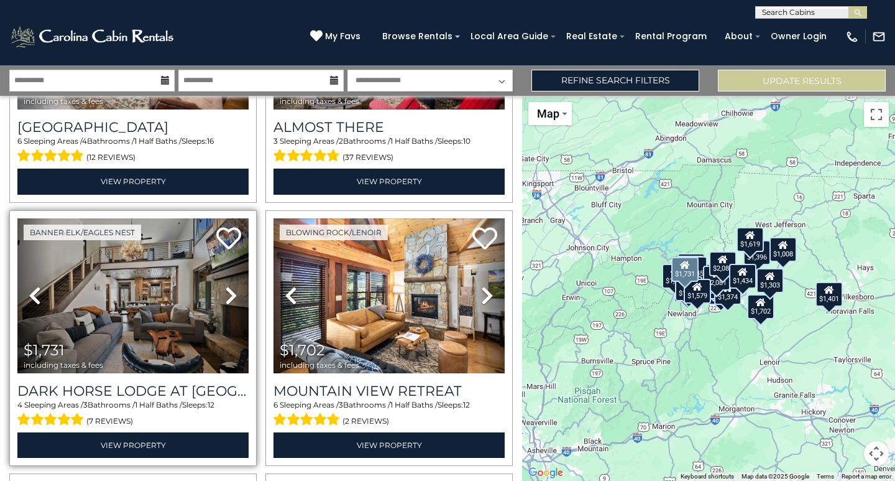
click at [228, 287] on icon at bounding box center [231, 295] width 12 height 20
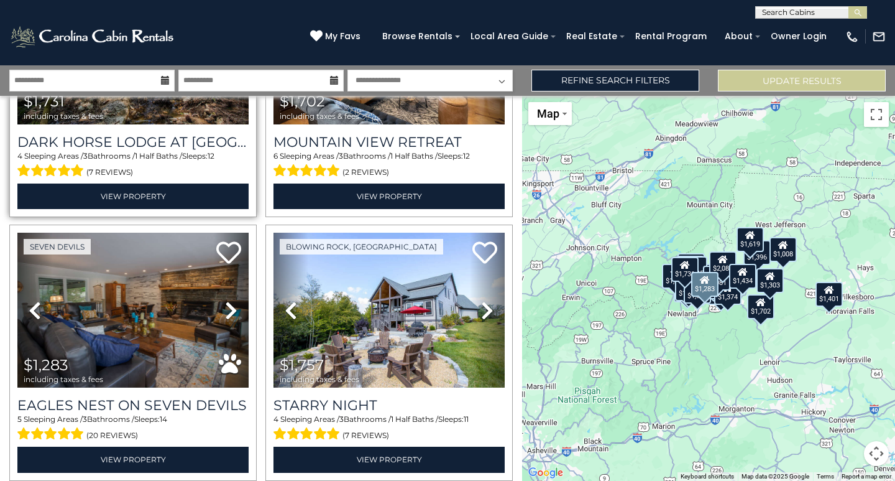
scroll to position [1554, 0]
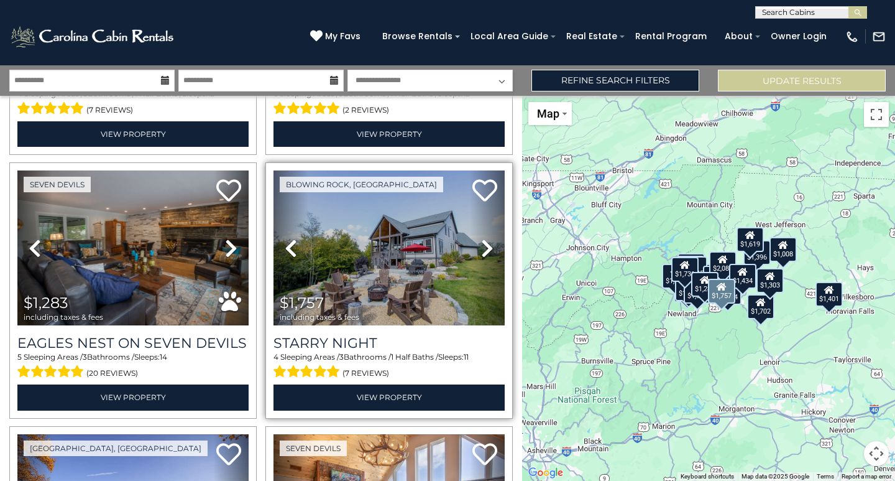
click at [481, 238] on icon at bounding box center [487, 248] width 12 height 20
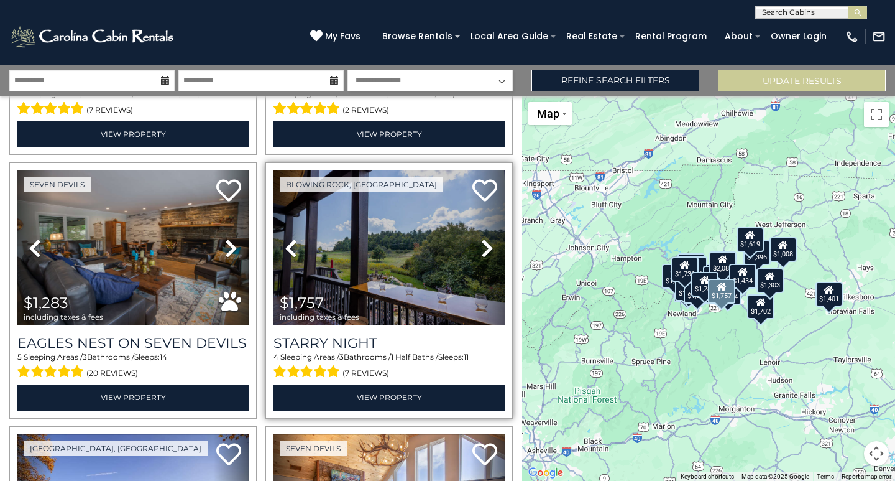
click at [481, 238] on icon at bounding box center [487, 248] width 12 height 20
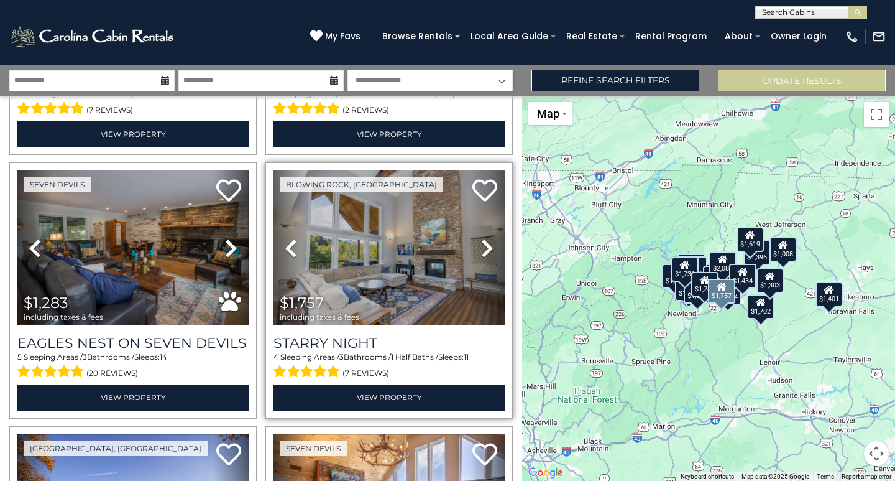
click at [481, 238] on icon at bounding box center [487, 248] width 12 height 20
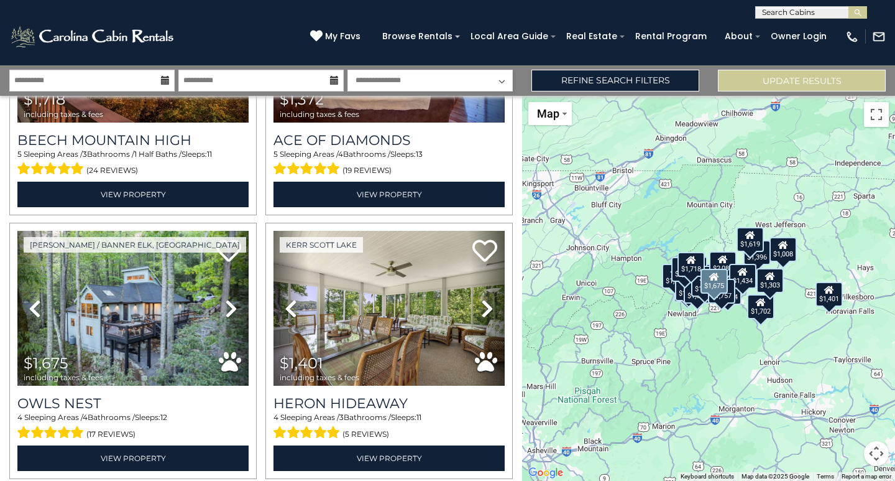
scroll to position [2052, 0]
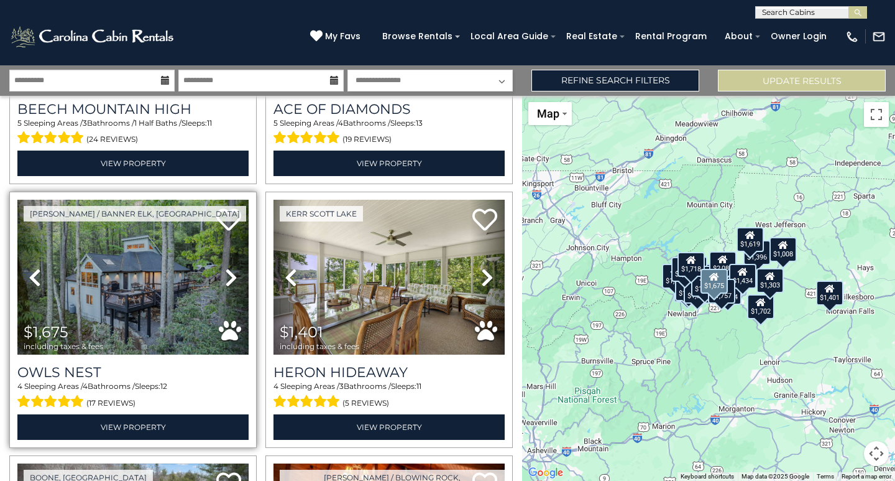
click at [225, 267] on icon at bounding box center [231, 277] width 12 height 20
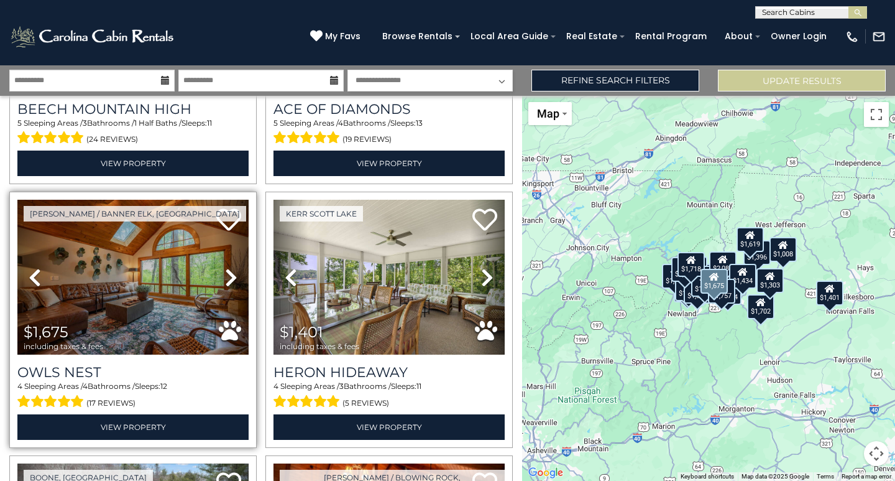
click at [225, 267] on icon at bounding box center [231, 277] width 12 height 20
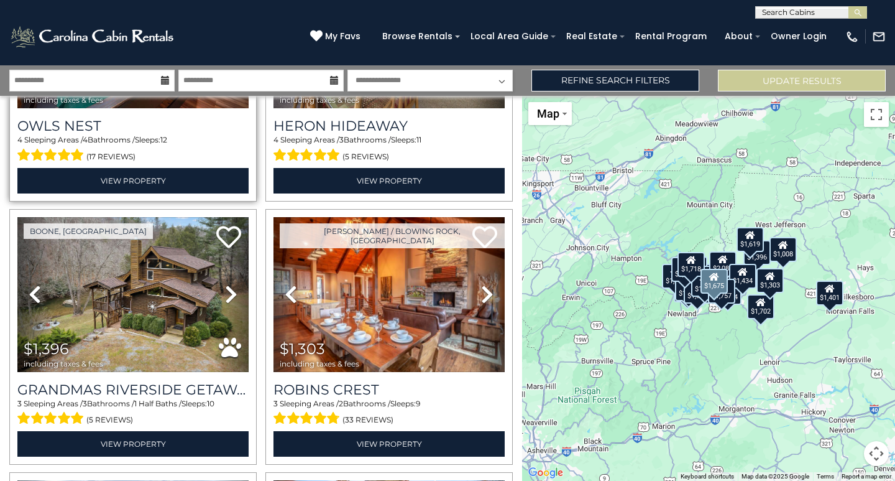
scroll to position [2300, 0]
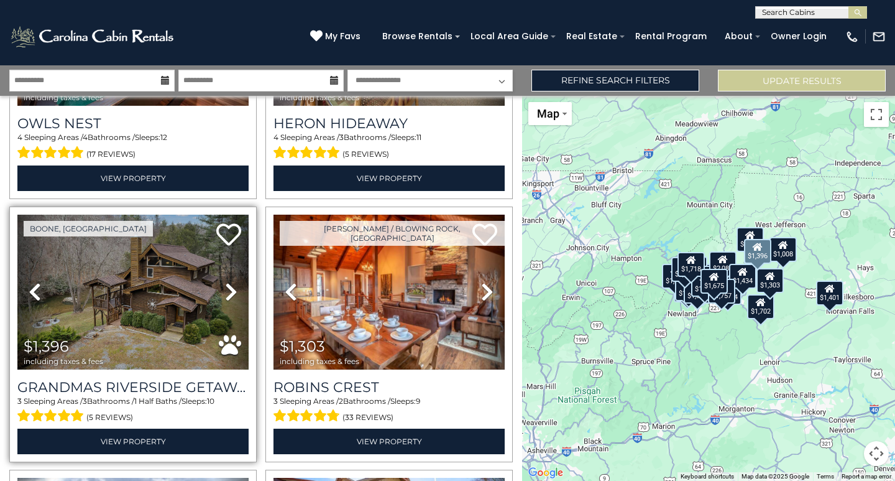
click at [221, 273] on link "Next" at bounding box center [231, 291] width 35 height 155
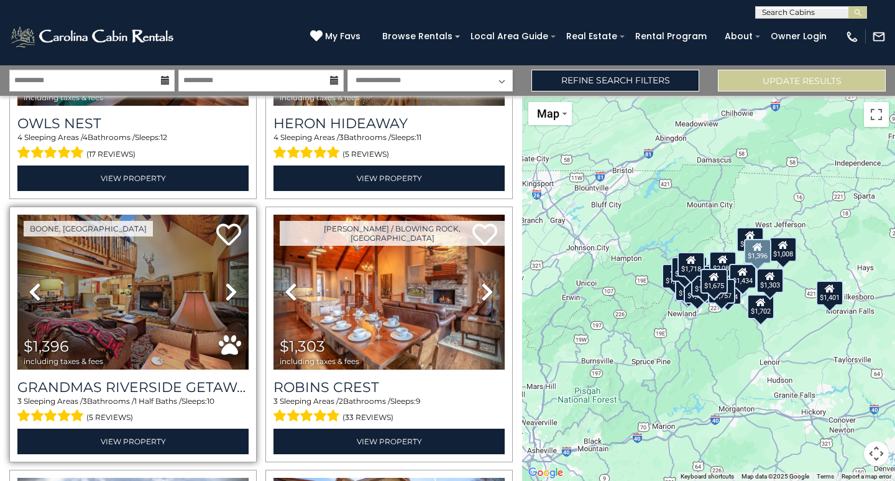
click at [221, 273] on link "Next" at bounding box center [231, 291] width 35 height 155
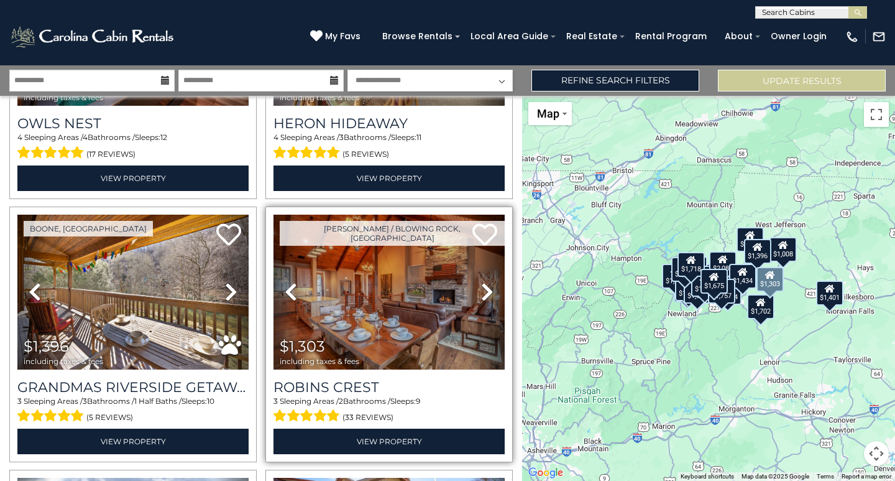
click at [474, 275] on link "Next" at bounding box center [487, 291] width 35 height 155
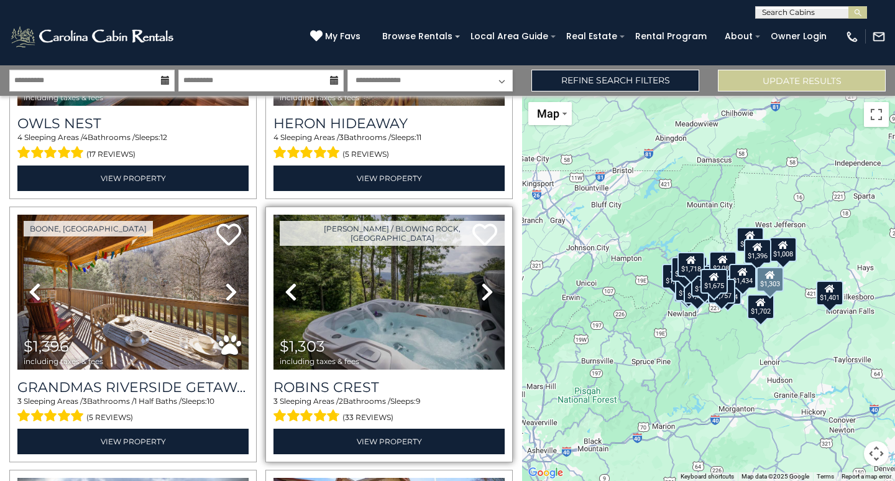
click at [474, 275] on link "Next" at bounding box center [487, 291] width 35 height 155
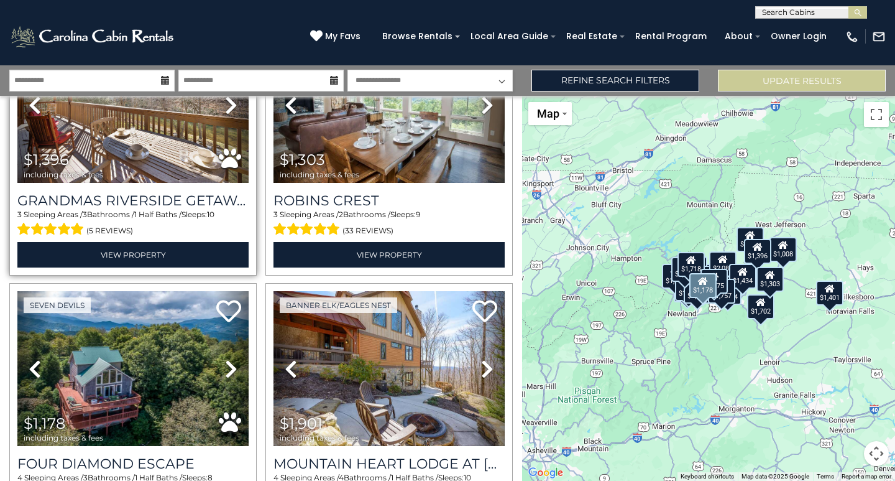
scroll to position [2549, 0]
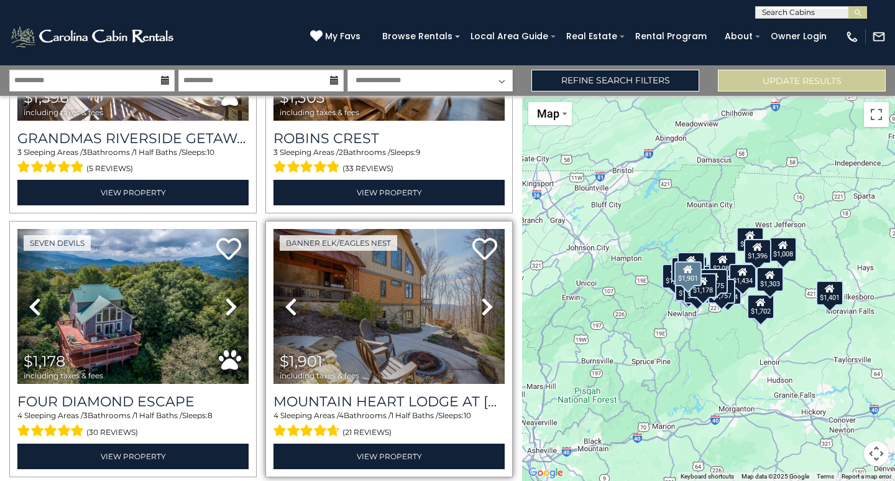
click at [486, 297] on icon at bounding box center [487, 307] width 12 height 20
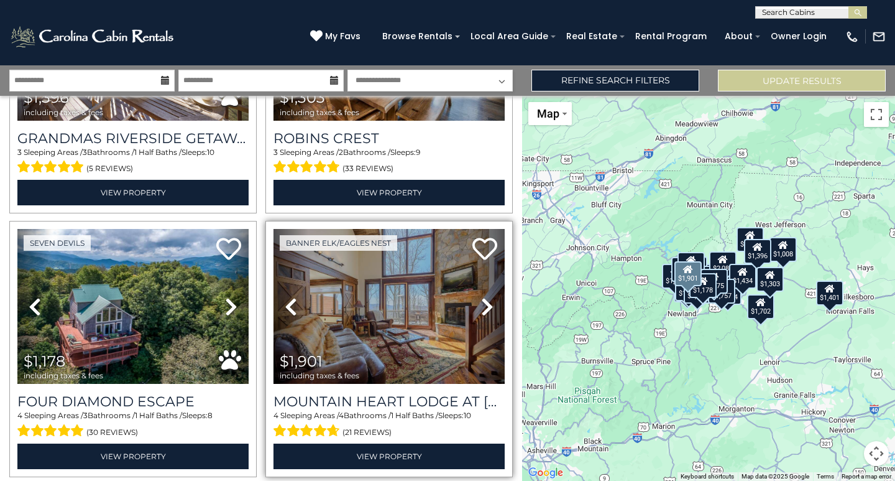
click at [486, 297] on icon at bounding box center [487, 307] width 12 height 20
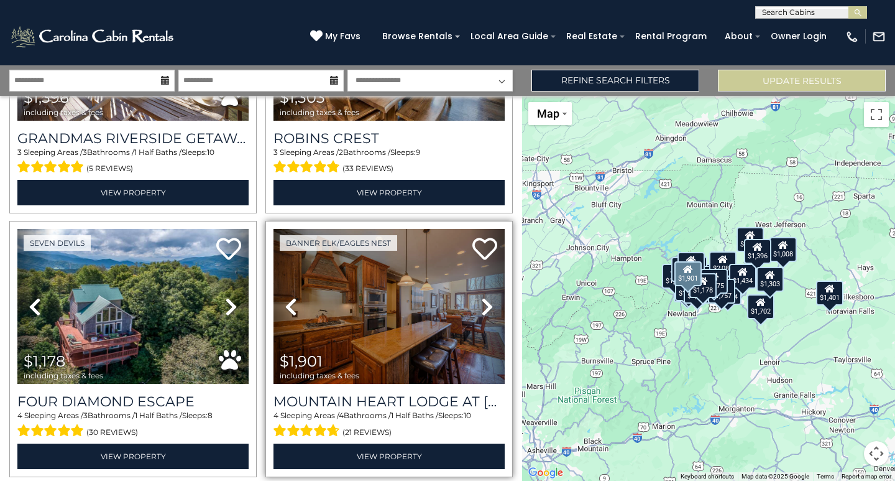
click at [486, 297] on icon at bounding box center [487, 307] width 12 height 20
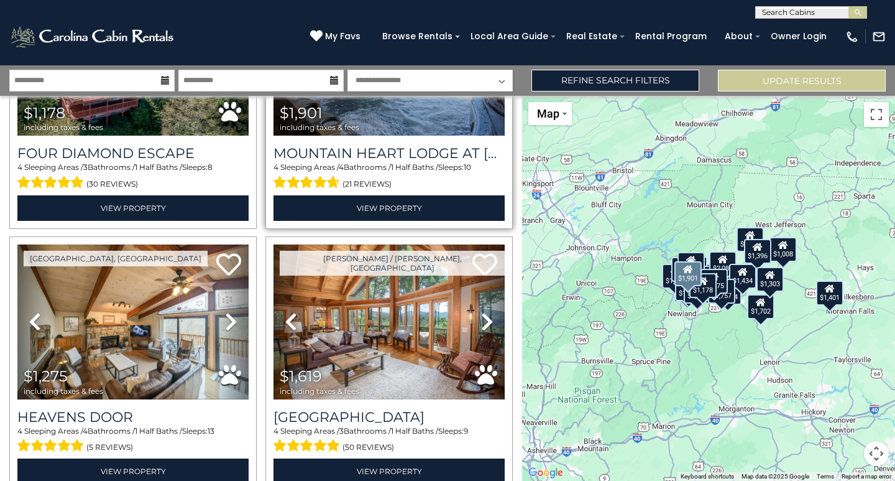
scroll to position [2798, 0]
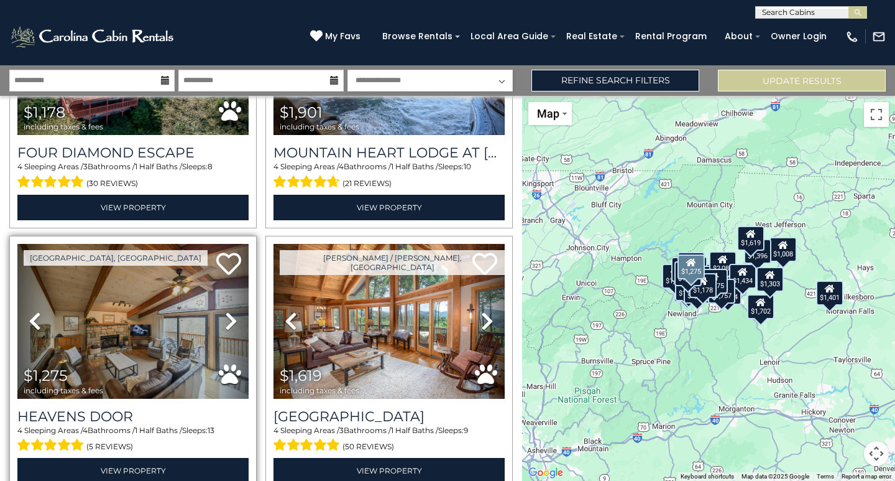
click at [231, 311] on icon at bounding box center [231, 321] width 12 height 20
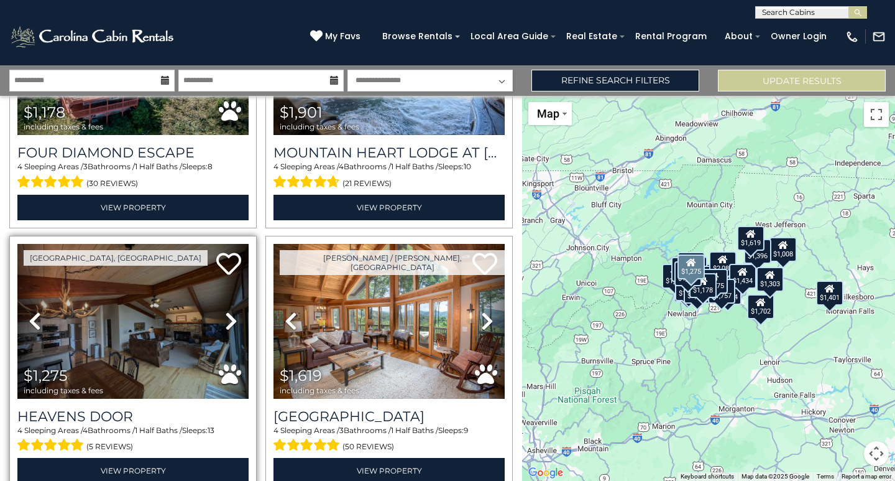
click at [231, 311] on icon at bounding box center [231, 321] width 12 height 20
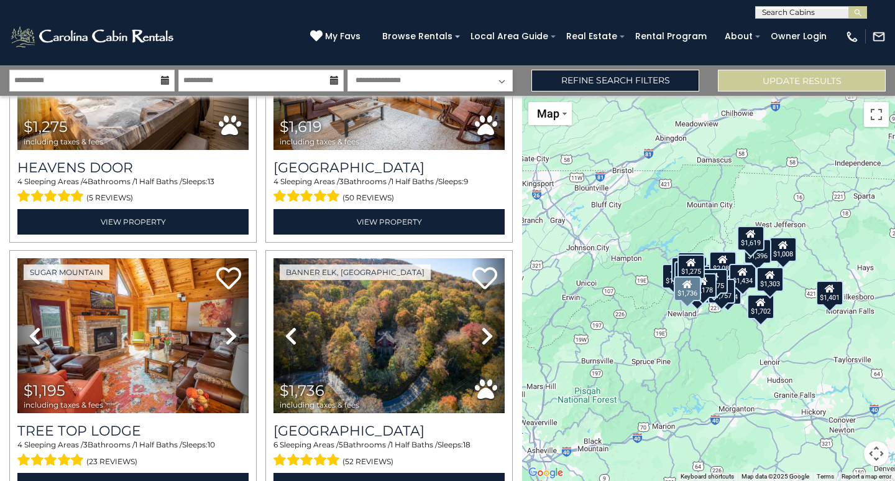
scroll to position [3109, 0]
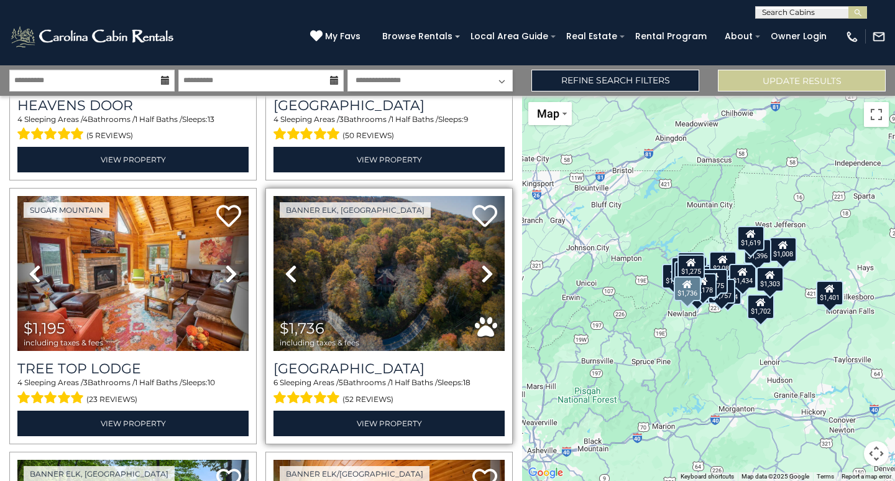
click at [481, 264] on icon at bounding box center [487, 274] width 12 height 20
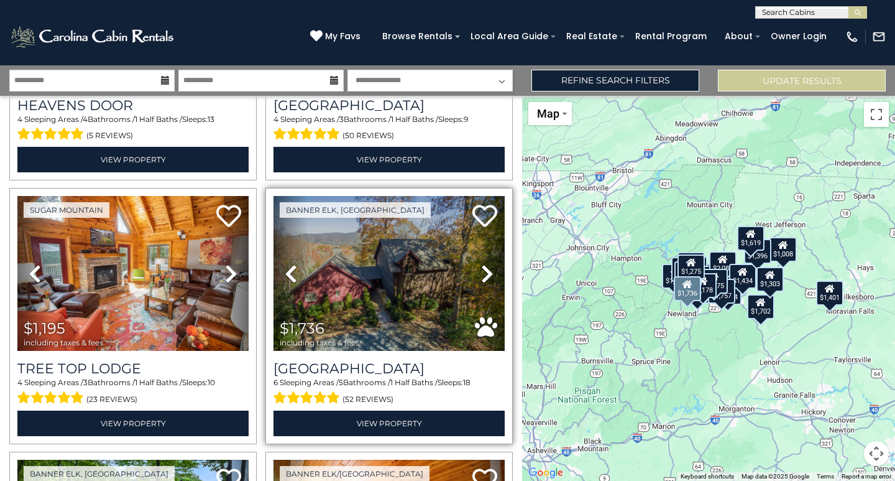
click at [481, 264] on icon at bounding box center [487, 274] width 12 height 20
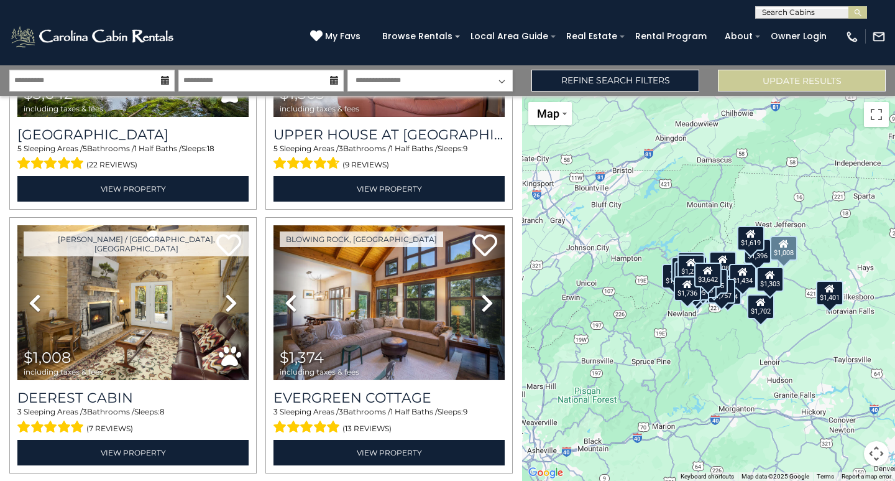
scroll to position [3643, 0]
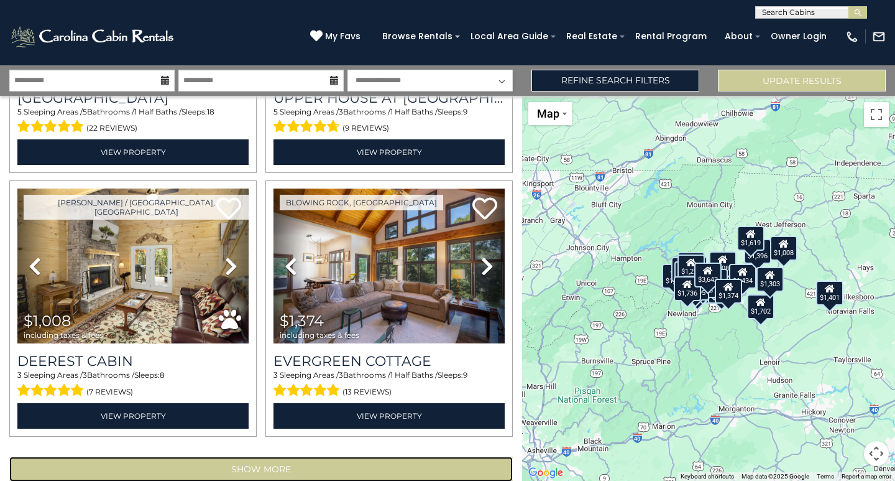
click at [267, 456] on button "Show More" at bounding box center [261, 468] width 504 height 25
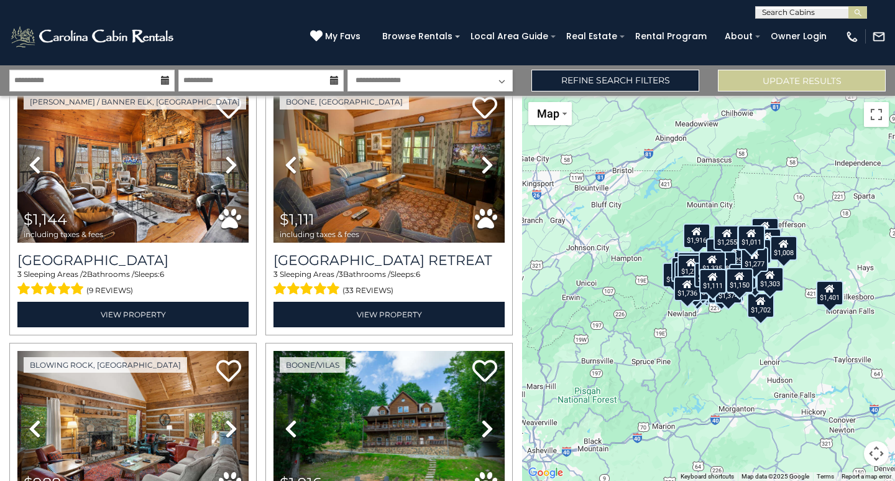
scroll to position [4637, 0]
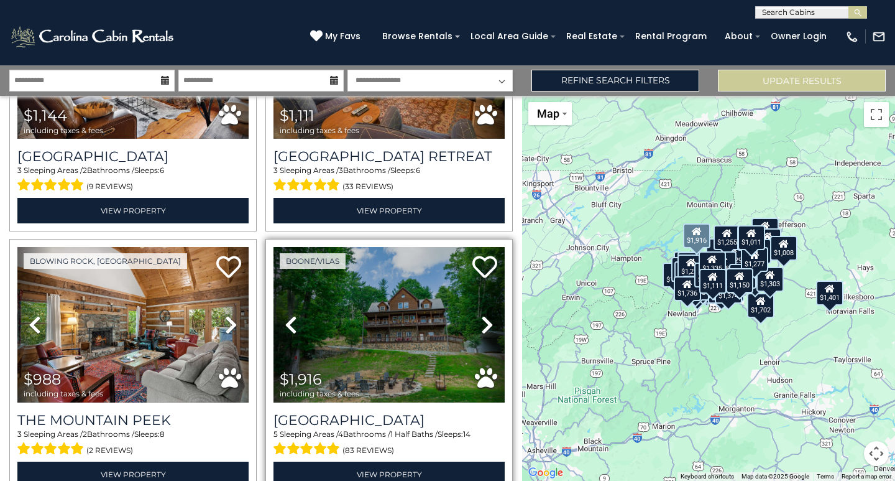
click at [482, 315] on icon at bounding box center [487, 325] width 12 height 20
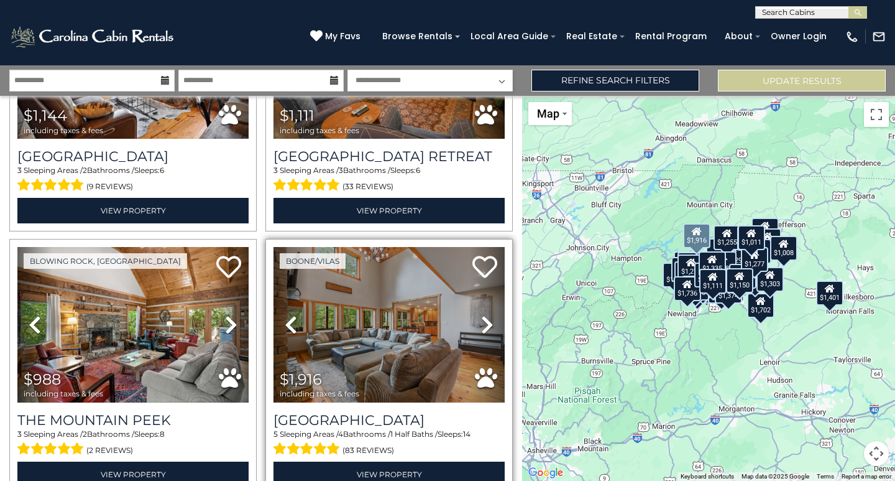
click at [482, 315] on icon at bounding box center [487, 325] width 12 height 20
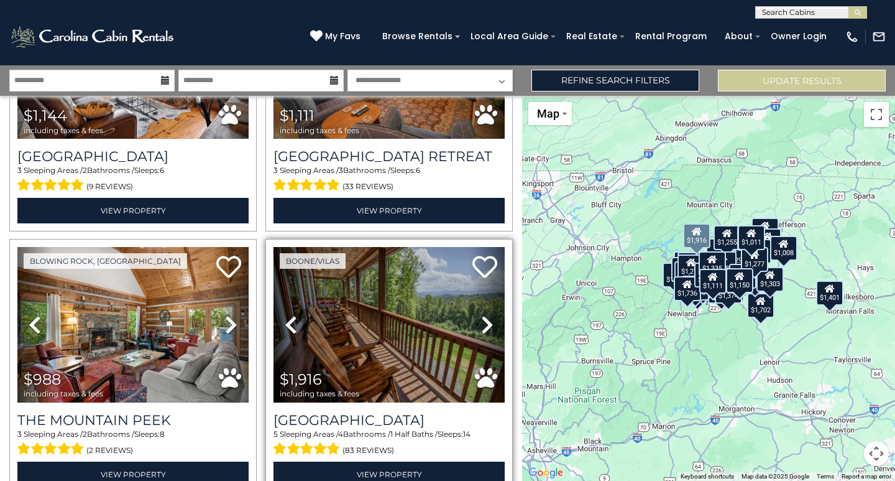
click at [482, 315] on icon at bounding box center [487, 325] width 12 height 20
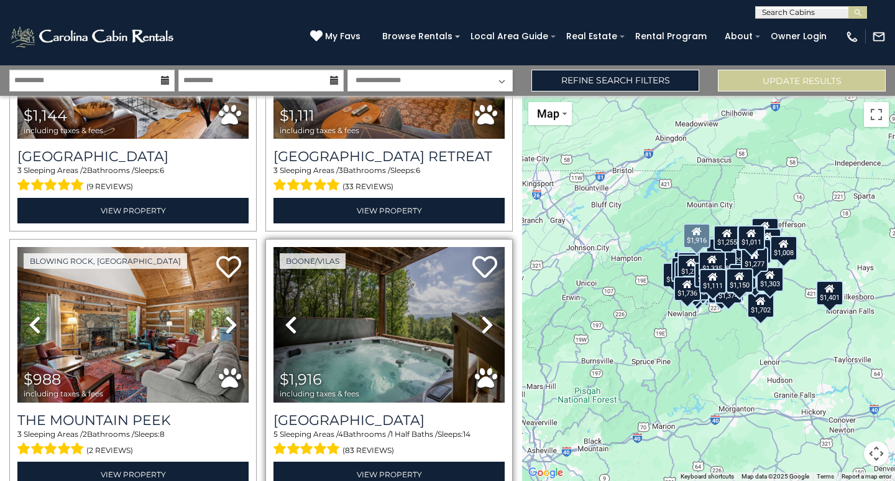
click at [482, 315] on icon at bounding box center [487, 325] width 12 height 20
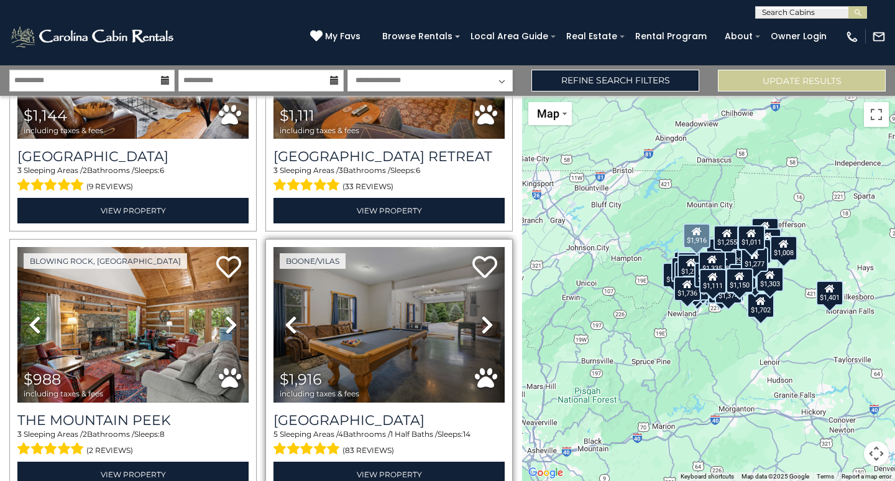
click at [482, 315] on icon at bounding box center [487, 325] width 12 height 20
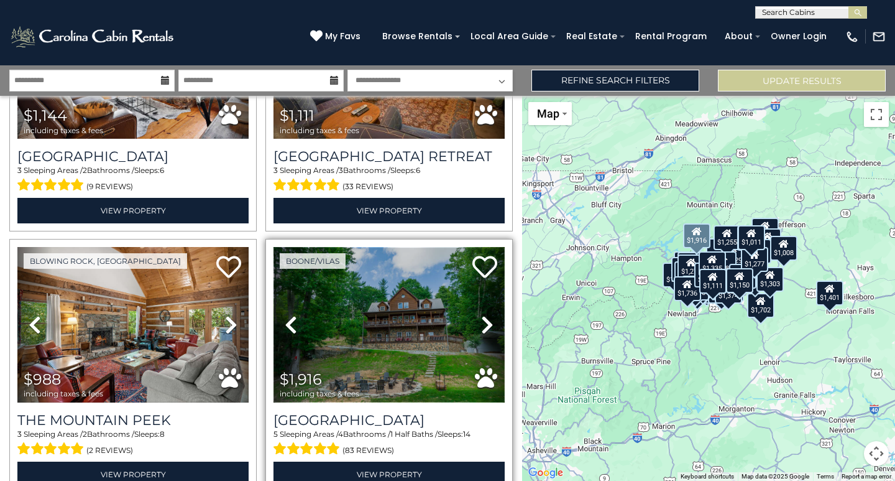
click at [405, 284] on img at bounding box center [389, 324] width 231 height 155
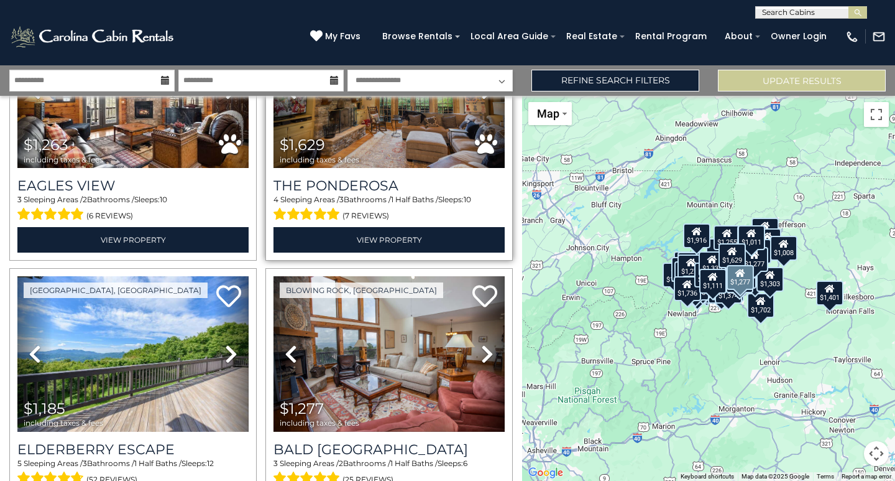
scroll to position [5197, 0]
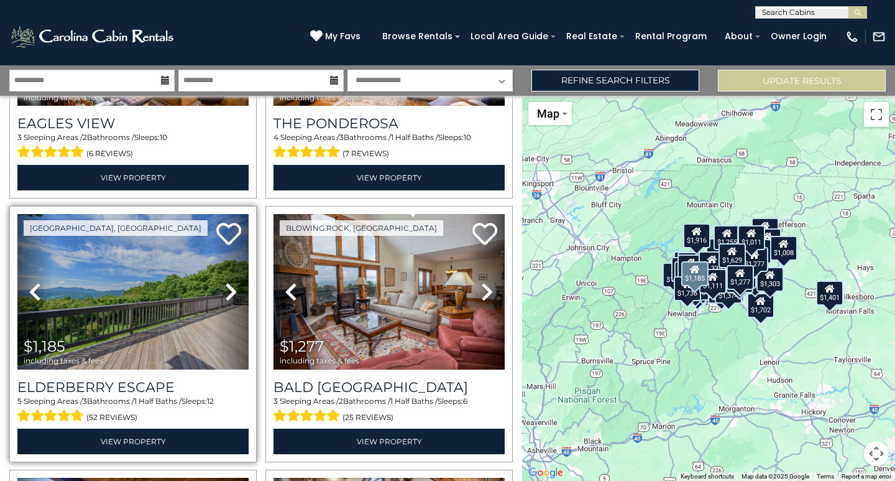
click at [227, 282] on icon at bounding box center [231, 292] width 12 height 20
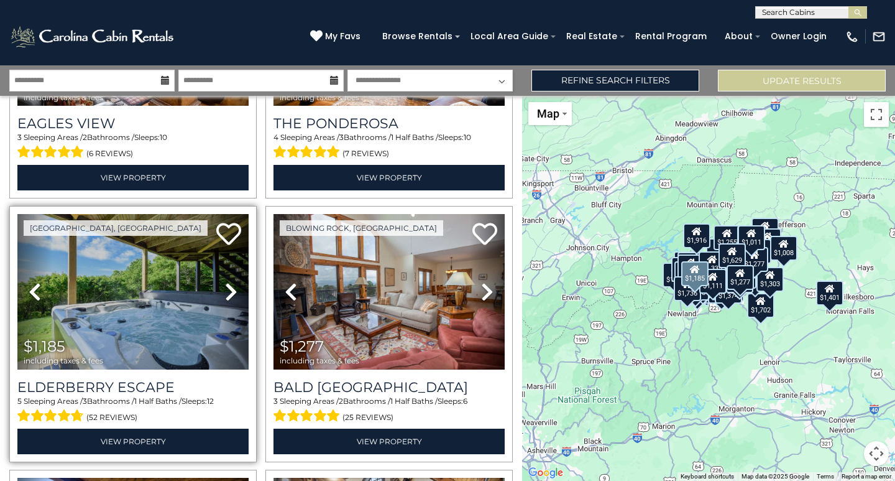
click at [227, 282] on icon at bounding box center [231, 292] width 12 height 20
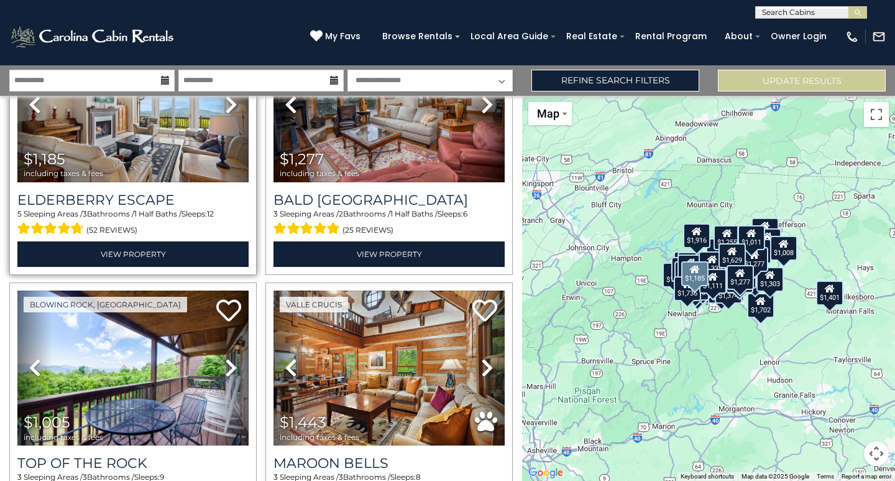
scroll to position [5446, 0]
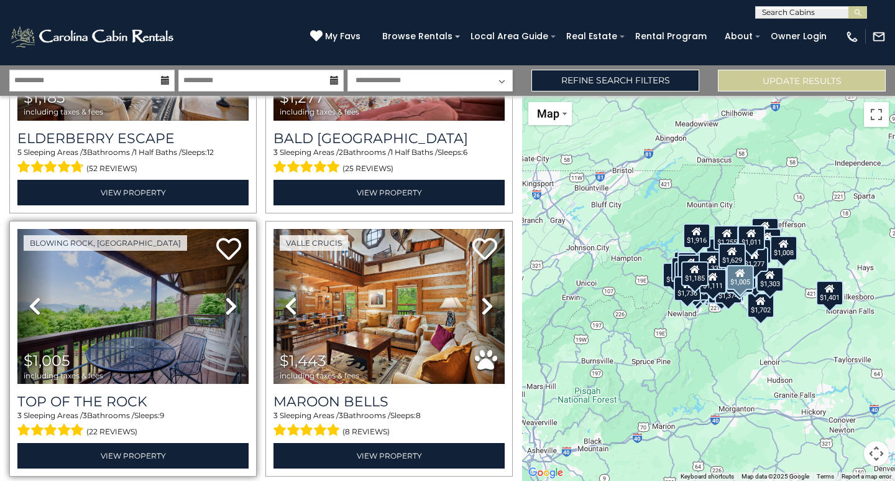
click at [226, 296] on icon at bounding box center [231, 306] width 12 height 20
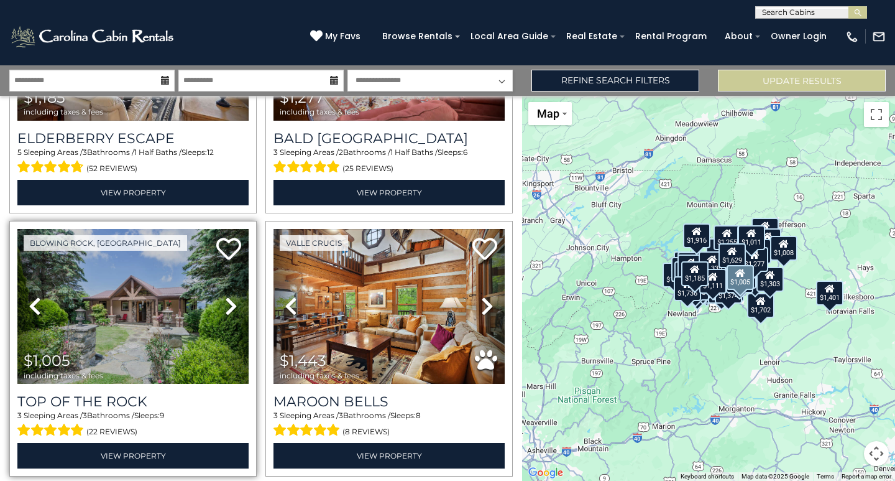
click at [226, 296] on icon at bounding box center [231, 306] width 12 height 20
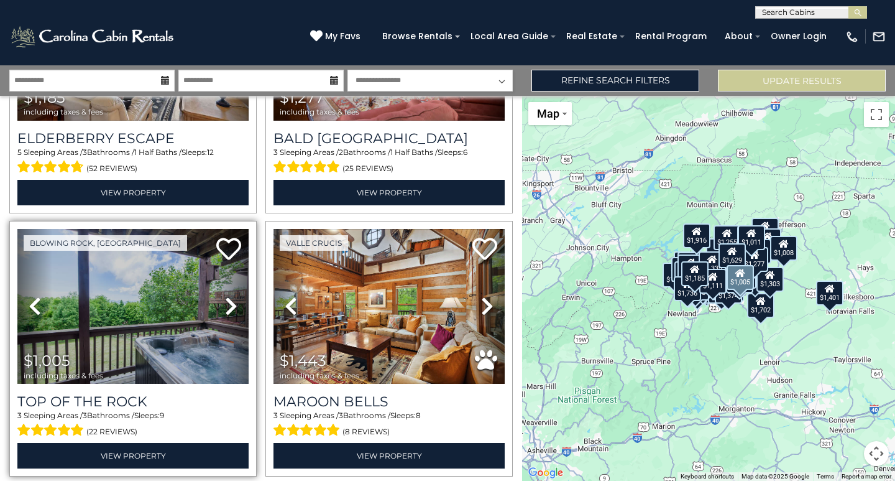
click at [226, 296] on icon at bounding box center [231, 306] width 12 height 20
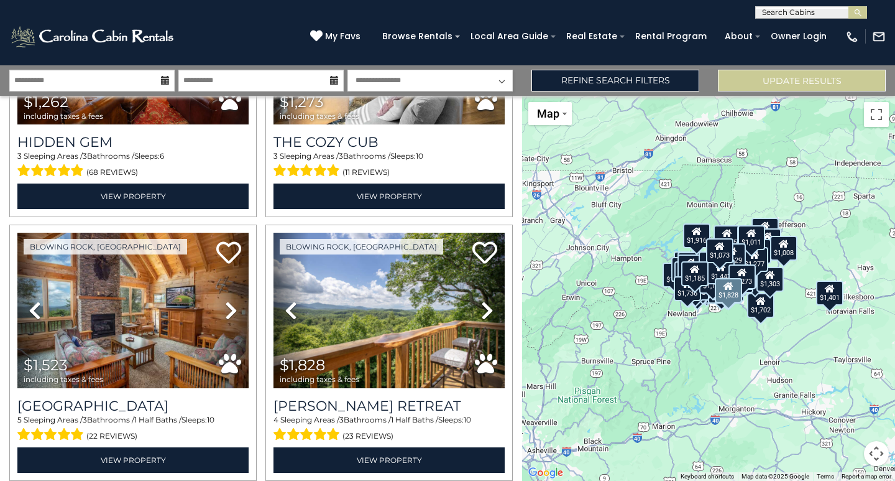
scroll to position [6254, 0]
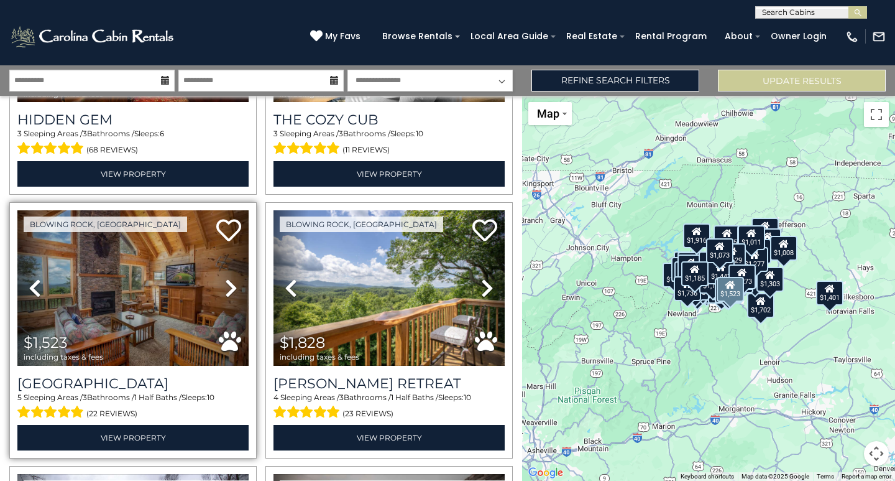
click at [226, 278] on icon at bounding box center [231, 288] width 12 height 20
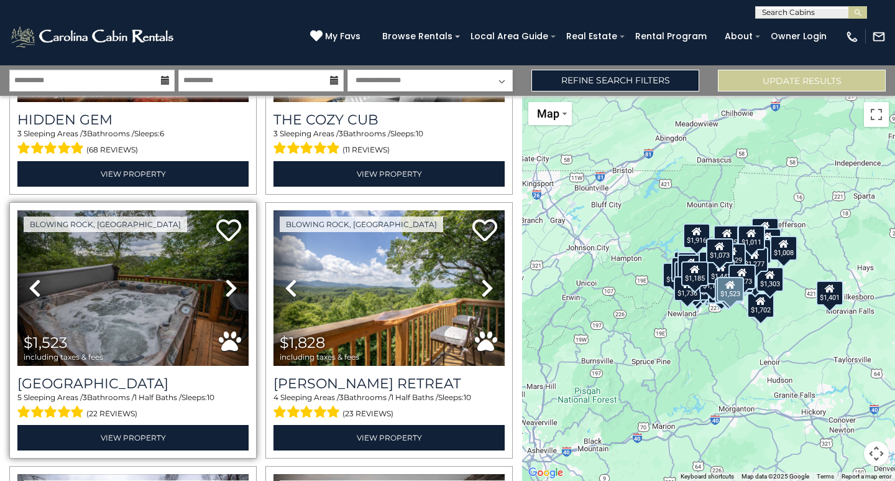
click at [226, 278] on icon at bounding box center [231, 288] width 12 height 20
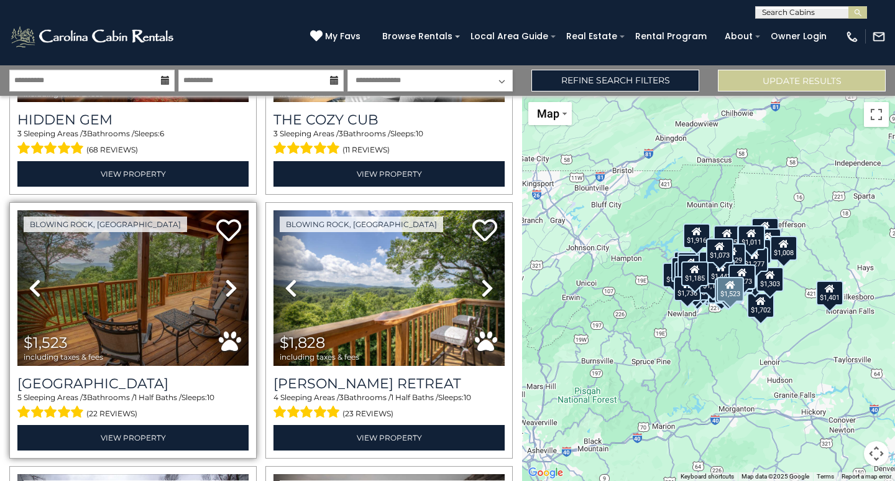
click at [226, 278] on icon at bounding box center [231, 288] width 12 height 20
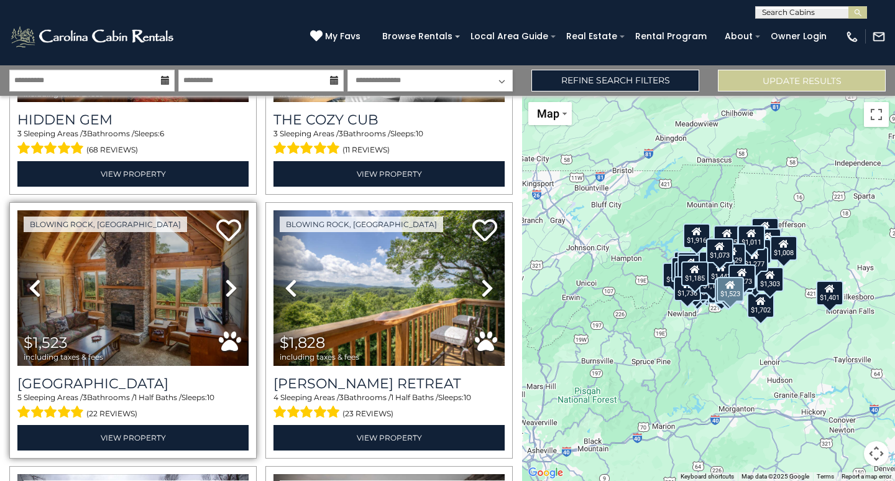
click at [226, 278] on icon at bounding box center [231, 288] width 12 height 20
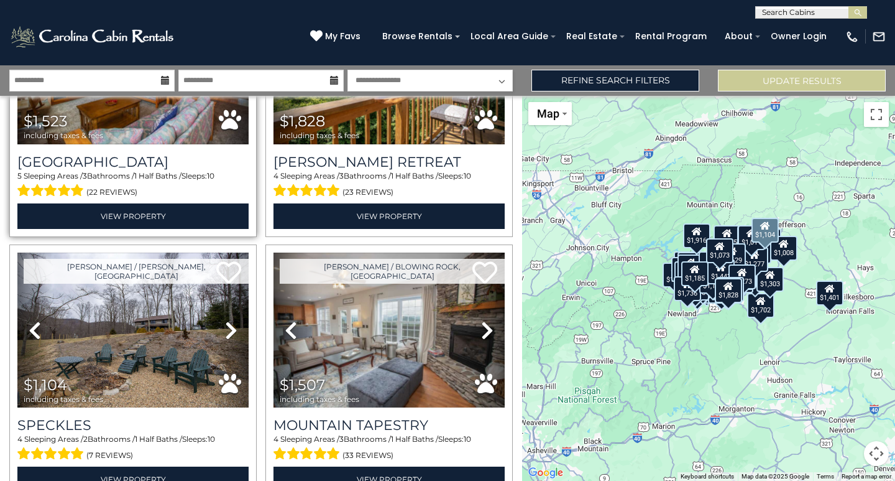
scroll to position [6502, 0]
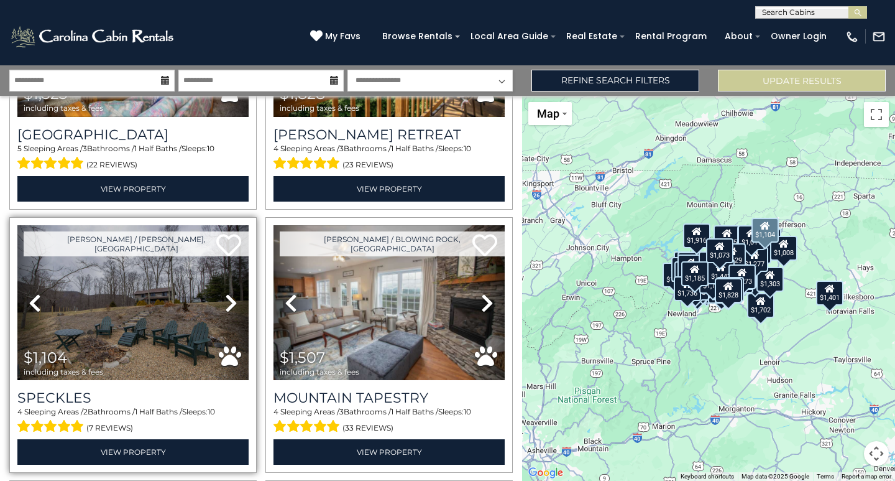
click at [225, 293] on icon at bounding box center [231, 303] width 12 height 20
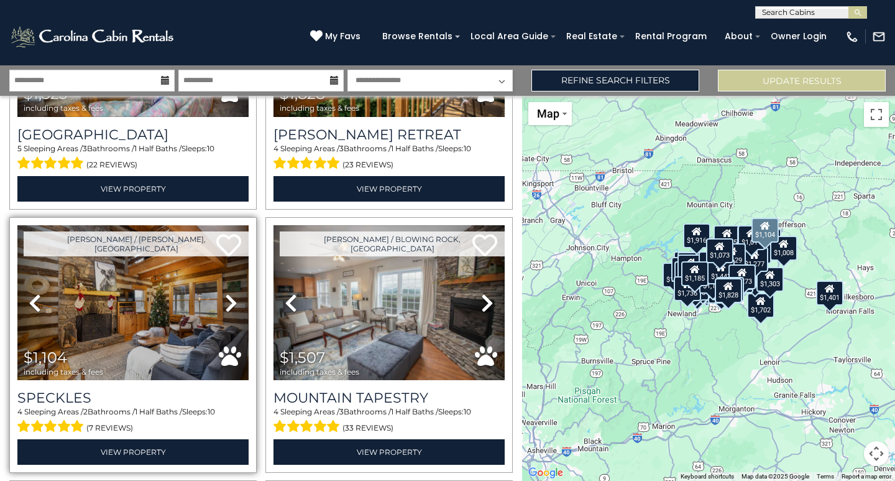
click at [225, 293] on icon at bounding box center [231, 303] width 12 height 20
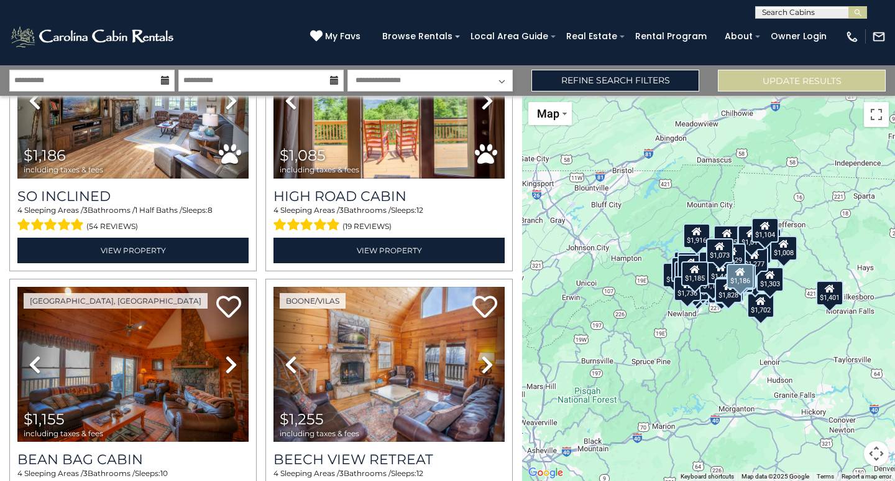
scroll to position [7000, 0]
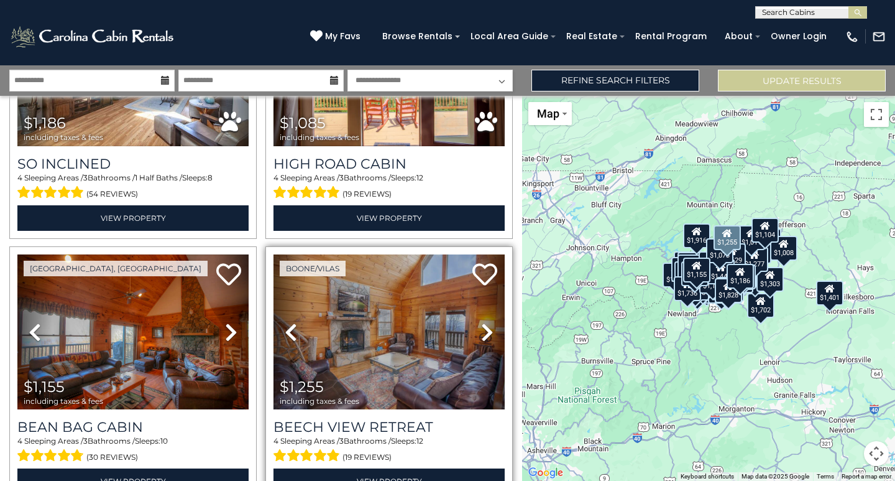
click at [485, 322] on icon at bounding box center [487, 332] width 12 height 20
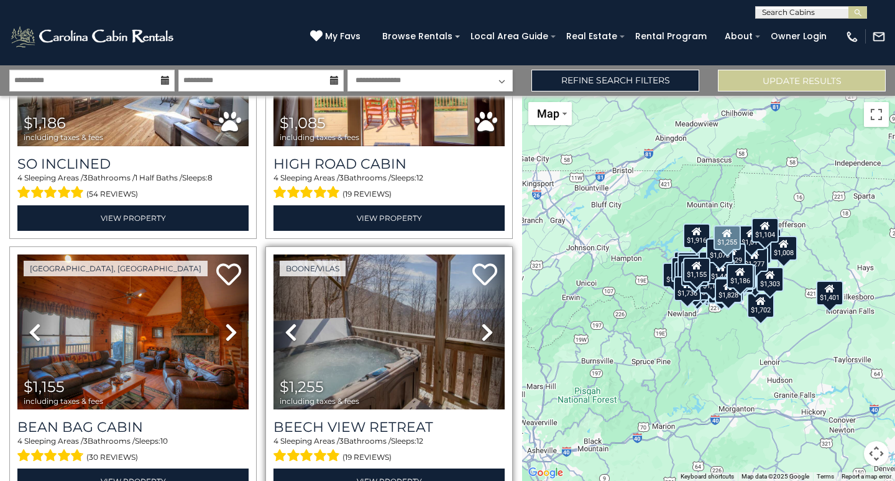
click at [485, 322] on icon at bounding box center [487, 332] width 12 height 20
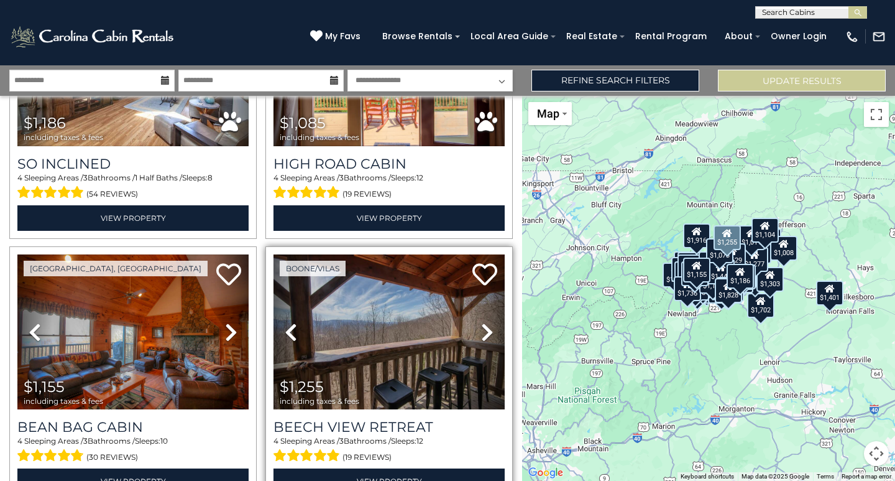
click at [485, 322] on icon at bounding box center [487, 332] width 12 height 20
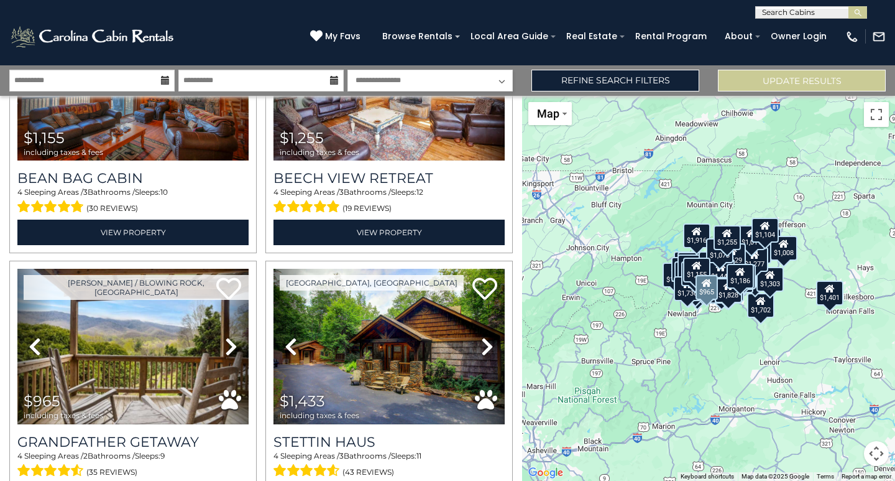
scroll to position [7311, 0]
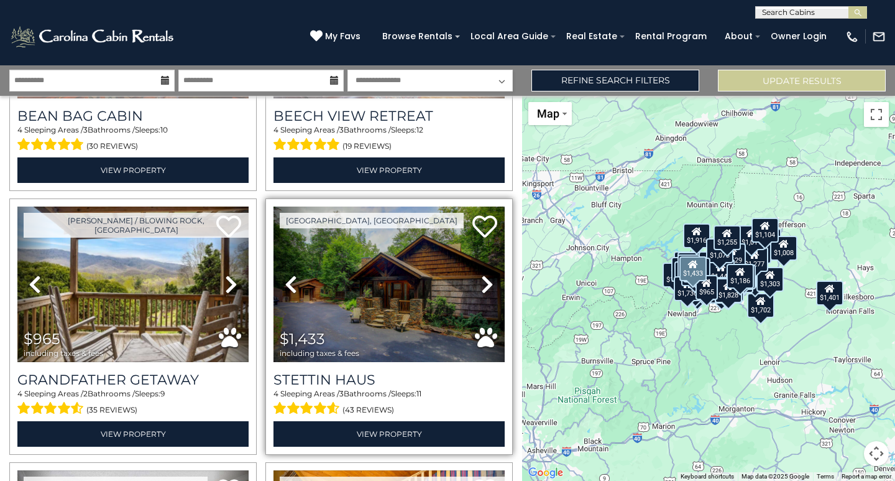
click at [486, 274] on icon at bounding box center [487, 284] width 12 height 20
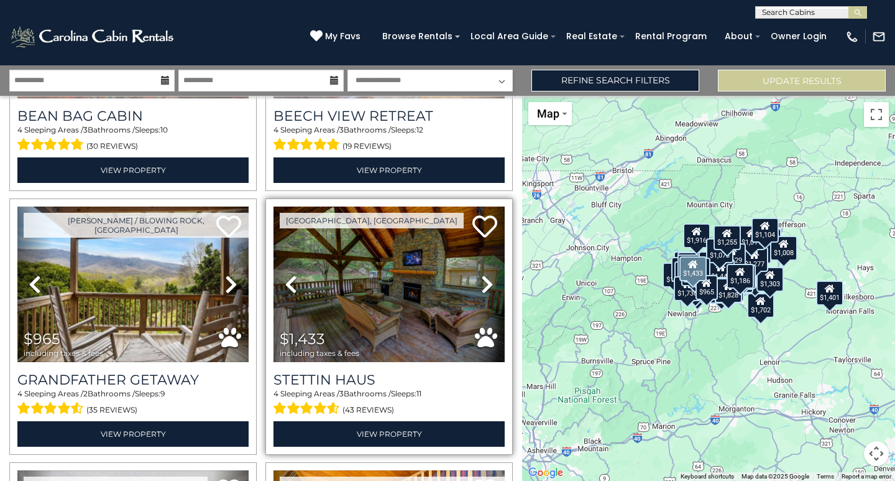
click at [486, 274] on icon at bounding box center [487, 284] width 12 height 20
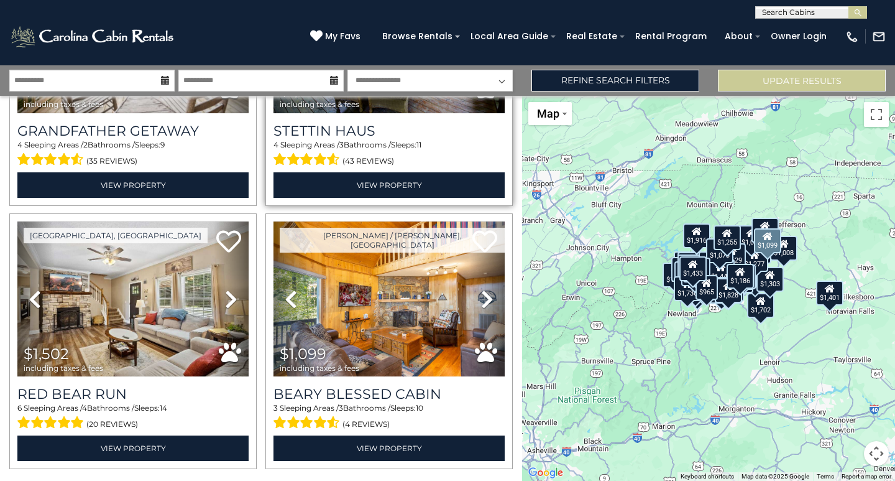
scroll to position [7561, 0]
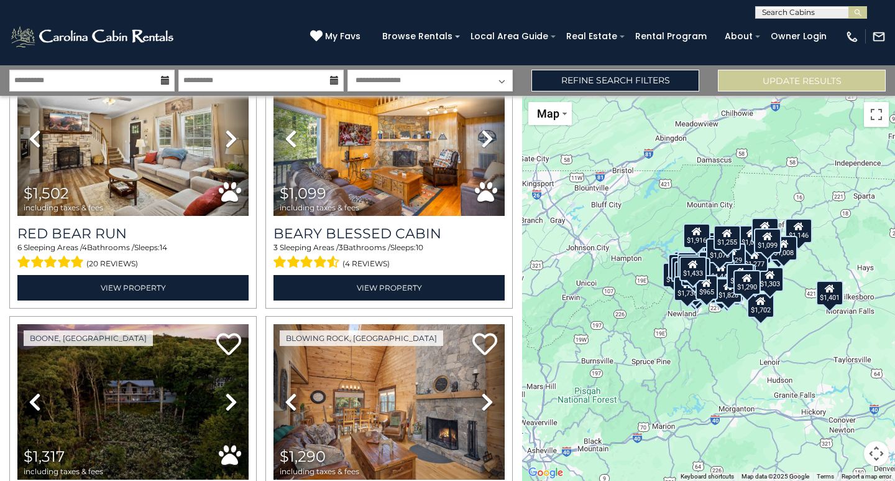
scroll to position [7810, 0]
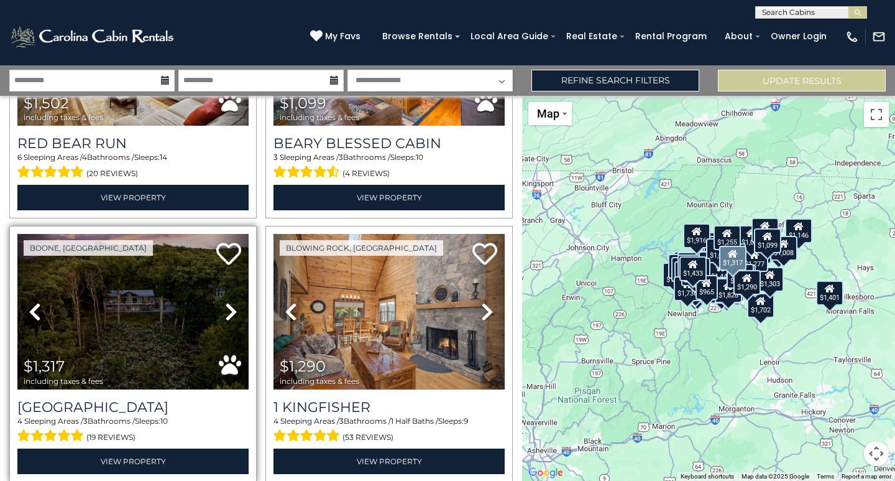
click at [228, 302] on icon at bounding box center [231, 312] width 12 height 20
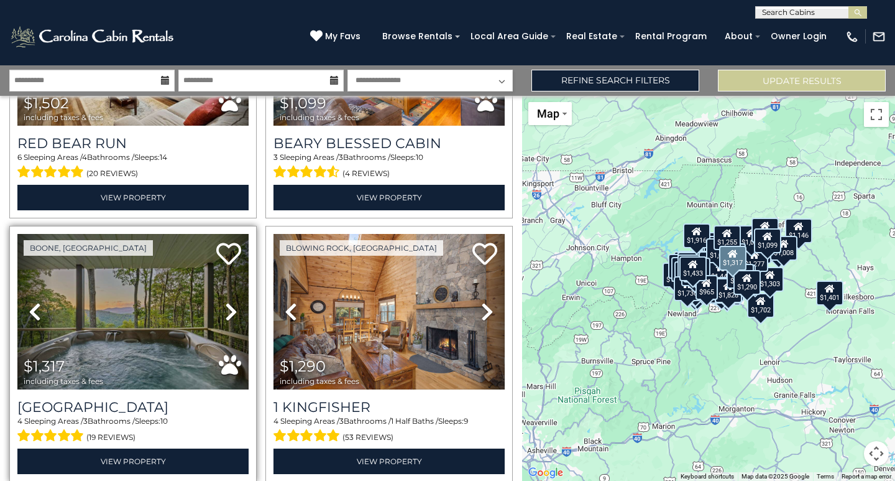
click at [231, 302] on icon at bounding box center [231, 312] width 12 height 20
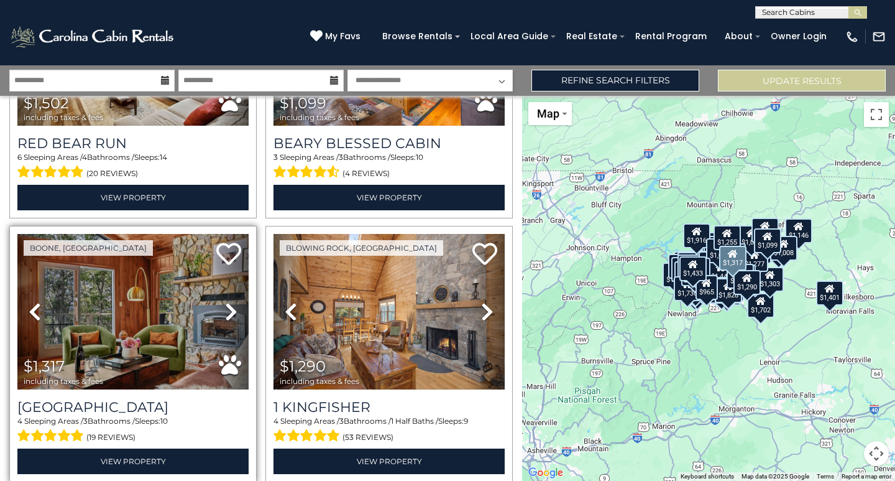
click at [229, 302] on icon at bounding box center [231, 312] width 12 height 20
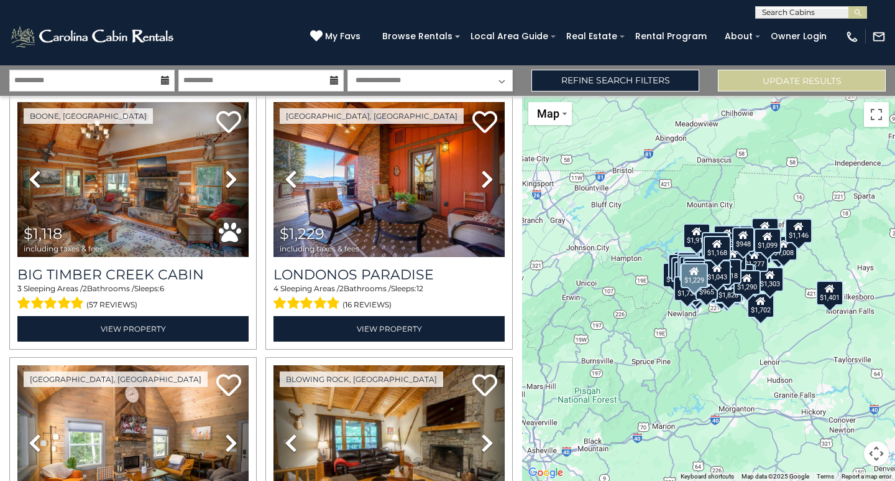
scroll to position [10670, 0]
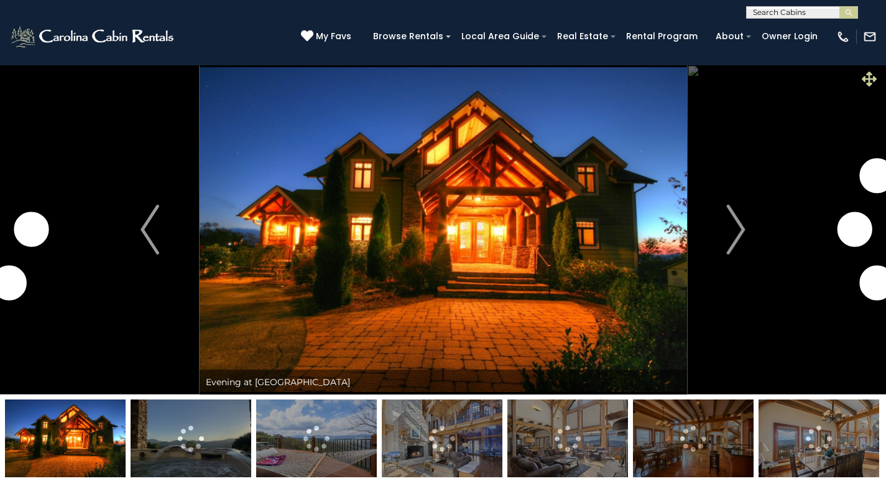
click at [865, 78] on icon at bounding box center [869, 78] width 15 height 15
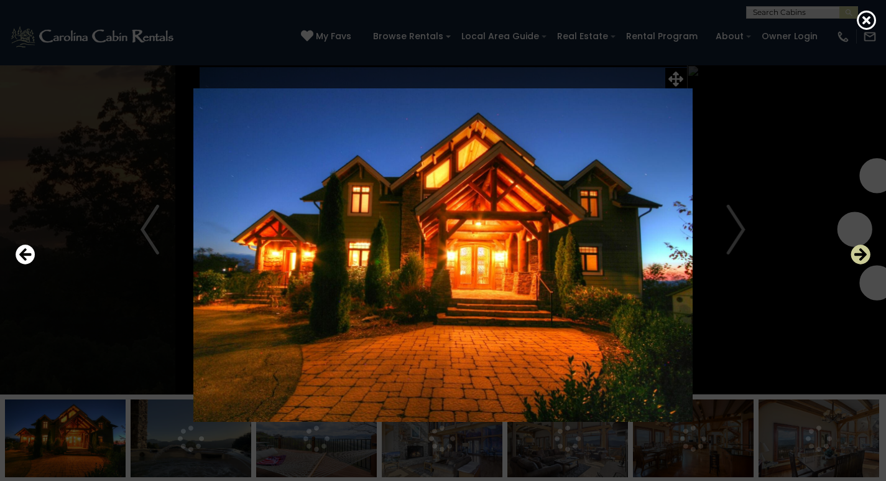
click at [862, 254] on icon "Next" at bounding box center [861, 254] width 20 height 20
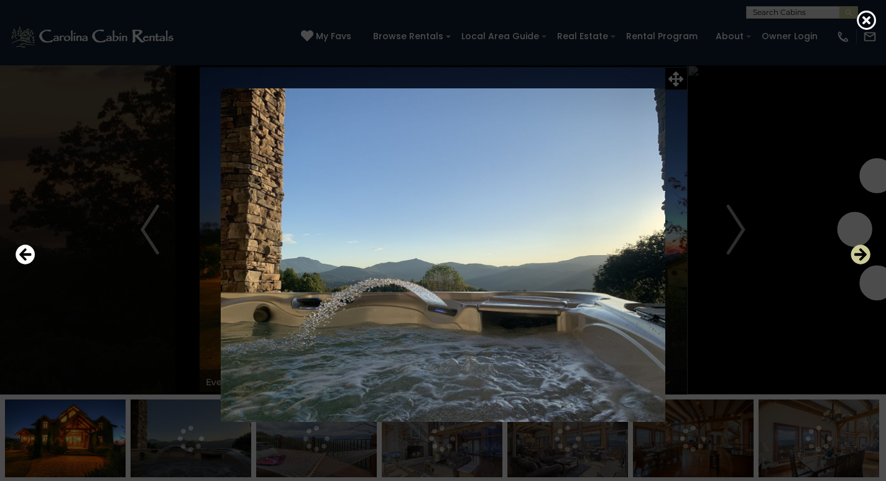
click at [862, 254] on icon "Next" at bounding box center [861, 254] width 20 height 20
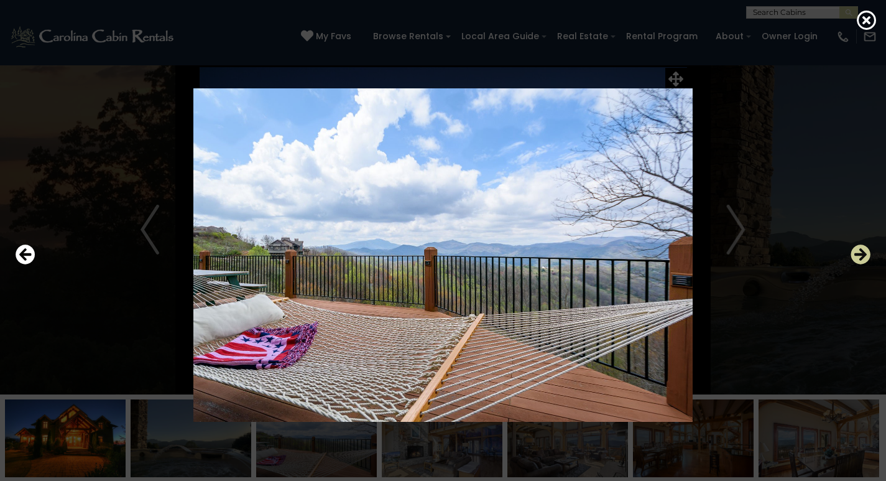
click at [862, 254] on icon "Next" at bounding box center [861, 254] width 20 height 20
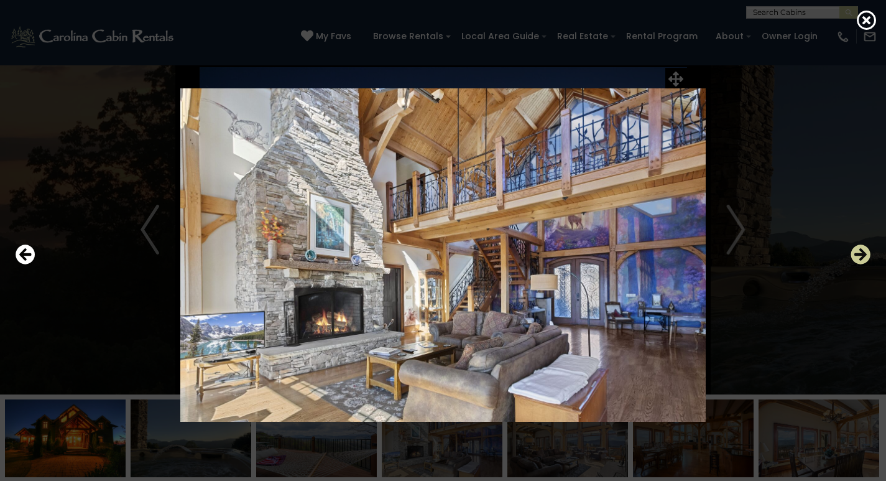
click at [862, 254] on icon "Next" at bounding box center [861, 254] width 20 height 20
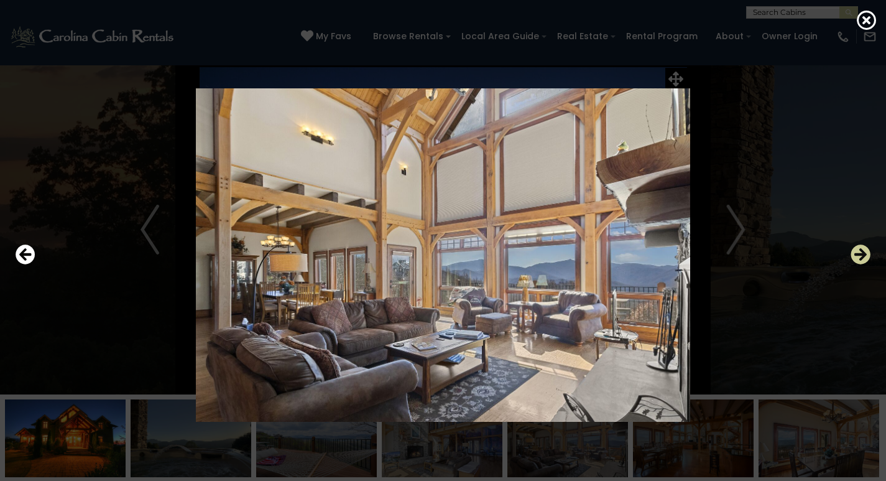
click at [862, 254] on icon "Next" at bounding box center [861, 254] width 20 height 20
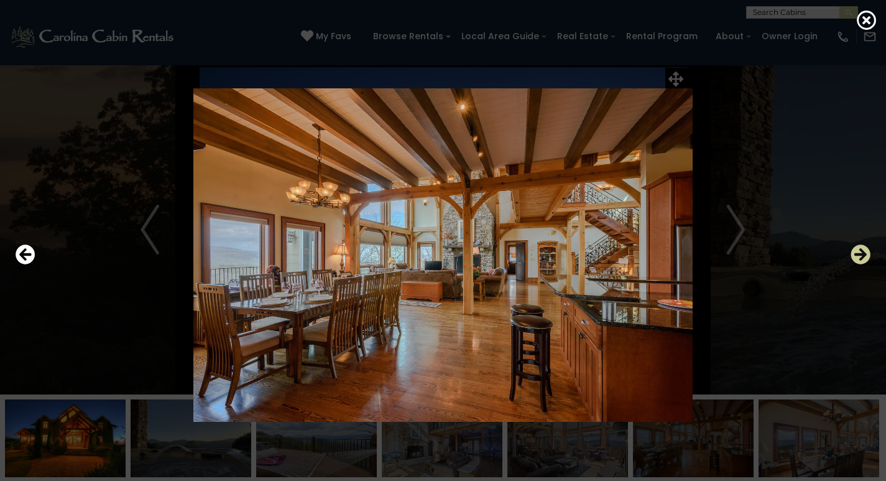
click at [862, 254] on icon "Next" at bounding box center [861, 254] width 20 height 20
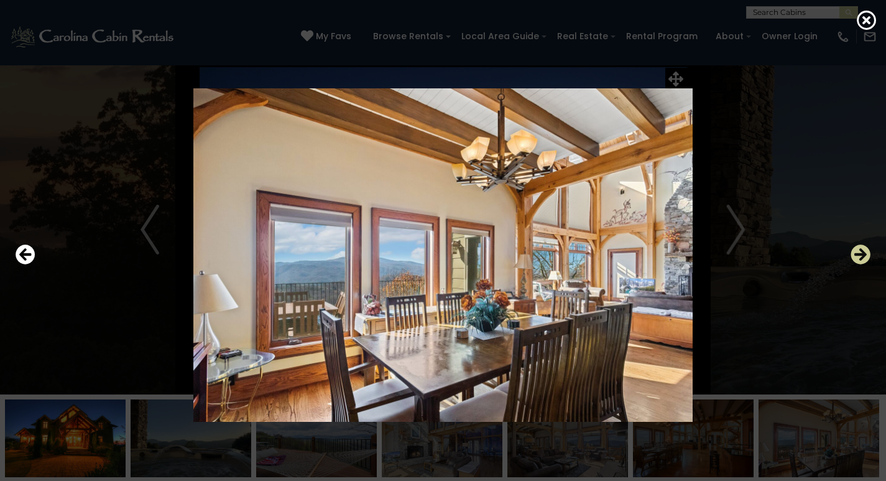
click at [862, 254] on icon "Next" at bounding box center [861, 254] width 20 height 20
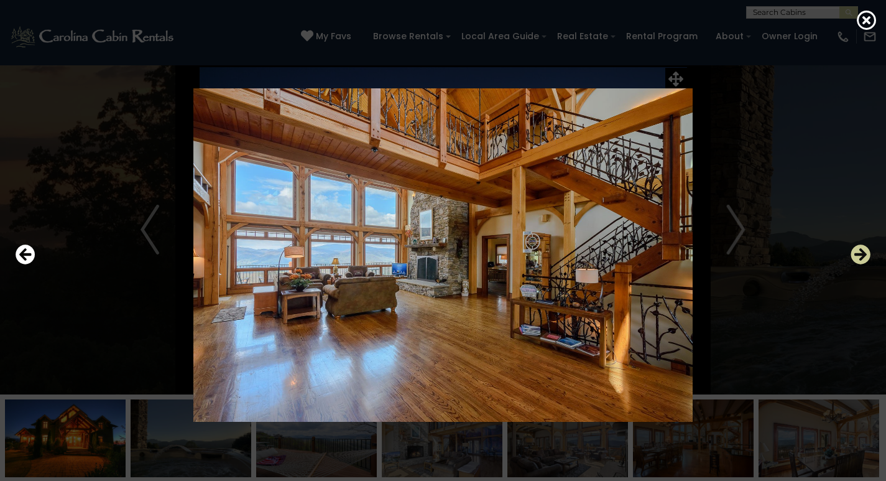
click at [862, 254] on icon "Next" at bounding box center [861, 254] width 20 height 20
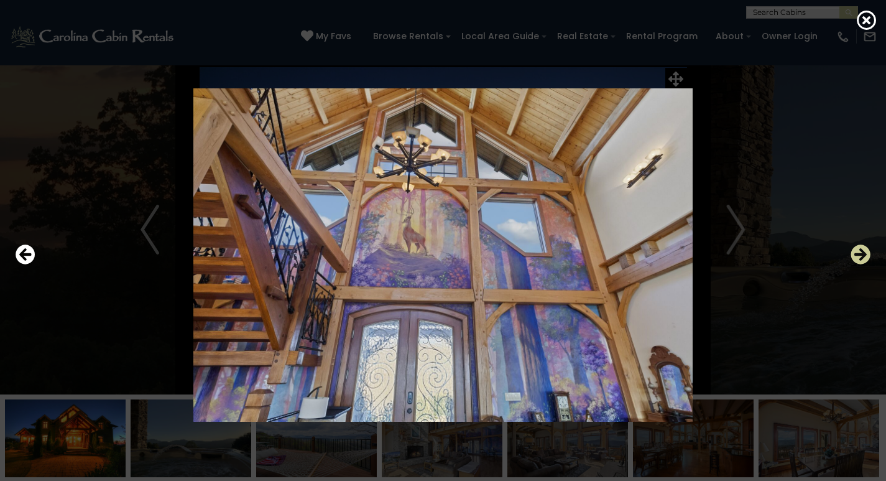
click at [862, 254] on icon "Next" at bounding box center [861, 254] width 20 height 20
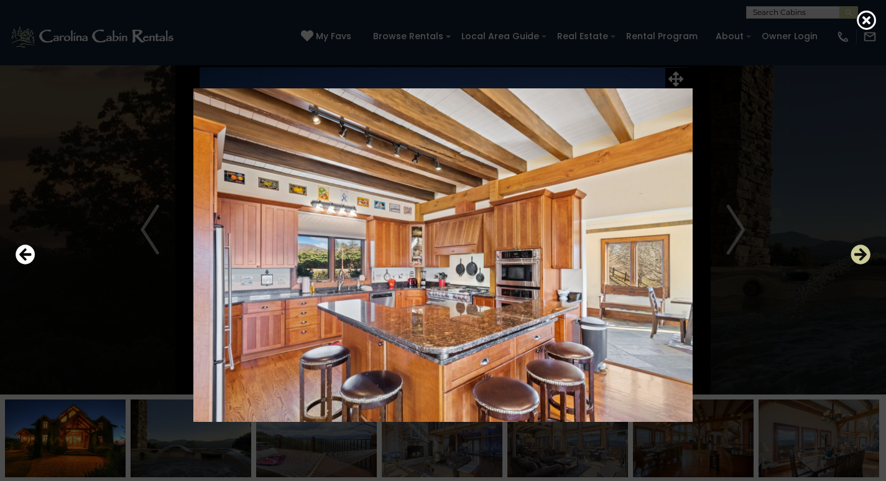
click at [862, 254] on icon "Next" at bounding box center [861, 254] width 20 height 20
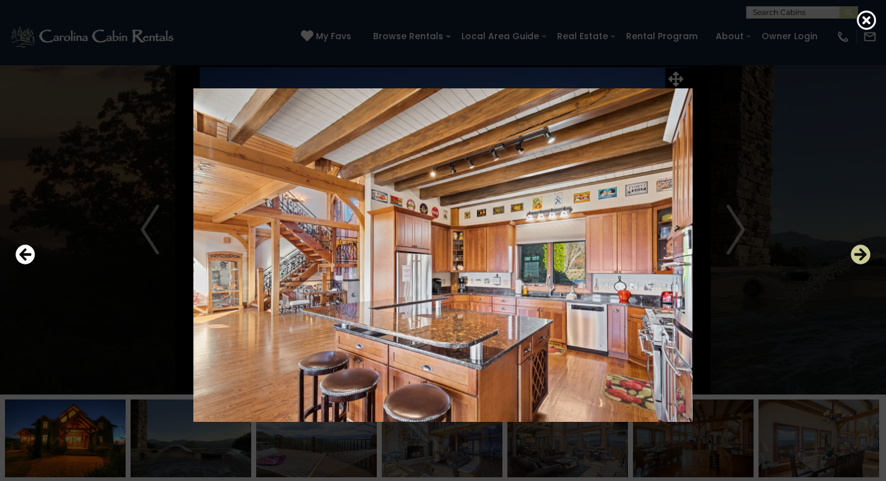
click at [862, 254] on icon "Next" at bounding box center [861, 254] width 20 height 20
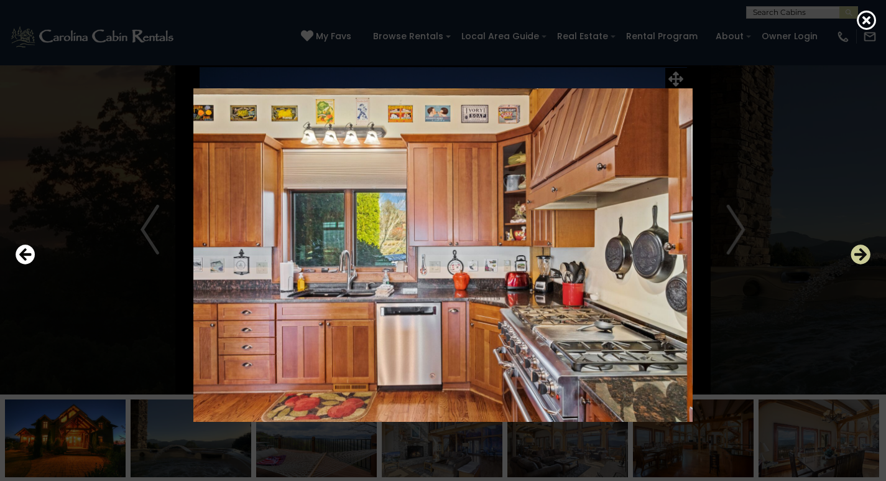
click at [862, 254] on icon "Next" at bounding box center [861, 254] width 20 height 20
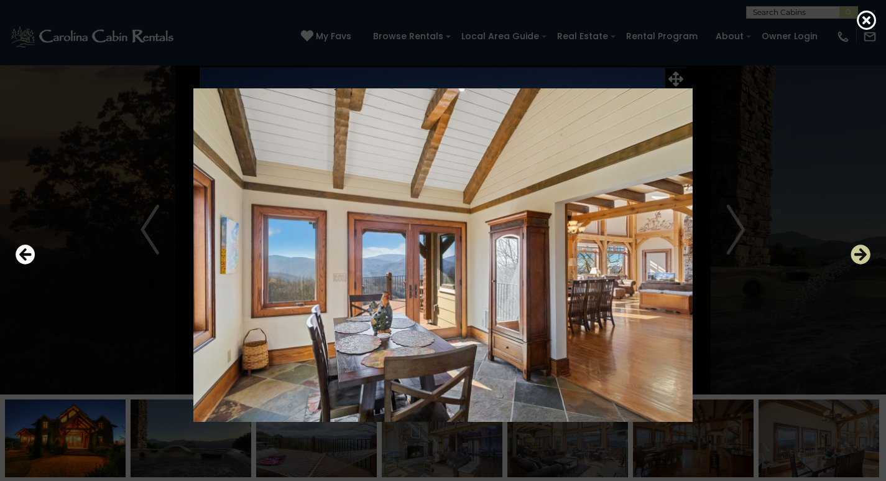
click at [862, 254] on icon "Next" at bounding box center [861, 254] width 20 height 20
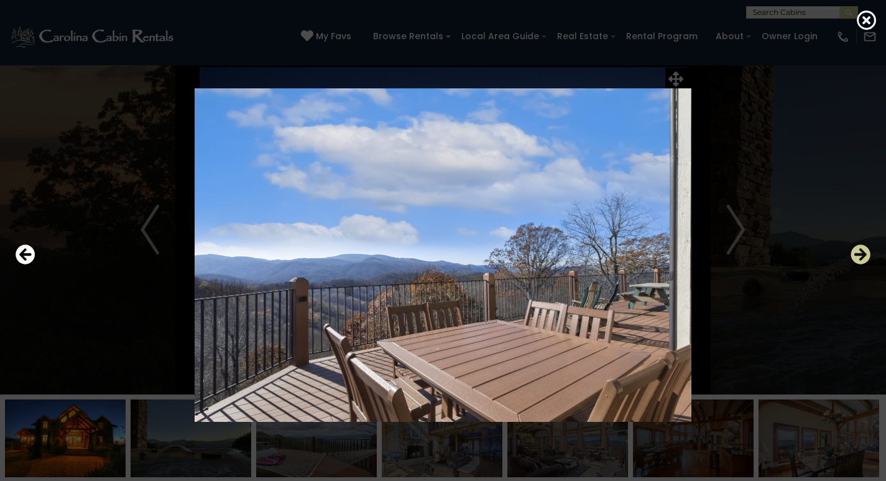
click at [862, 254] on icon "Next" at bounding box center [861, 254] width 20 height 20
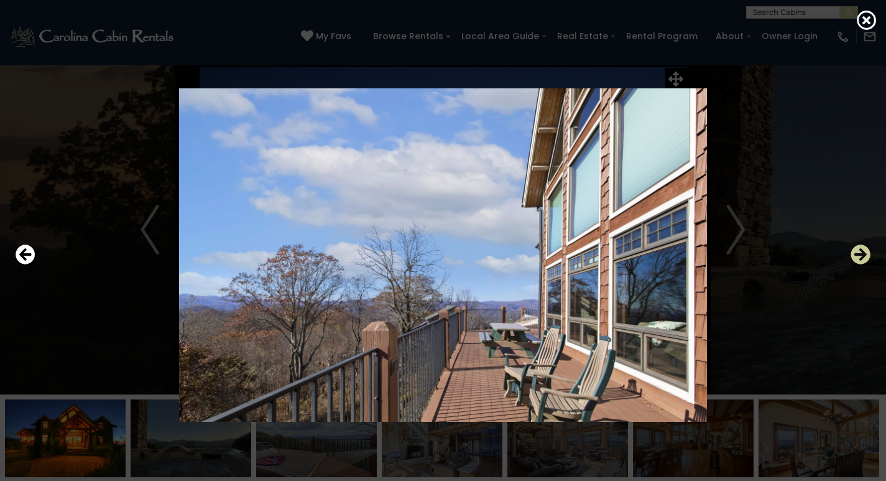
click at [862, 254] on icon "Next" at bounding box center [861, 254] width 20 height 20
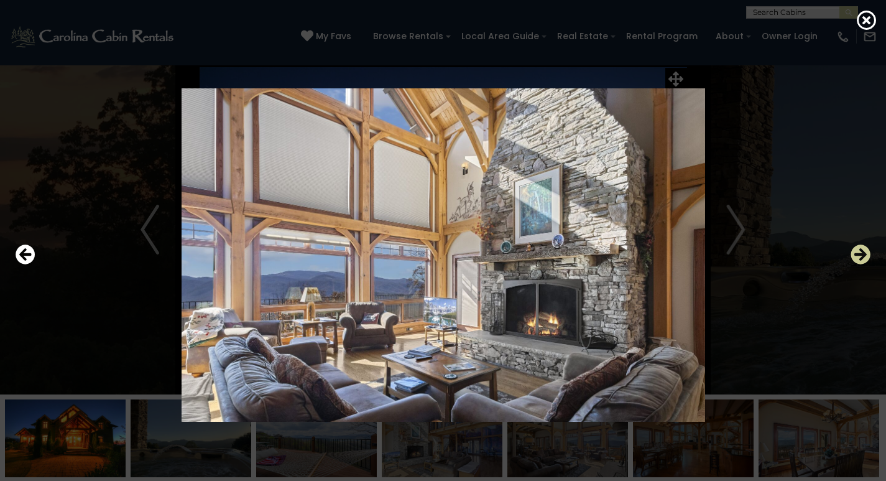
click at [862, 254] on icon "Next" at bounding box center [861, 254] width 20 height 20
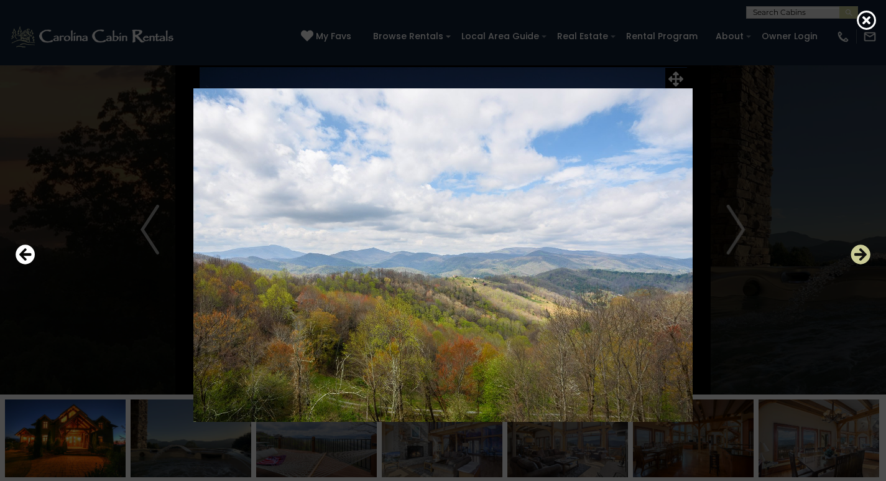
click at [862, 254] on icon "Next" at bounding box center [861, 254] width 20 height 20
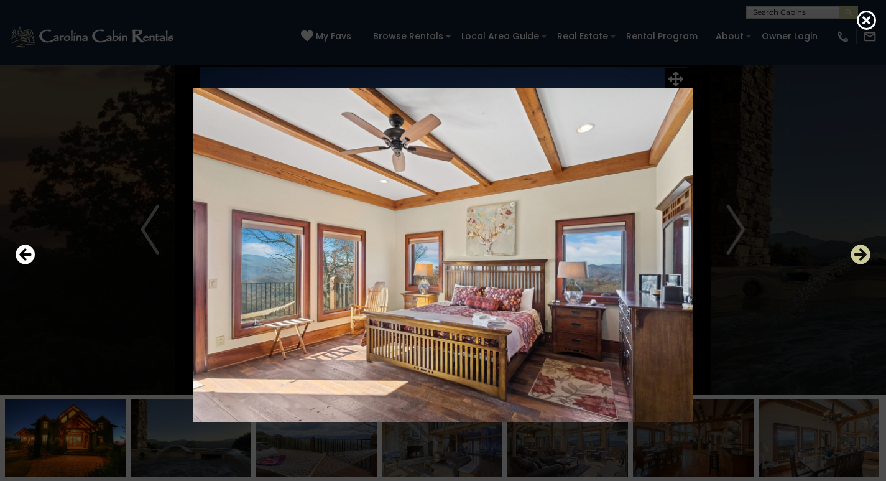
click at [862, 254] on icon "Next" at bounding box center [861, 254] width 20 height 20
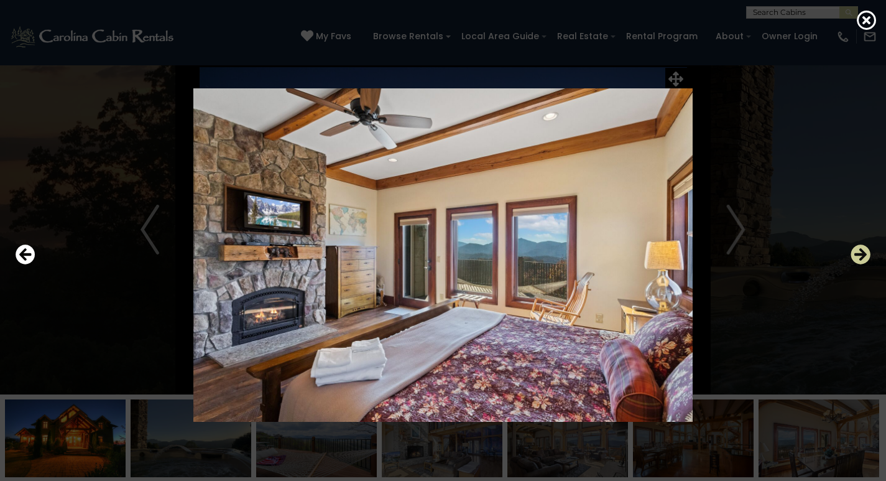
click at [862, 254] on icon "Next" at bounding box center [861, 254] width 20 height 20
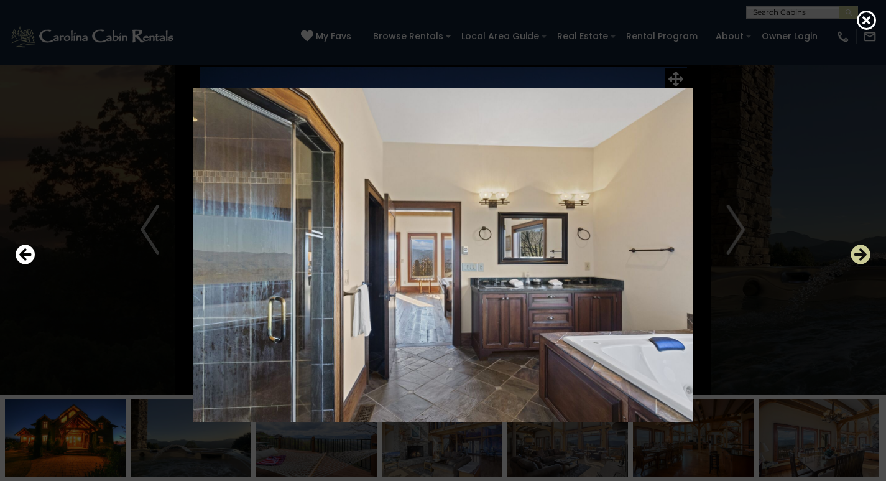
click at [862, 254] on icon "Next" at bounding box center [861, 254] width 20 height 20
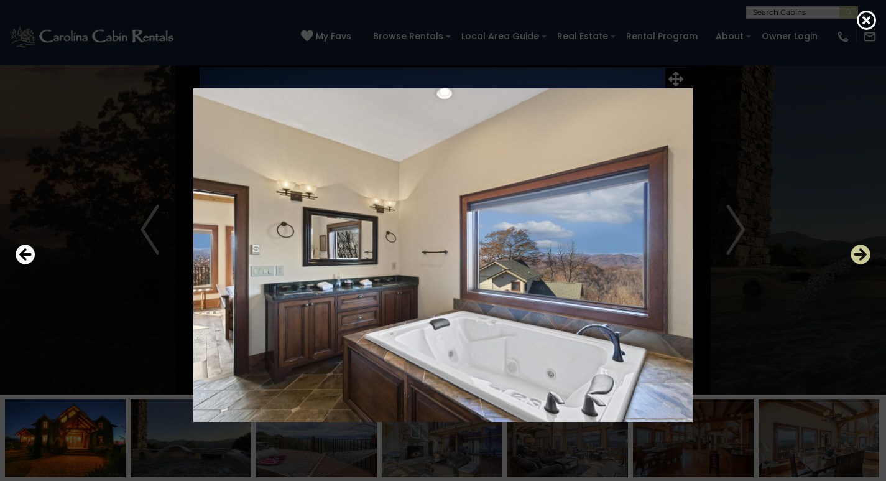
click at [862, 260] on icon "Next" at bounding box center [861, 254] width 20 height 20
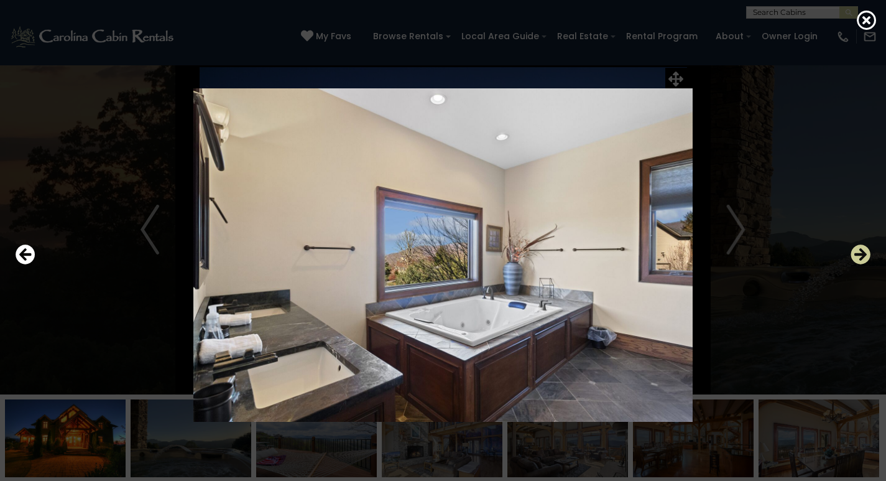
click at [862, 260] on icon "Next" at bounding box center [861, 254] width 20 height 20
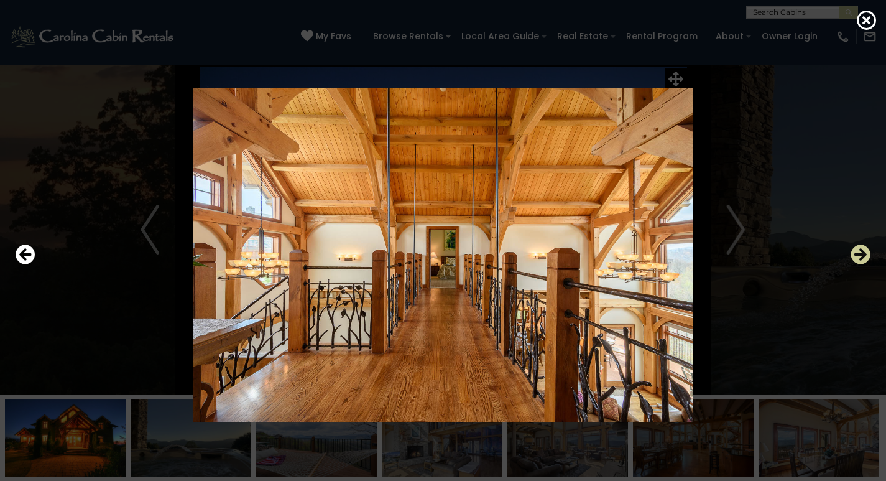
click at [862, 260] on icon "Next" at bounding box center [861, 254] width 20 height 20
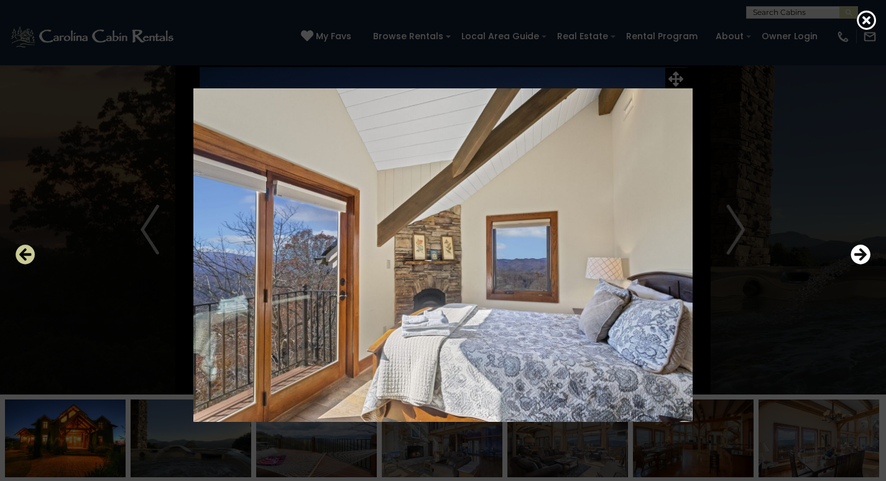
click at [27, 252] on icon "Previous" at bounding box center [26, 254] width 20 height 20
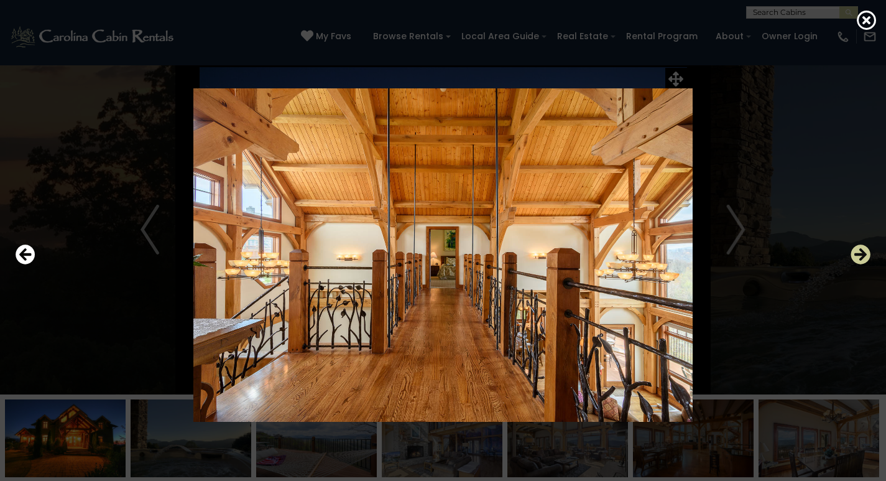
click at [865, 258] on icon "Next" at bounding box center [861, 254] width 20 height 20
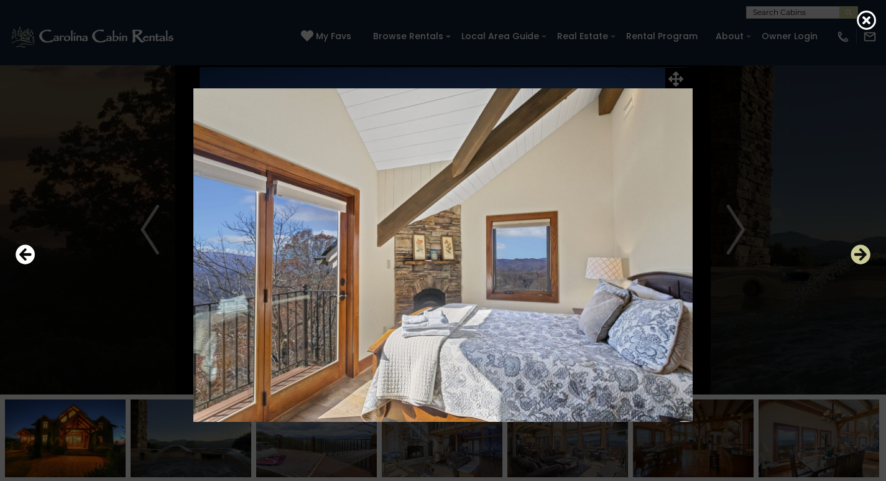
click at [865, 258] on icon "Next" at bounding box center [861, 254] width 20 height 20
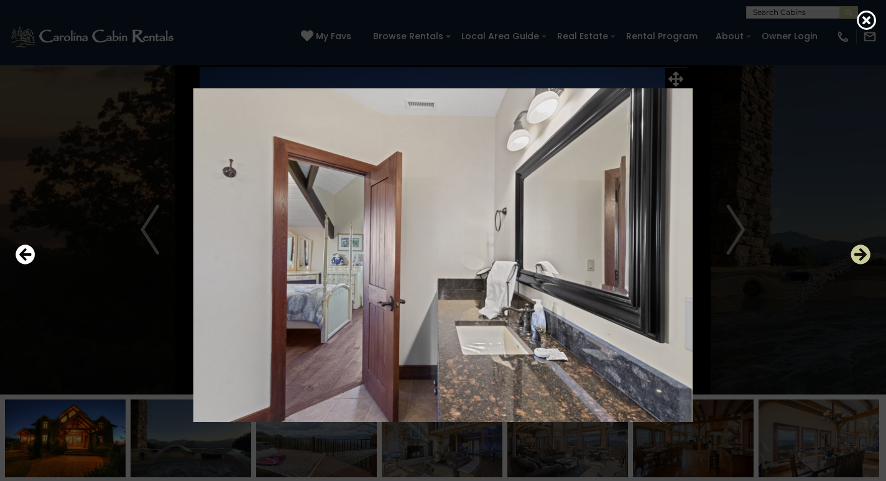
click at [865, 258] on icon "Next" at bounding box center [861, 254] width 20 height 20
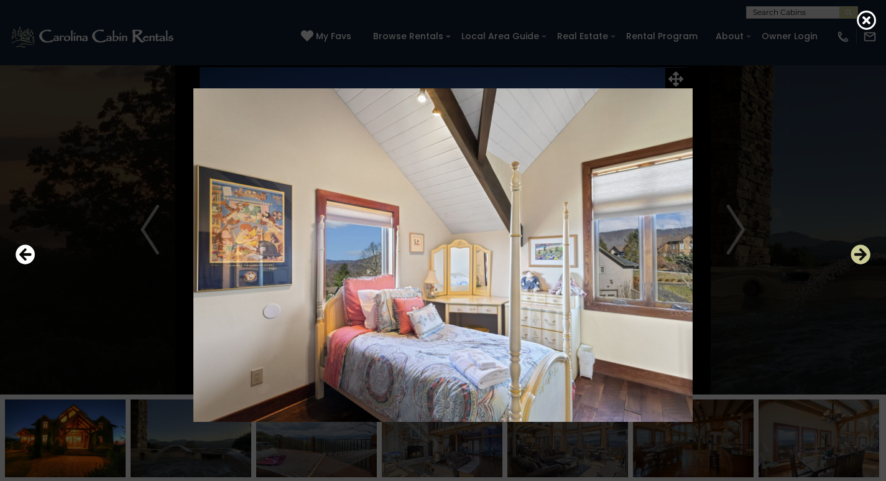
click at [865, 258] on icon "Next" at bounding box center [861, 254] width 20 height 20
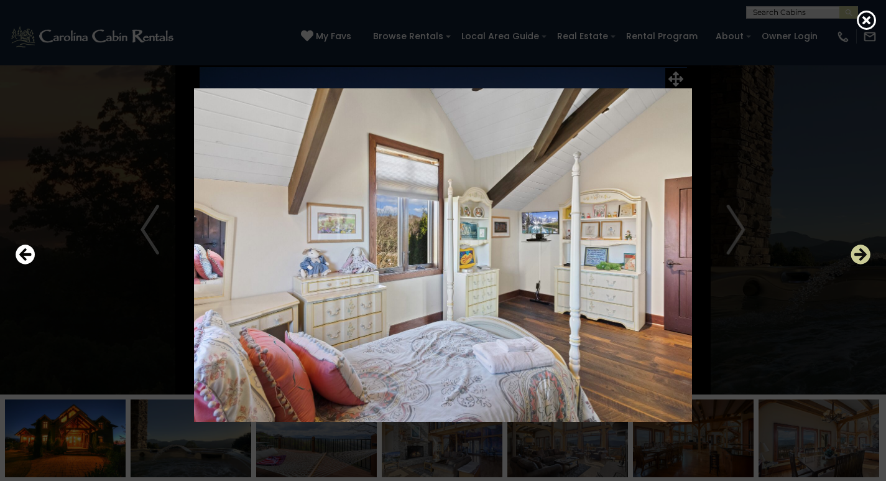
click at [865, 258] on icon "Next" at bounding box center [861, 254] width 20 height 20
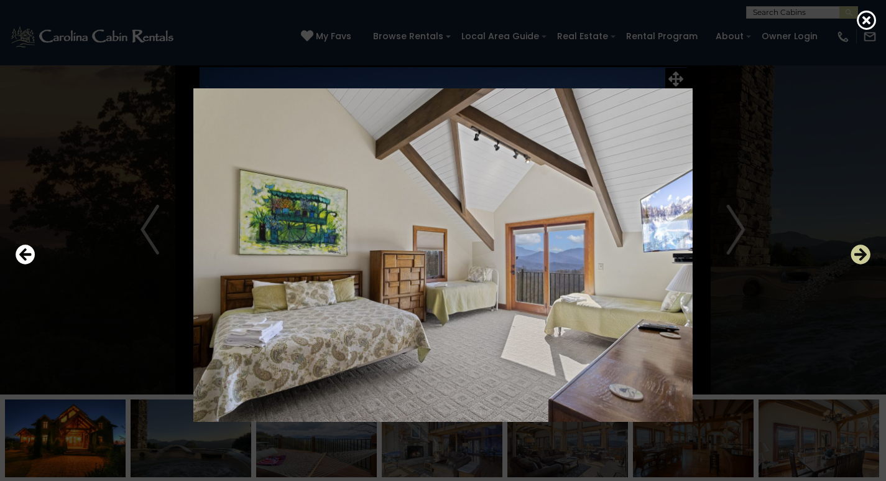
click at [865, 258] on icon "Next" at bounding box center [861, 254] width 20 height 20
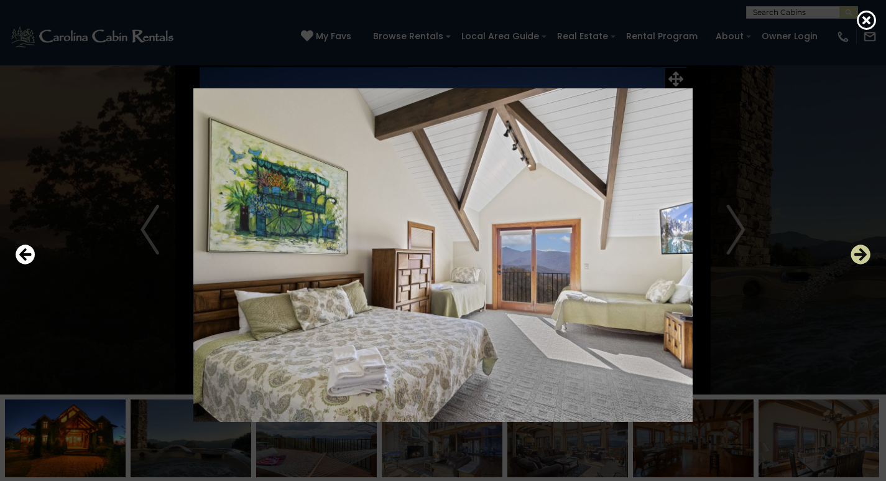
click at [865, 258] on icon "Next" at bounding box center [861, 254] width 20 height 20
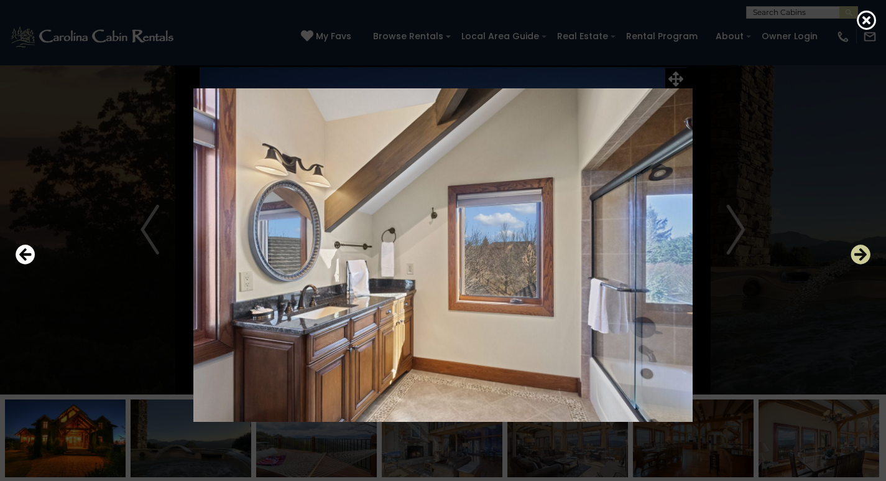
click at [865, 258] on icon "Next" at bounding box center [861, 254] width 20 height 20
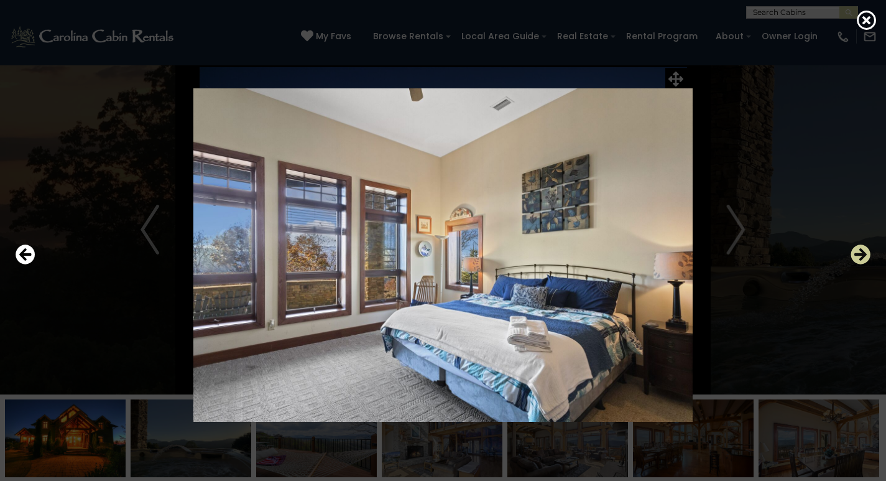
click at [865, 258] on icon "Next" at bounding box center [861, 254] width 20 height 20
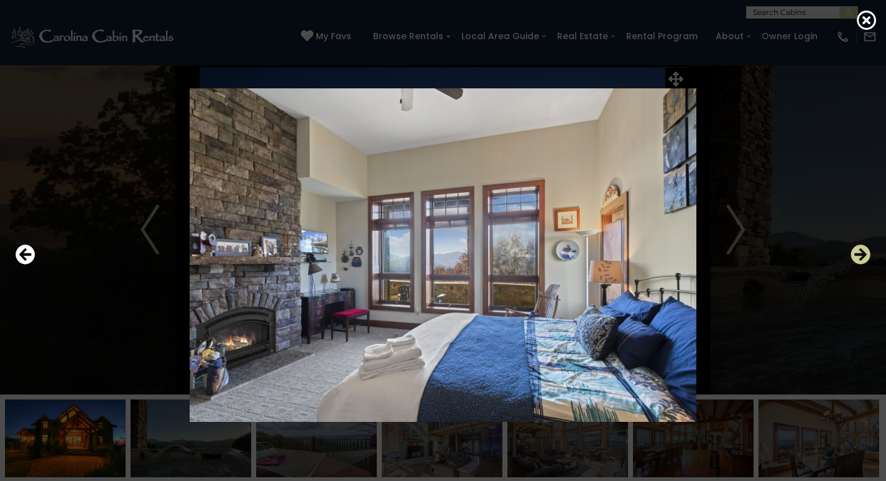
click at [865, 258] on icon "Next" at bounding box center [861, 254] width 20 height 20
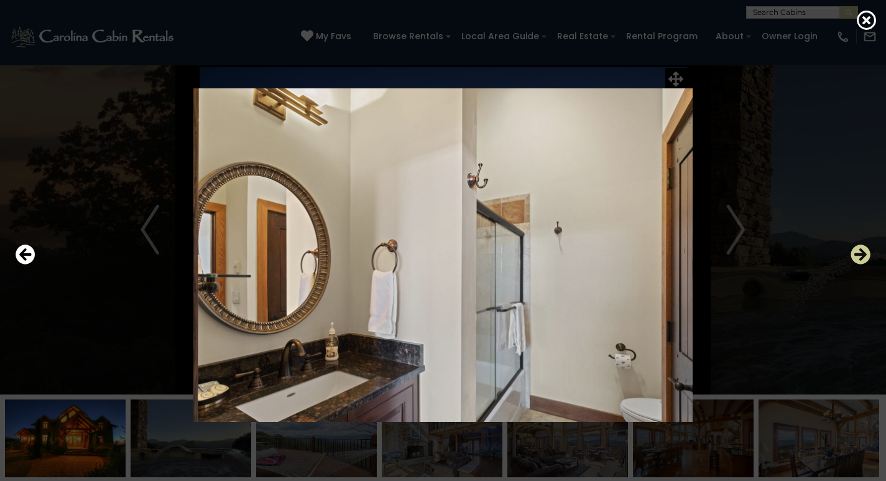
click at [865, 258] on icon "Next" at bounding box center [861, 254] width 20 height 20
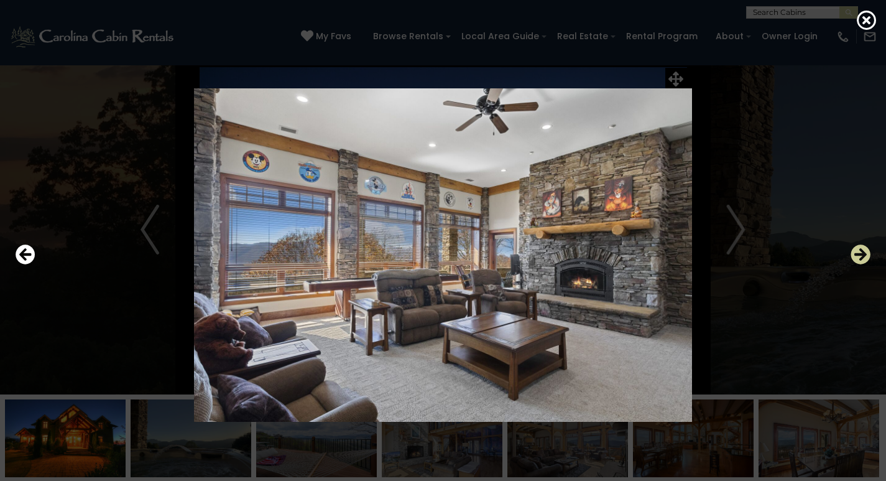
click at [865, 258] on icon "Next" at bounding box center [861, 254] width 20 height 20
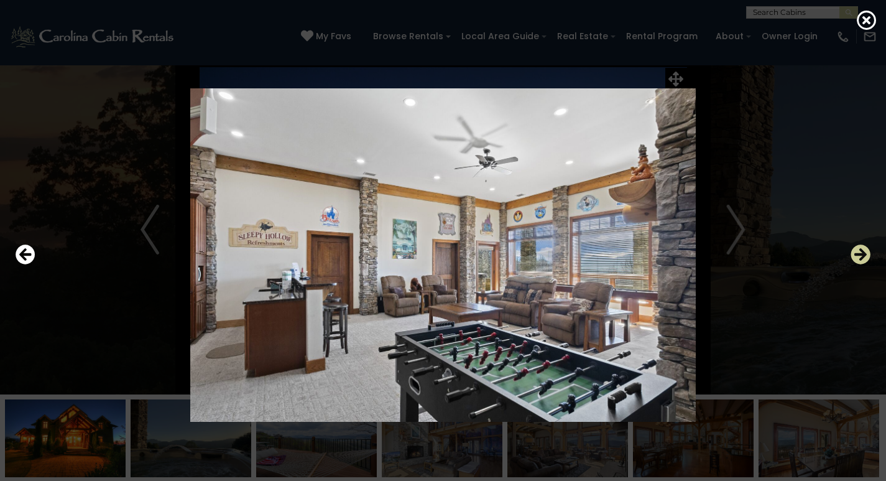
click at [865, 258] on icon "Next" at bounding box center [861, 254] width 20 height 20
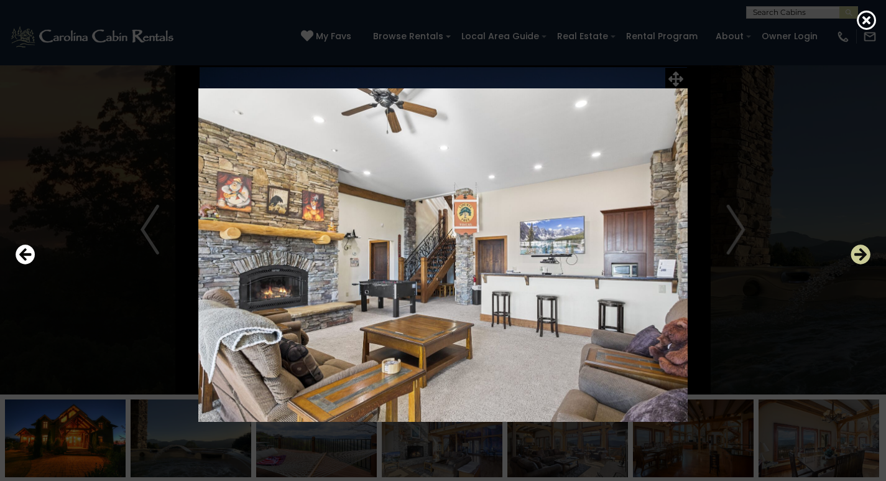
click at [865, 258] on icon "Next" at bounding box center [861, 254] width 20 height 20
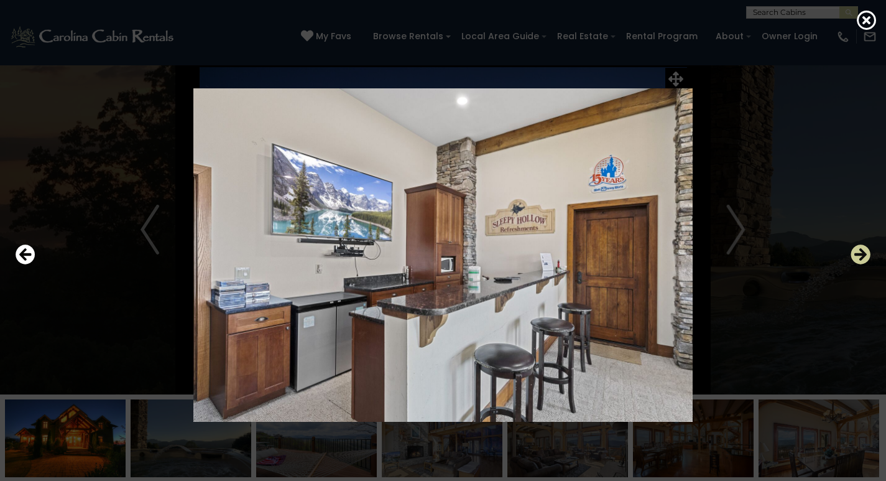
click at [865, 258] on icon "Next" at bounding box center [861, 254] width 20 height 20
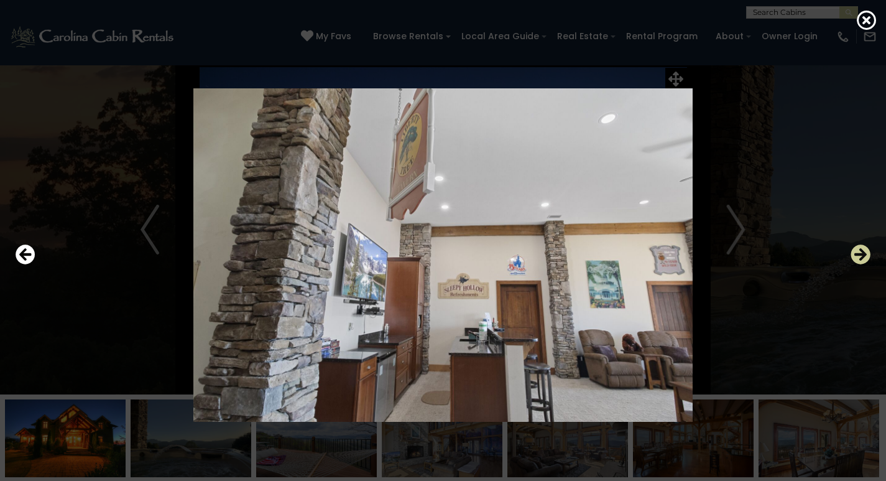
click at [865, 258] on icon "Next" at bounding box center [861, 254] width 20 height 20
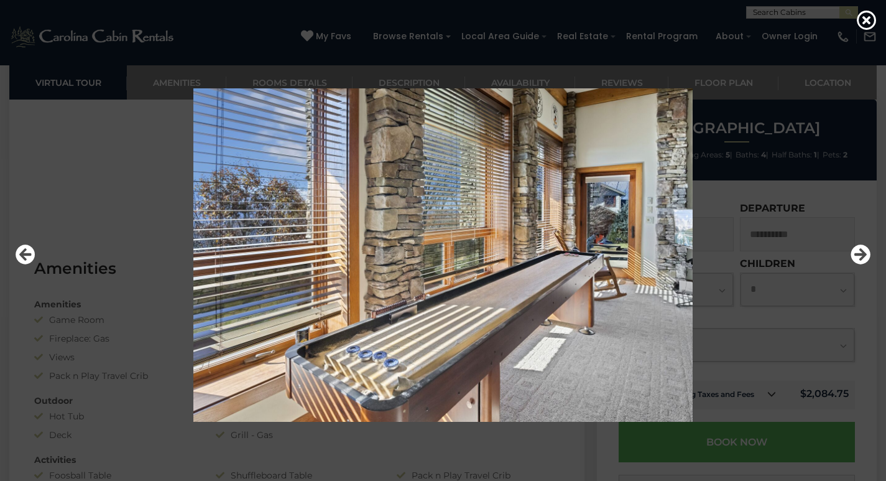
scroll to position [746, 0]
click at [862, 15] on icon at bounding box center [867, 20] width 20 height 20
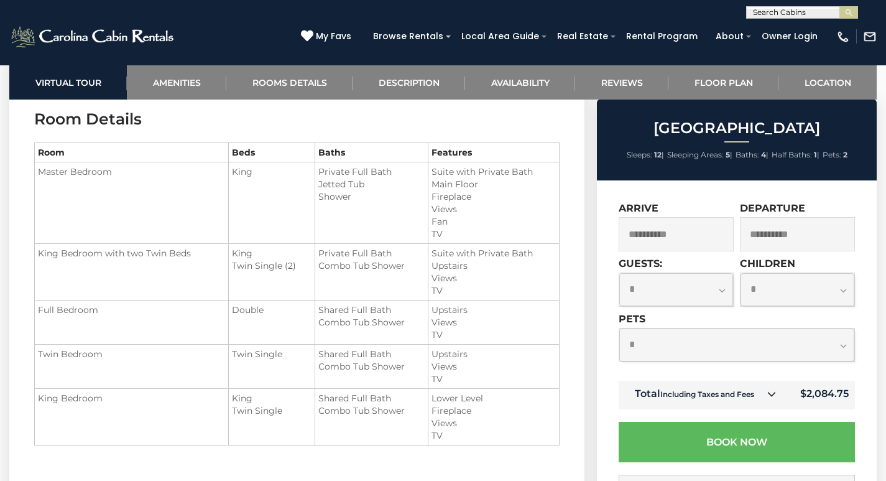
scroll to position [1430, 0]
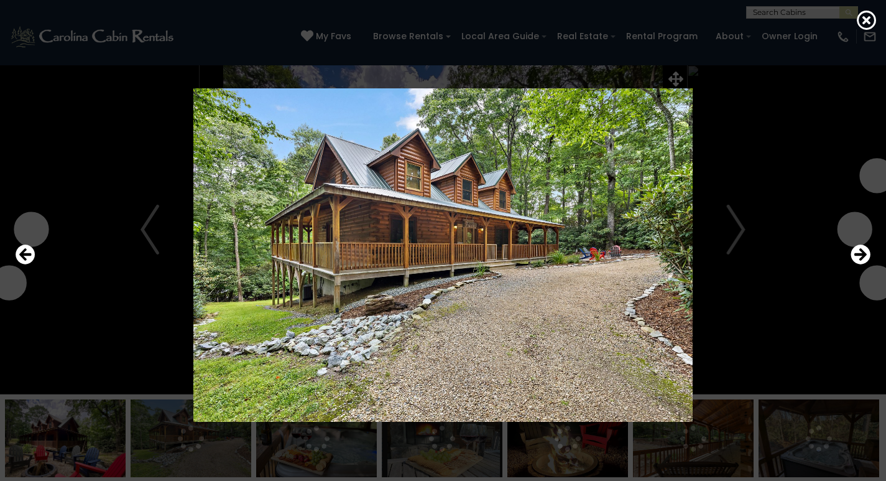
click at [859, 254] on icon "Next" at bounding box center [861, 254] width 20 height 20
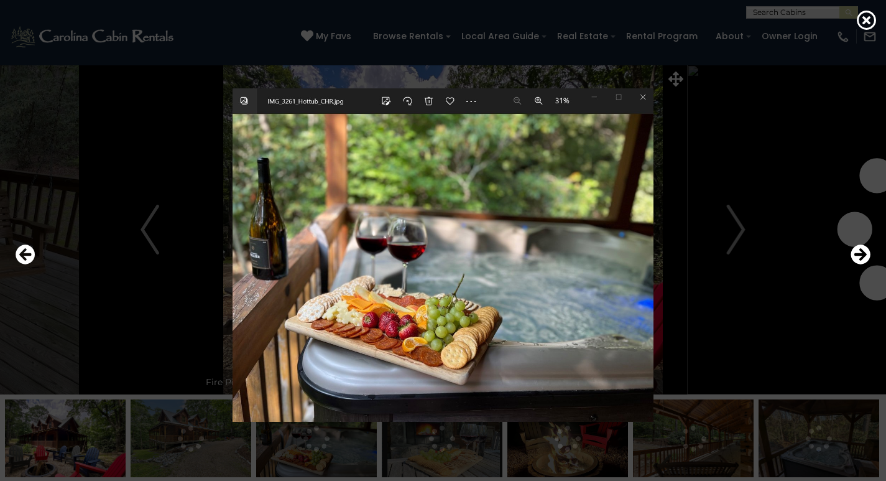
click at [859, 254] on icon "Next" at bounding box center [861, 254] width 20 height 20
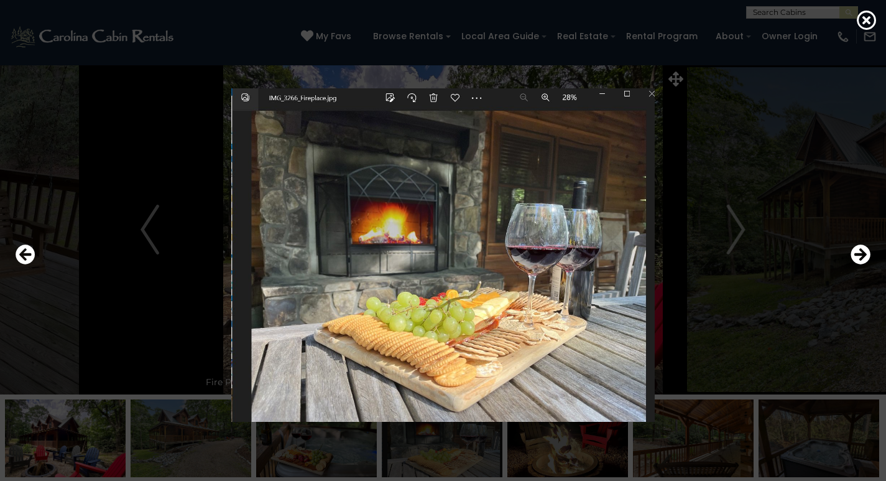
click at [859, 254] on icon "Next" at bounding box center [861, 254] width 20 height 20
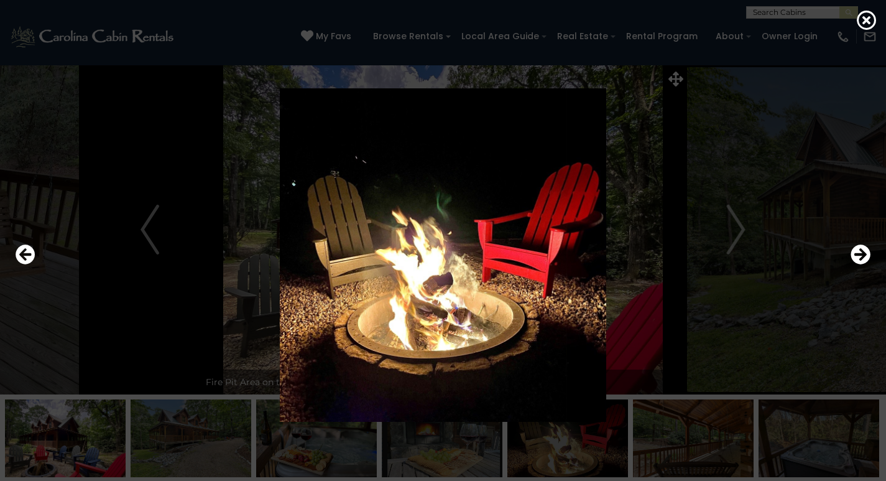
click at [859, 254] on icon "Next" at bounding box center [861, 254] width 20 height 20
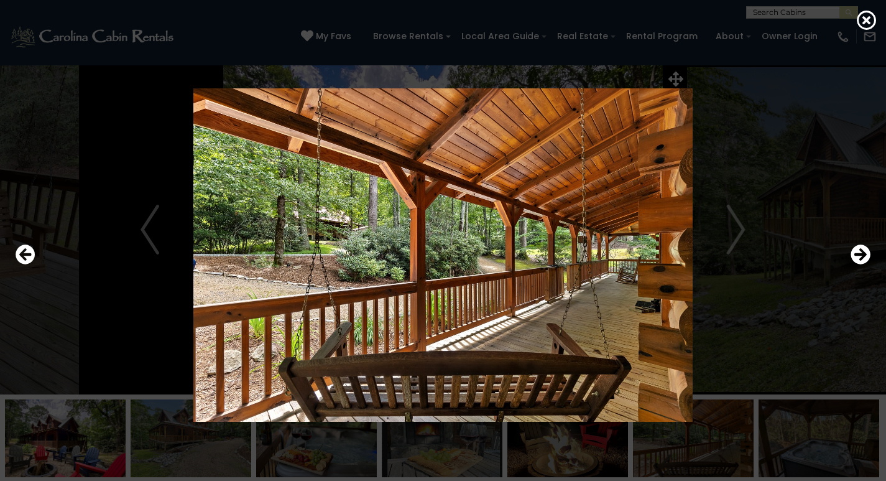
click at [859, 254] on icon "Next" at bounding box center [861, 254] width 20 height 20
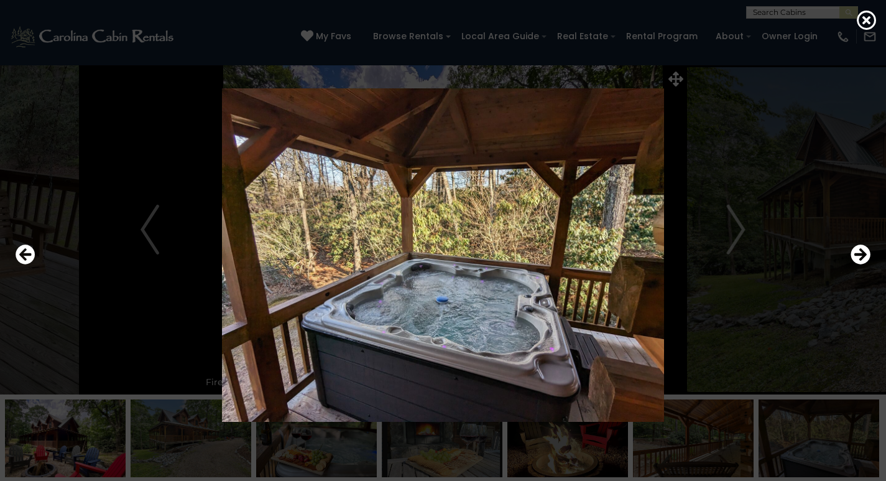
click at [859, 254] on icon "Next" at bounding box center [861, 254] width 20 height 20
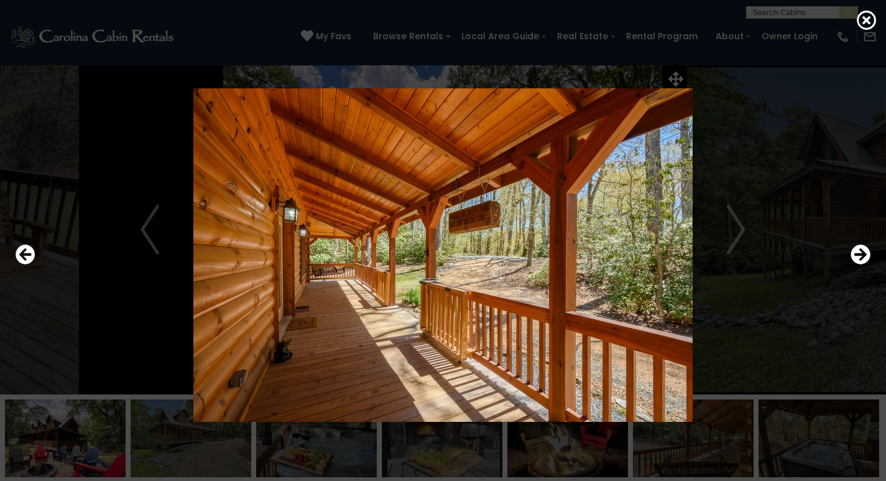
click at [859, 254] on icon "Next" at bounding box center [861, 254] width 20 height 20
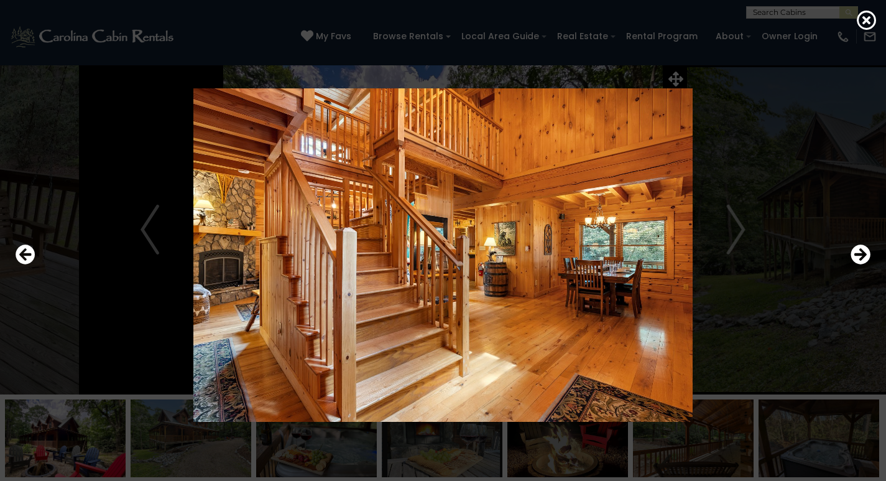
click at [859, 254] on icon "Next" at bounding box center [861, 254] width 20 height 20
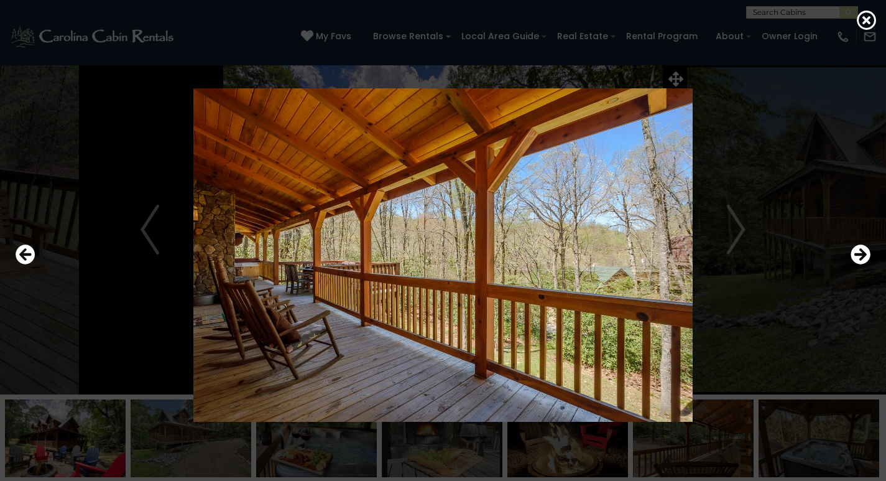
click at [859, 254] on icon "Next" at bounding box center [861, 254] width 20 height 20
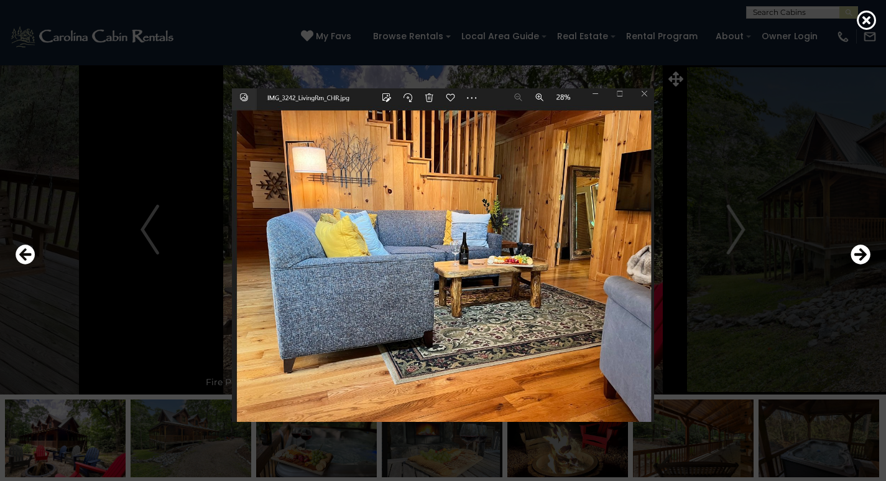
click at [859, 254] on icon "Next" at bounding box center [861, 254] width 20 height 20
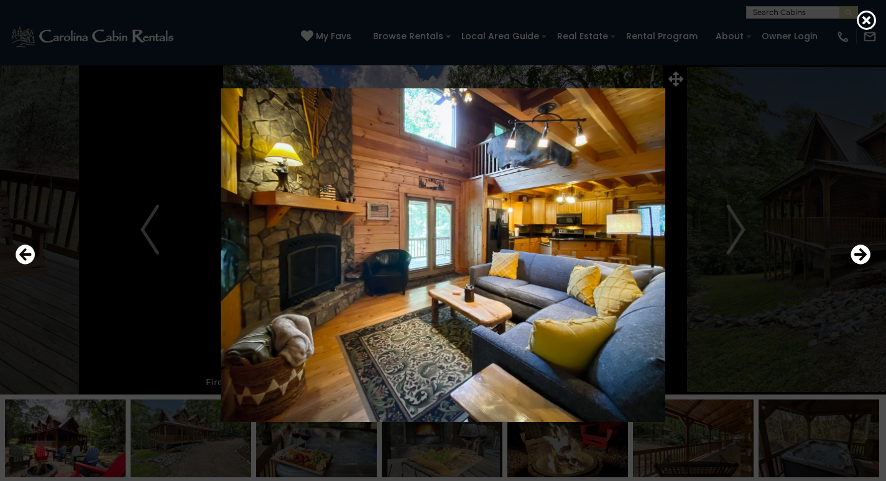
click at [859, 254] on icon "Next" at bounding box center [861, 254] width 20 height 20
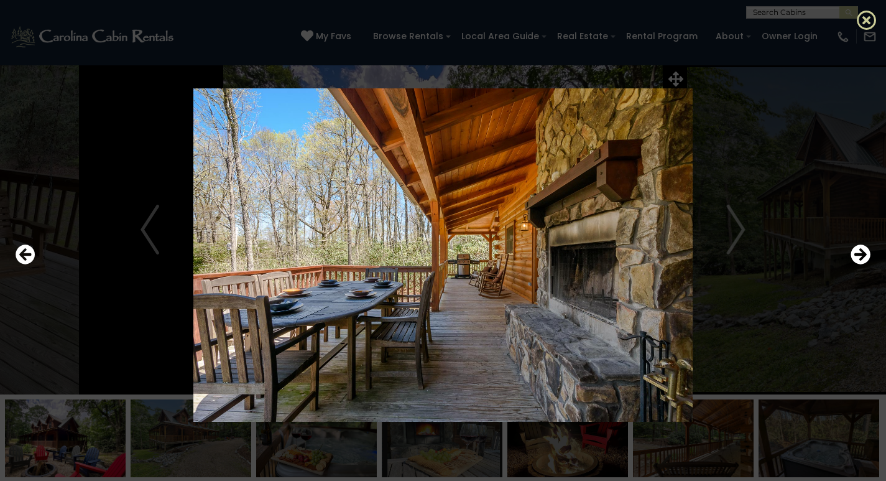
click at [858, 20] on icon at bounding box center [867, 20] width 20 height 20
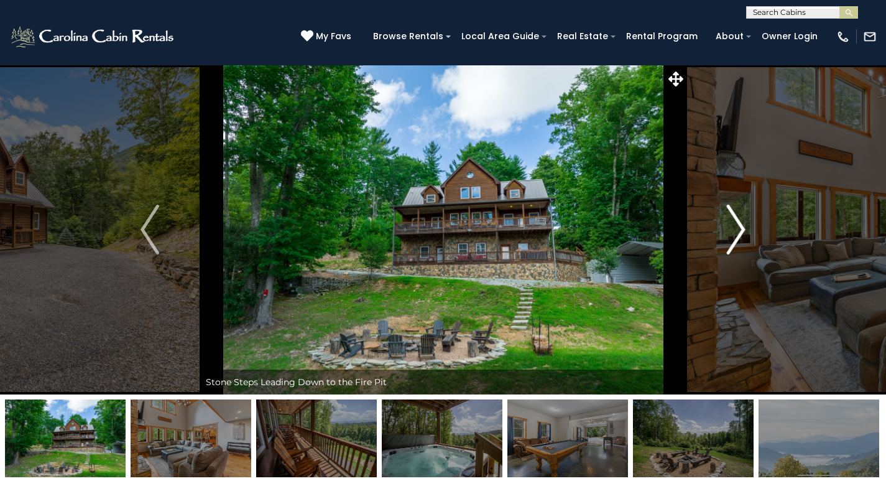
click at [734, 242] on img "Next" at bounding box center [736, 230] width 19 height 50
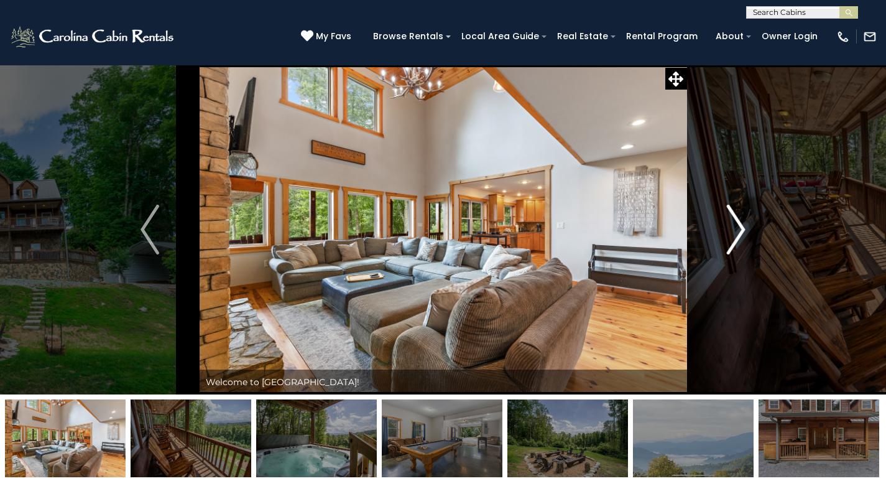
click at [734, 242] on img "Next" at bounding box center [736, 230] width 19 height 50
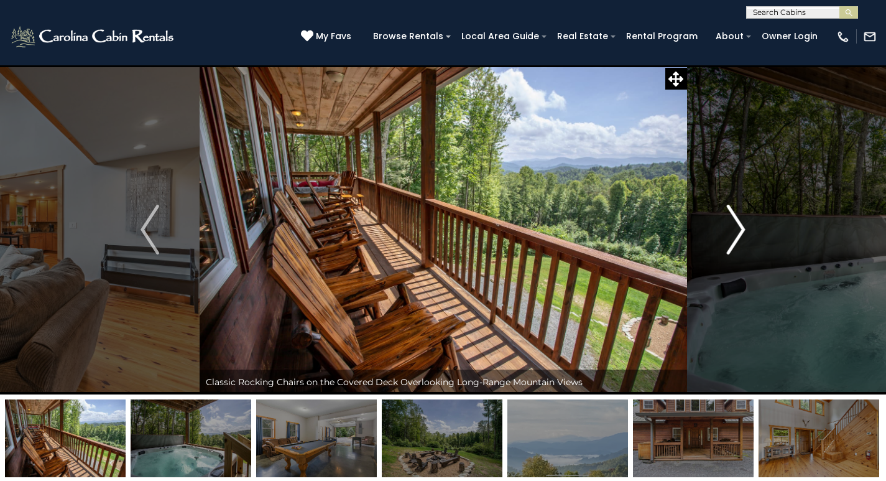
click at [734, 242] on img "Next" at bounding box center [736, 230] width 19 height 50
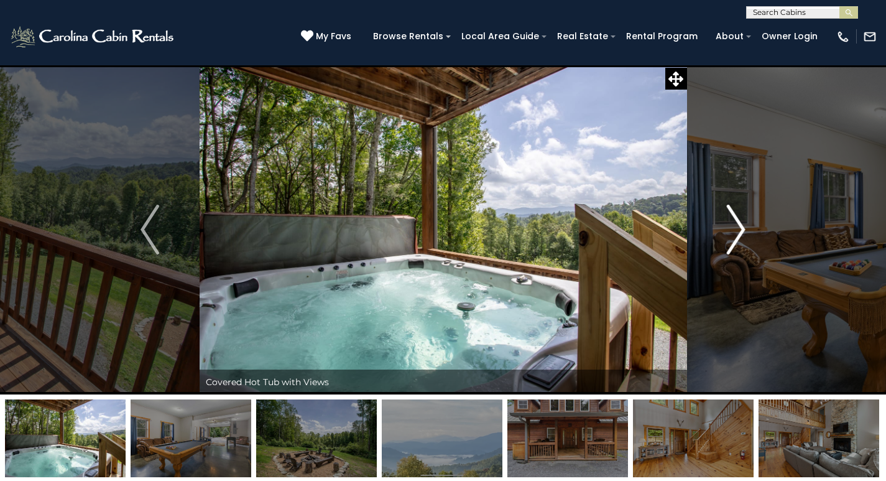
click at [734, 242] on img "Next" at bounding box center [736, 230] width 19 height 50
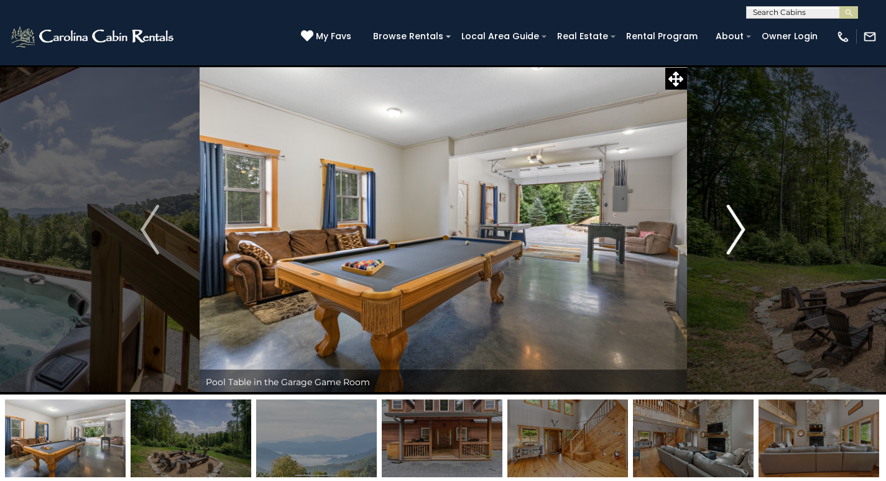
click at [734, 242] on img "Next" at bounding box center [736, 230] width 19 height 50
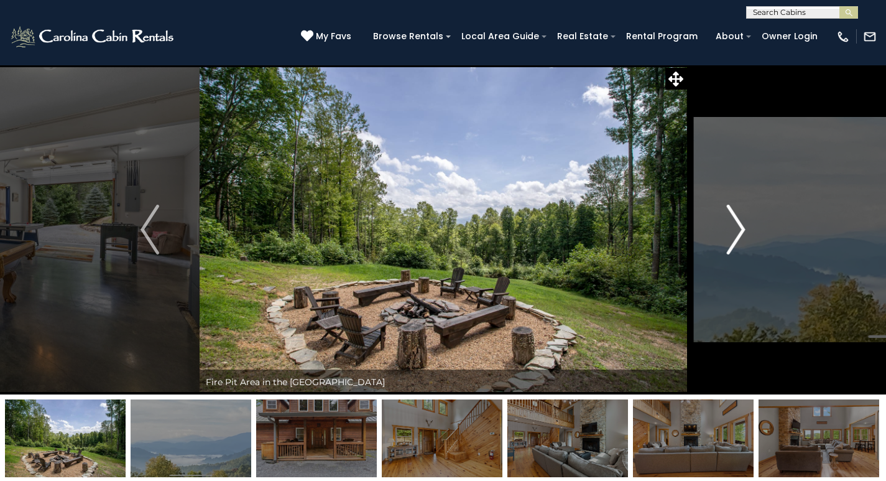
click at [734, 242] on img "Next" at bounding box center [736, 230] width 19 height 50
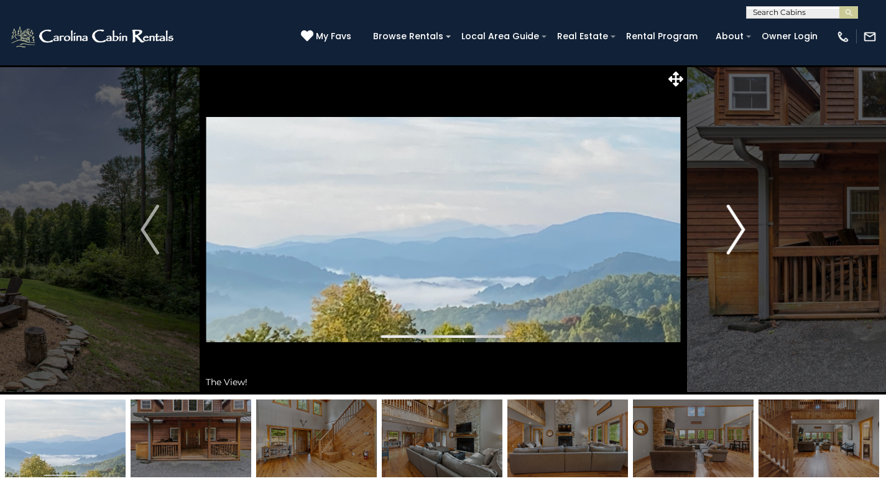
click at [734, 242] on img "Next" at bounding box center [736, 230] width 19 height 50
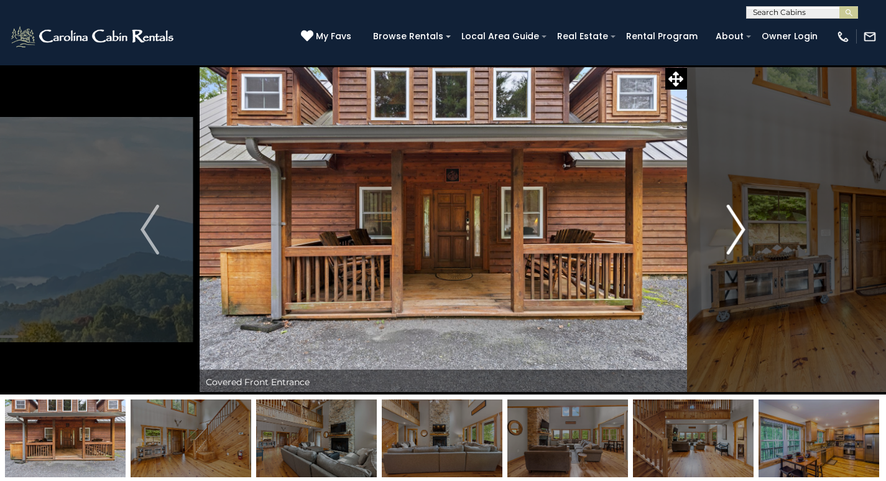
click at [734, 242] on img "Next" at bounding box center [736, 230] width 19 height 50
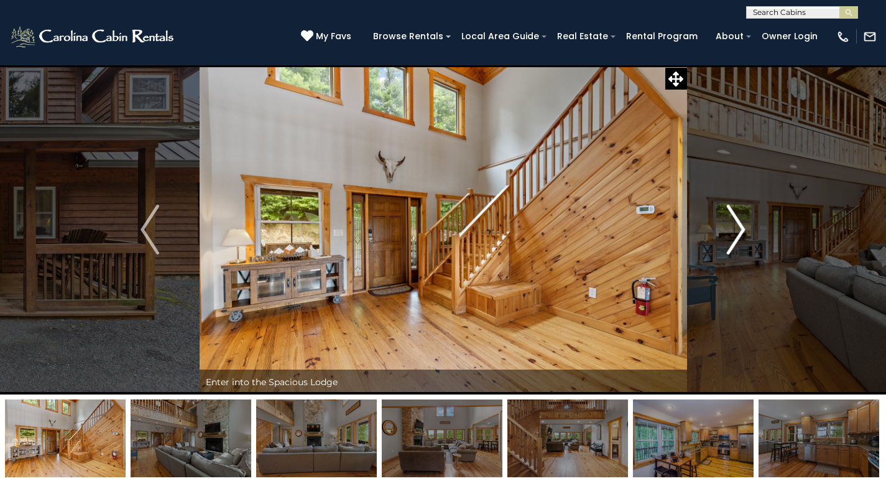
click at [734, 242] on img "Next" at bounding box center [736, 230] width 19 height 50
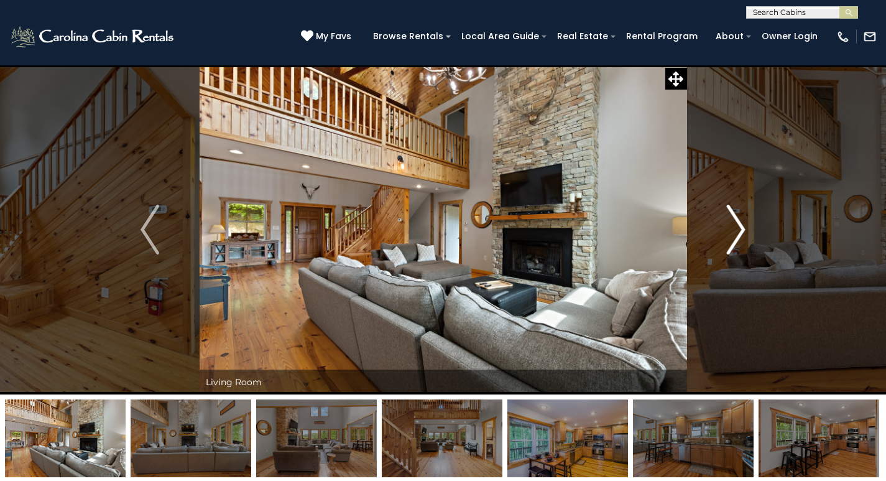
click at [734, 242] on img "Next" at bounding box center [736, 230] width 19 height 50
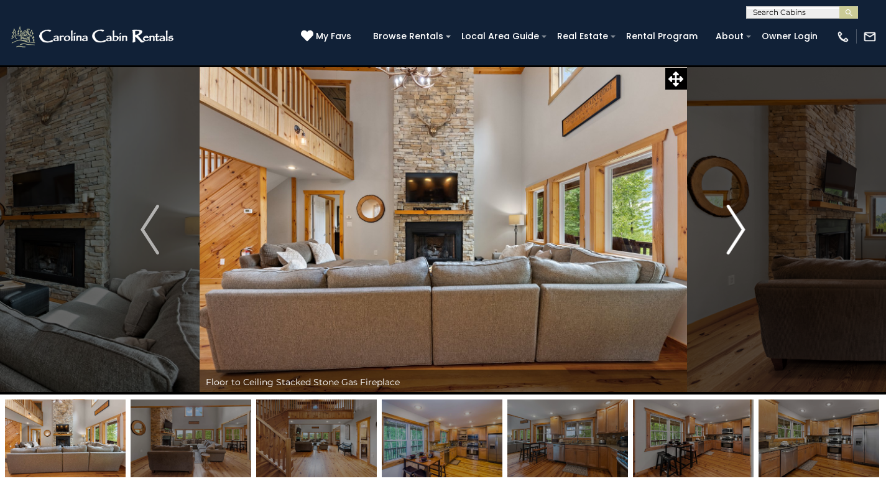
click at [734, 242] on img "Next" at bounding box center [736, 230] width 19 height 50
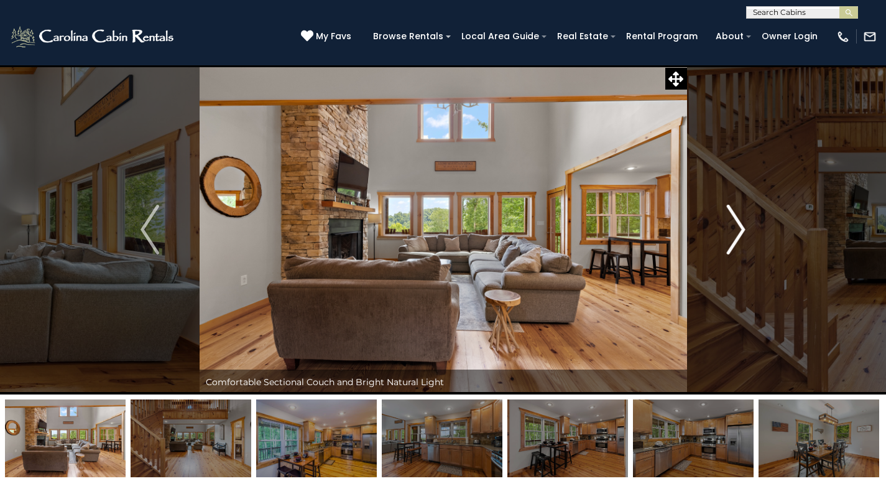
click at [734, 242] on img "Next" at bounding box center [736, 230] width 19 height 50
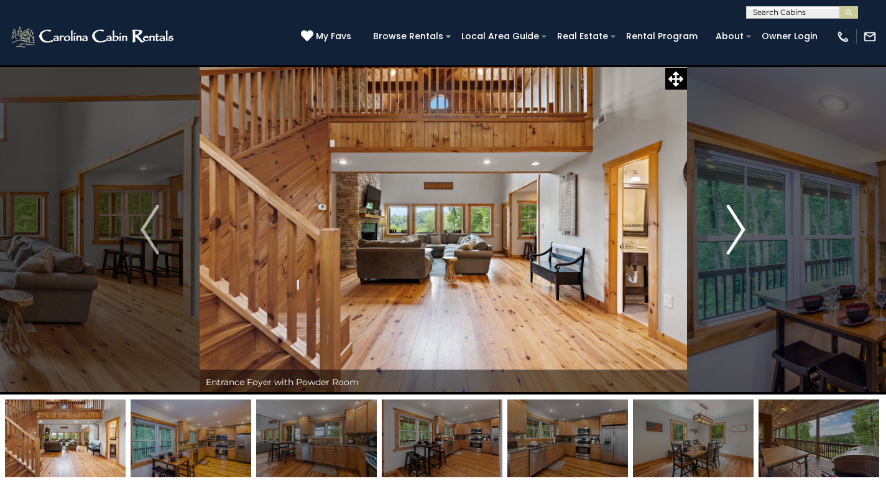
click at [734, 242] on img "Next" at bounding box center [736, 230] width 19 height 50
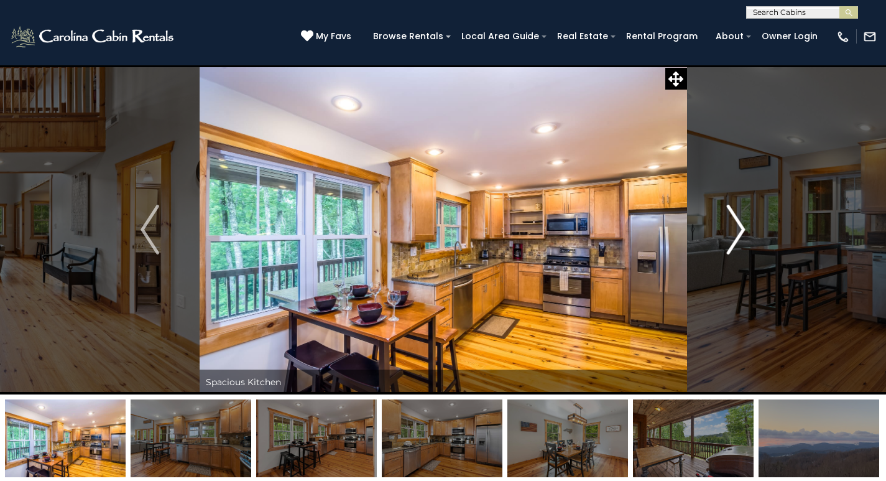
click at [734, 242] on img "Next" at bounding box center [736, 230] width 19 height 50
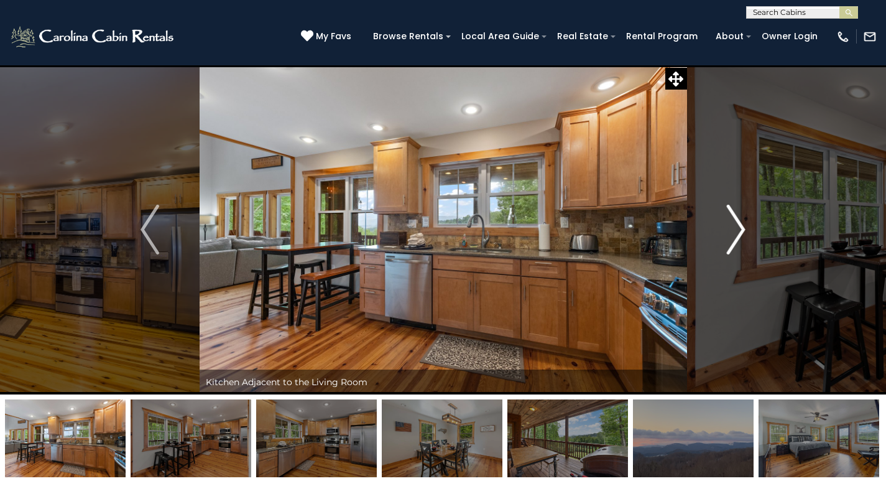
click at [734, 242] on img "Next" at bounding box center [736, 230] width 19 height 50
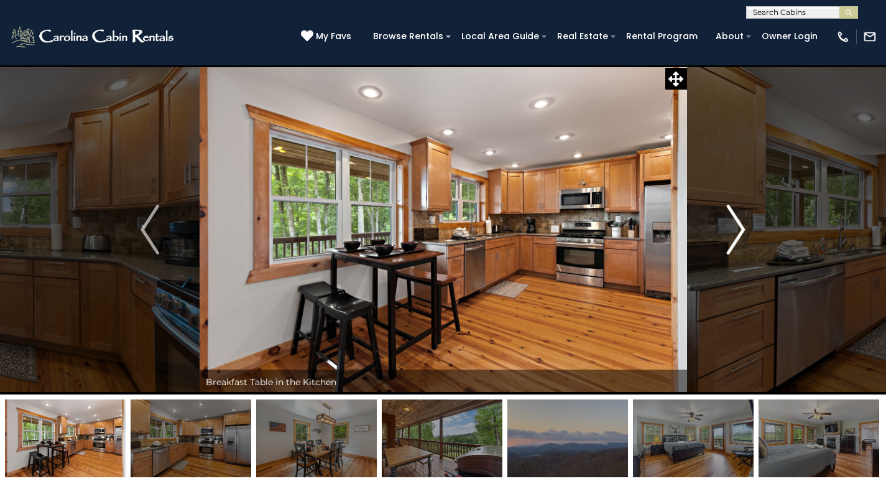
click at [734, 242] on img "Next" at bounding box center [736, 230] width 19 height 50
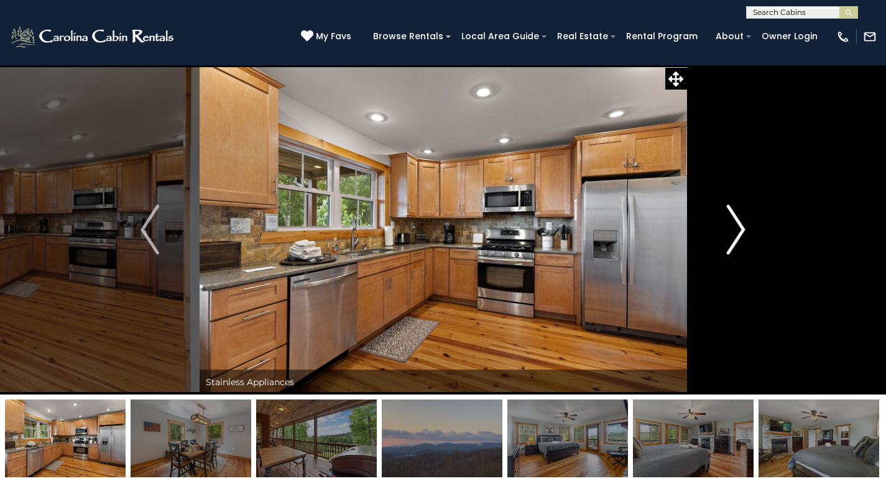
click at [734, 242] on img "Next" at bounding box center [736, 230] width 19 height 50
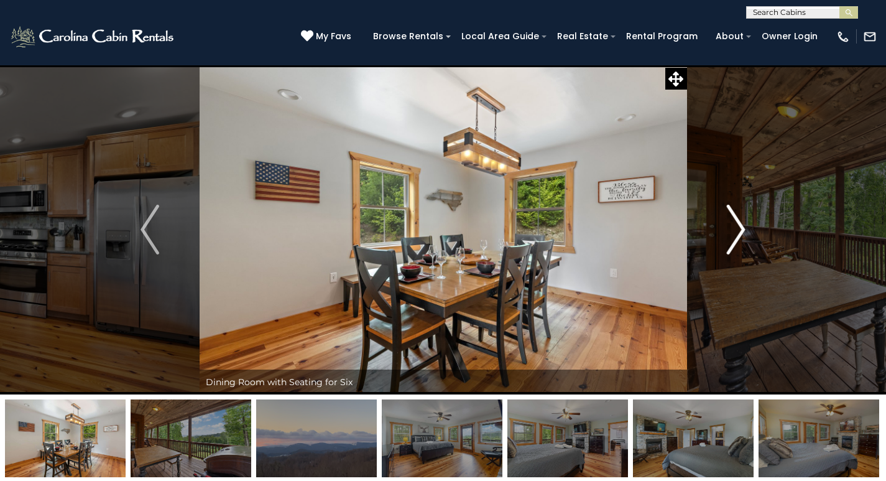
click at [734, 242] on img "Next" at bounding box center [736, 230] width 19 height 50
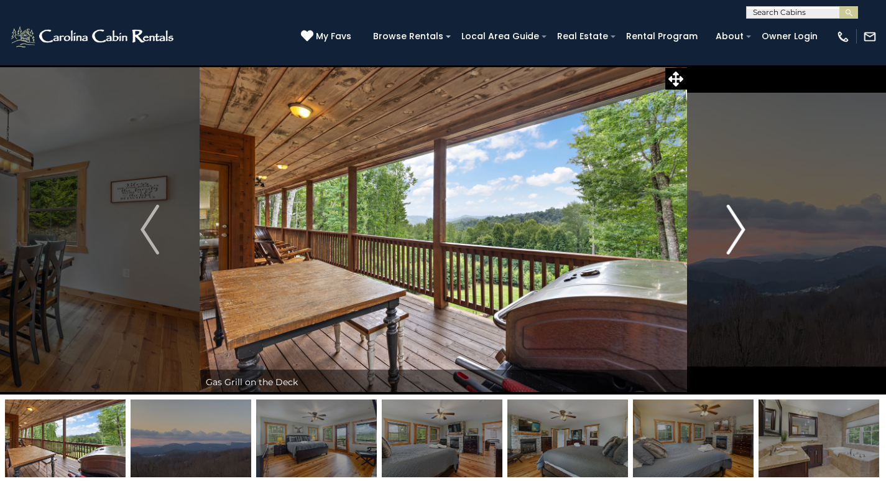
click at [734, 242] on img "Next" at bounding box center [736, 230] width 19 height 50
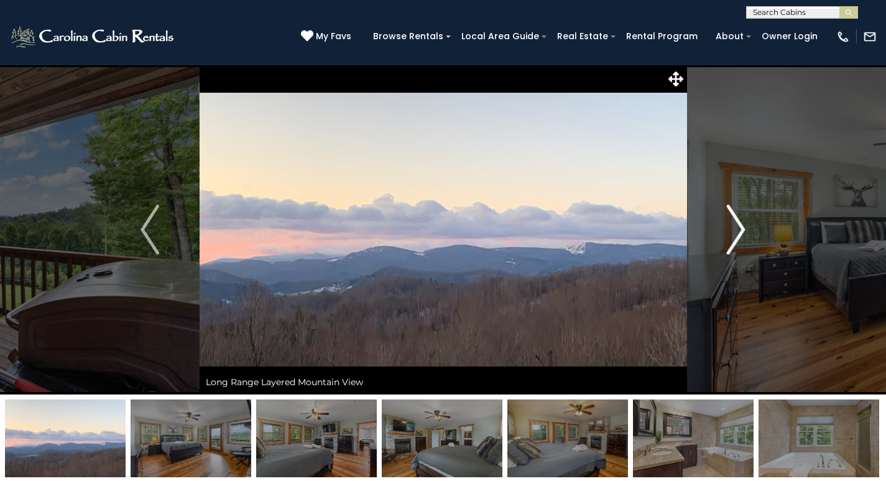
click at [734, 242] on img "Next" at bounding box center [736, 230] width 19 height 50
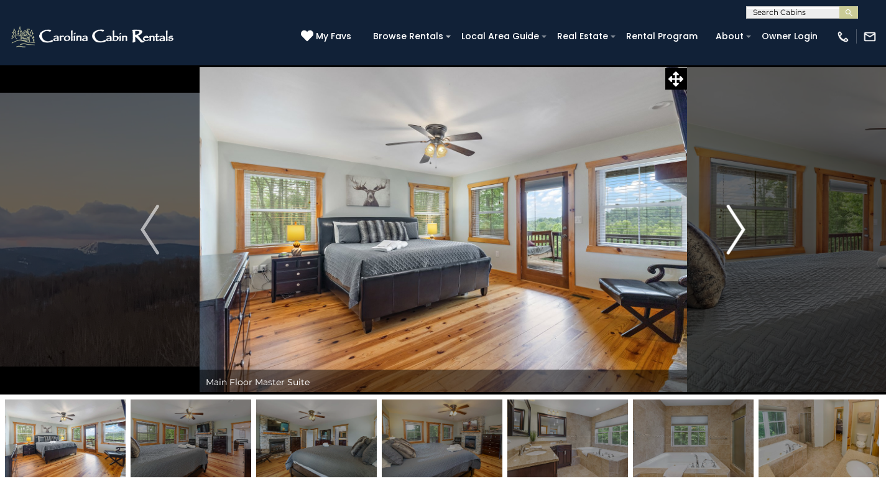
click at [734, 242] on img "Next" at bounding box center [736, 230] width 19 height 50
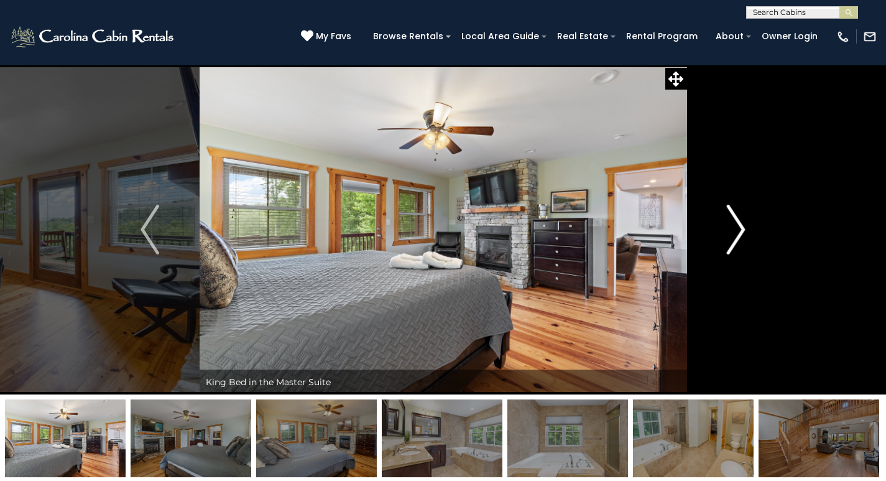
click at [734, 242] on img "Next" at bounding box center [736, 230] width 19 height 50
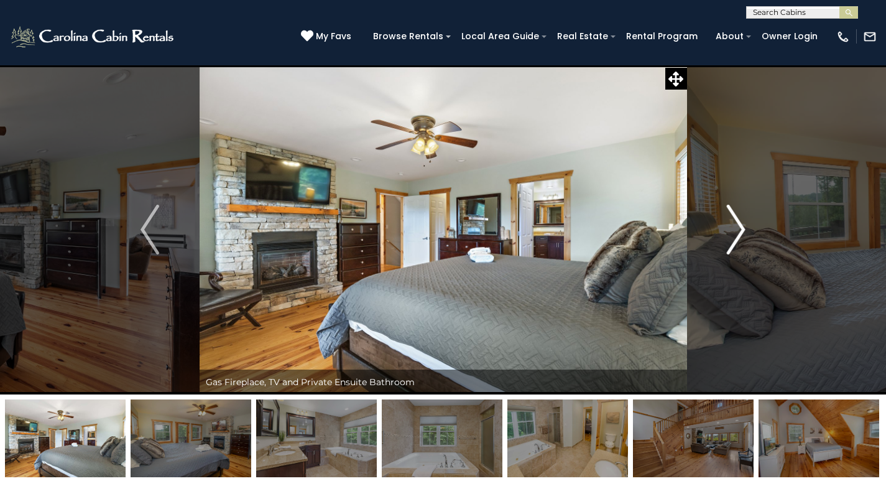
click at [734, 242] on img "Next" at bounding box center [736, 230] width 19 height 50
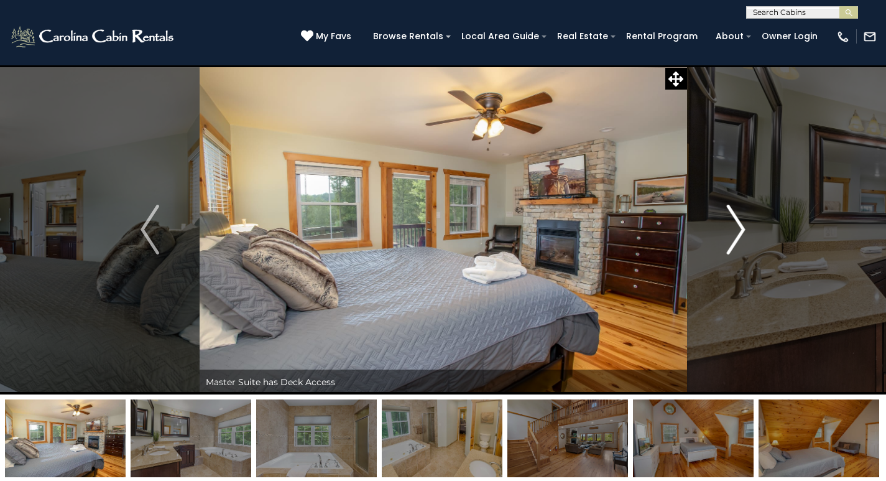
click at [734, 242] on img "Next" at bounding box center [736, 230] width 19 height 50
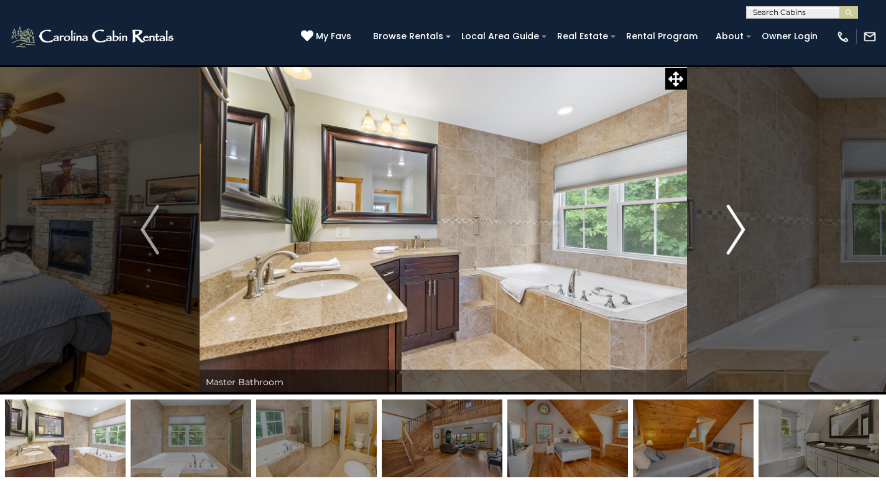
click at [734, 242] on img "Next" at bounding box center [736, 230] width 19 height 50
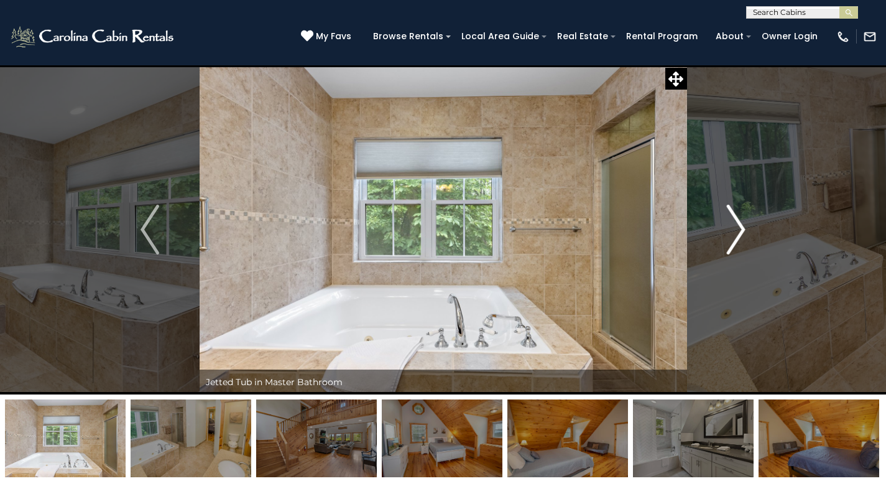
click at [734, 242] on img "Next" at bounding box center [736, 230] width 19 height 50
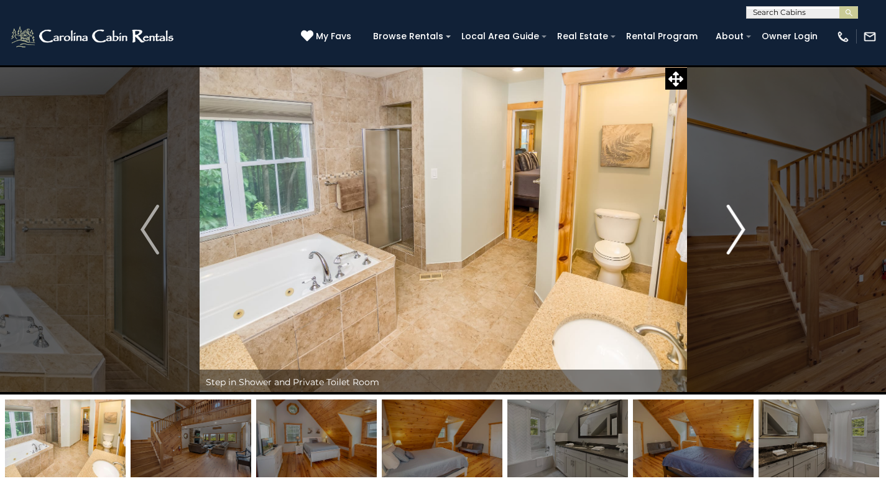
click at [734, 242] on img "Next" at bounding box center [736, 230] width 19 height 50
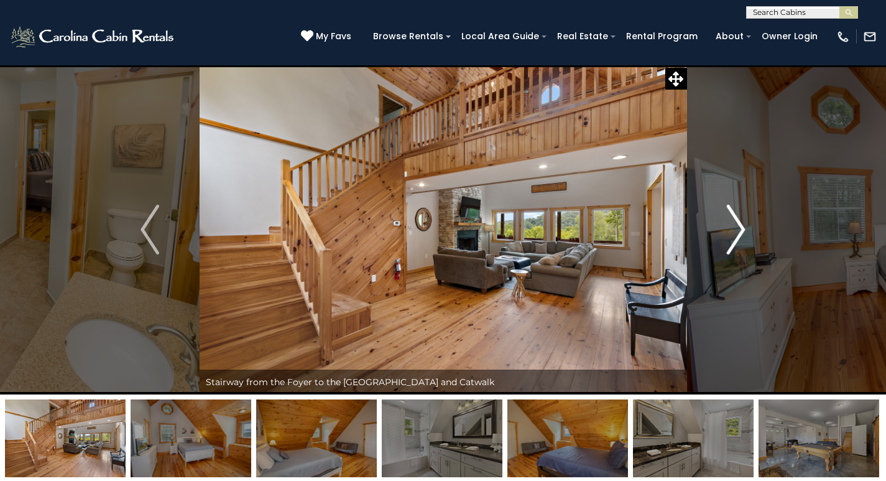
click at [734, 242] on img "Next" at bounding box center [736, 230] width 19 height 50
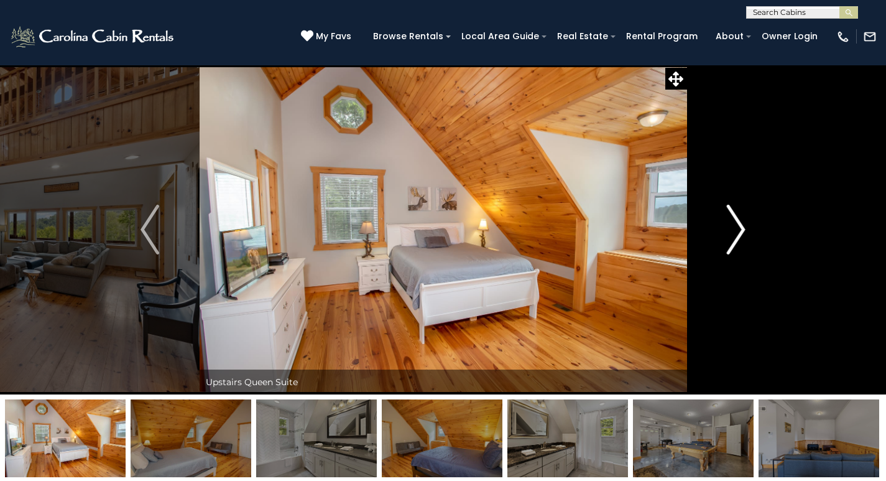
click at [734, 242] on img "Next" at bounding box center [736, 230] width 19 height 50
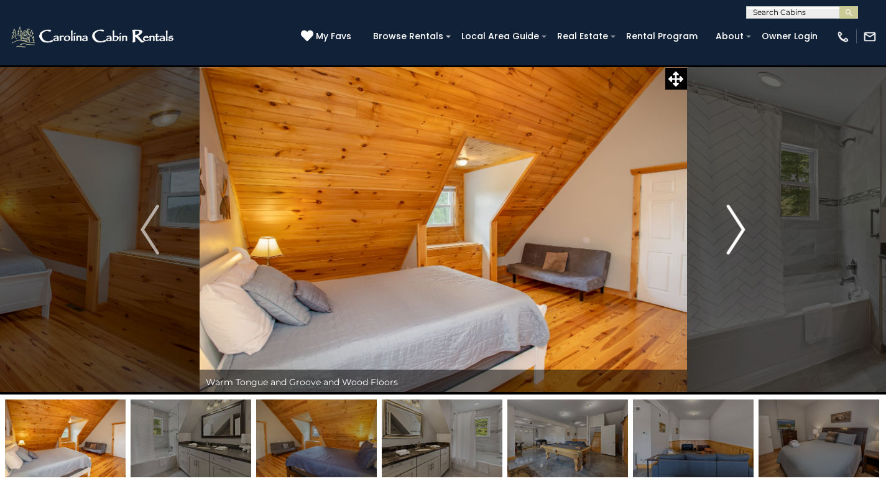
click at [734, 242] on img "Next" at bounding box center [736, 230] width 19 height 50
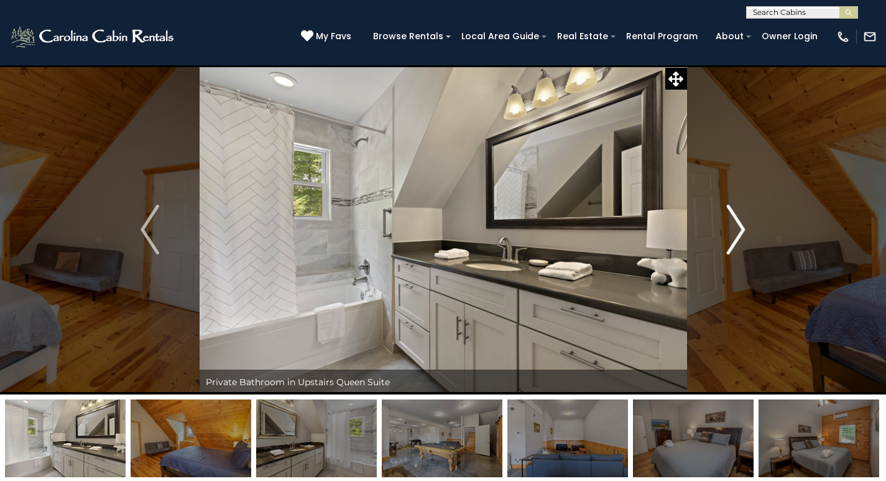
click at [734, 242] on img "Next" at bounding box center [736, 230] width 19 height 50
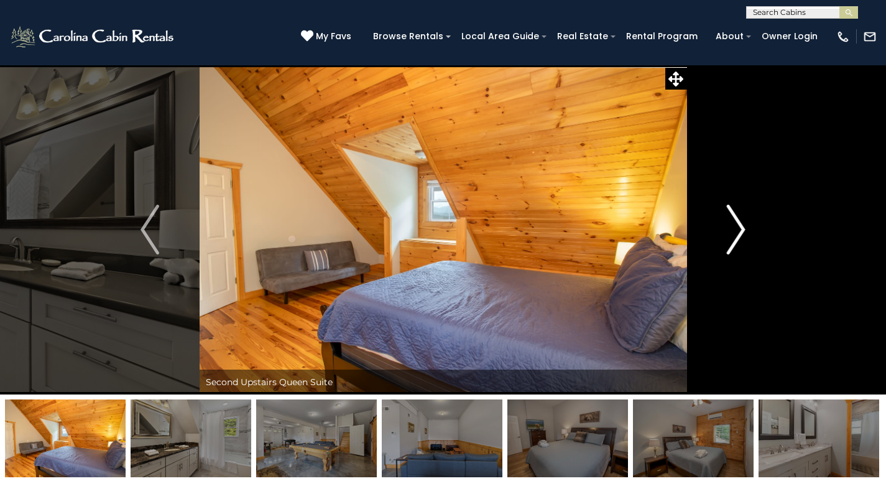
click at [734, 242] on img "Next" at bounding box center [736, 230] width 19 height 50
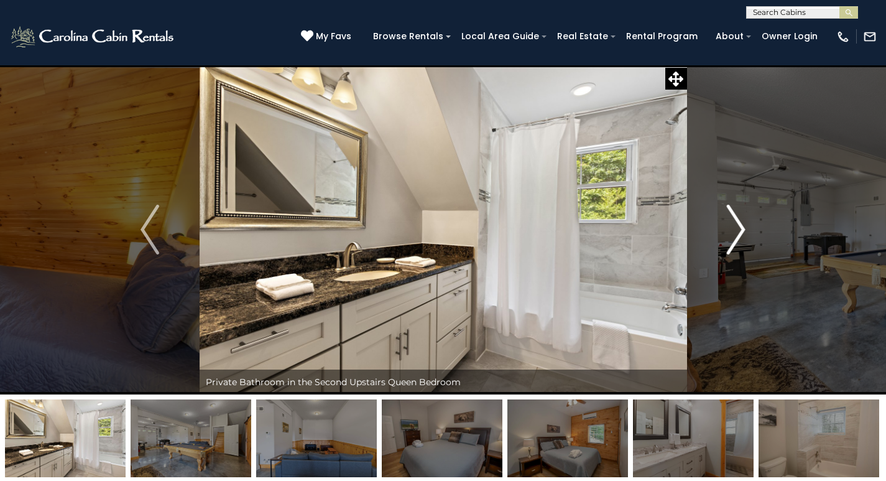
click at [734, 242] on img "Next" at bounding box center [736, 230] width 19 height 50
